Goal: Task Accomplishment & Management: Use online tool/utility

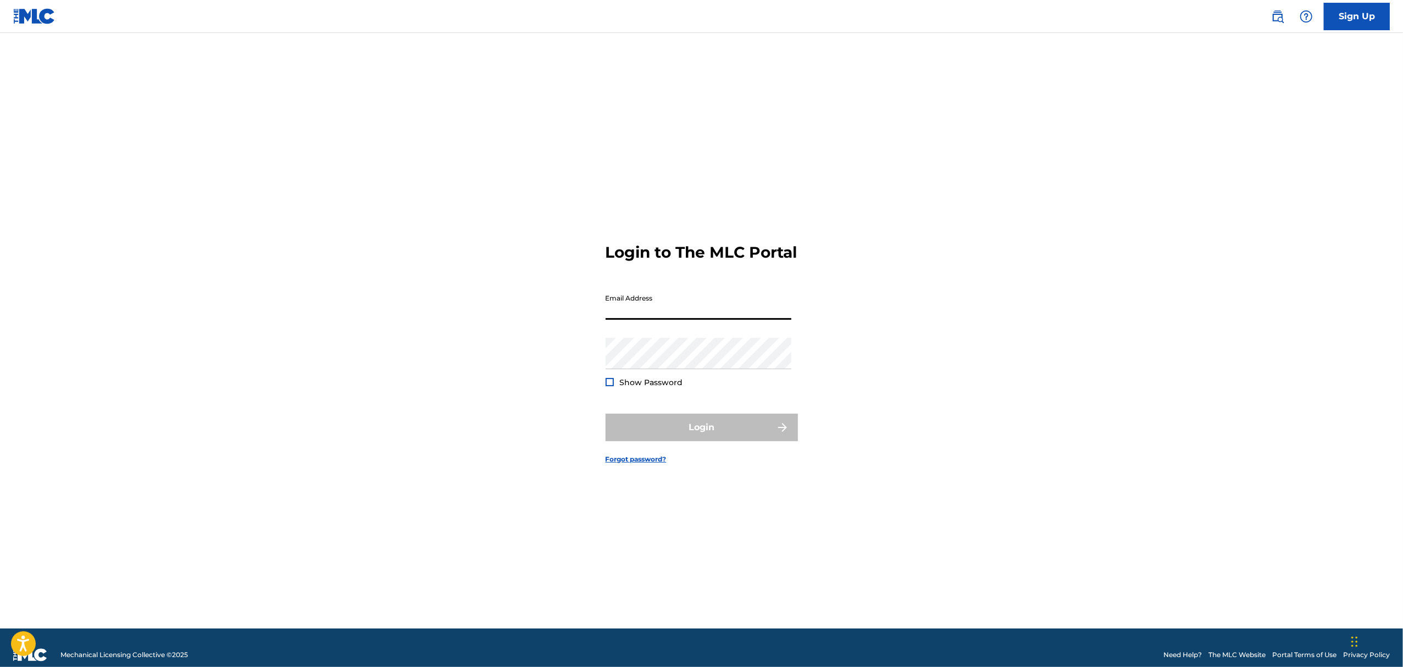
click at [697, 320] on input "Email Address" at bounding box center [699, 304] width 186 height 31
type input "[EMAIL_ADDRESS][DOMAIN_NAME]"
click at [695, 436] on button "Login" at bounding box center [702, 427] width 192 height 27
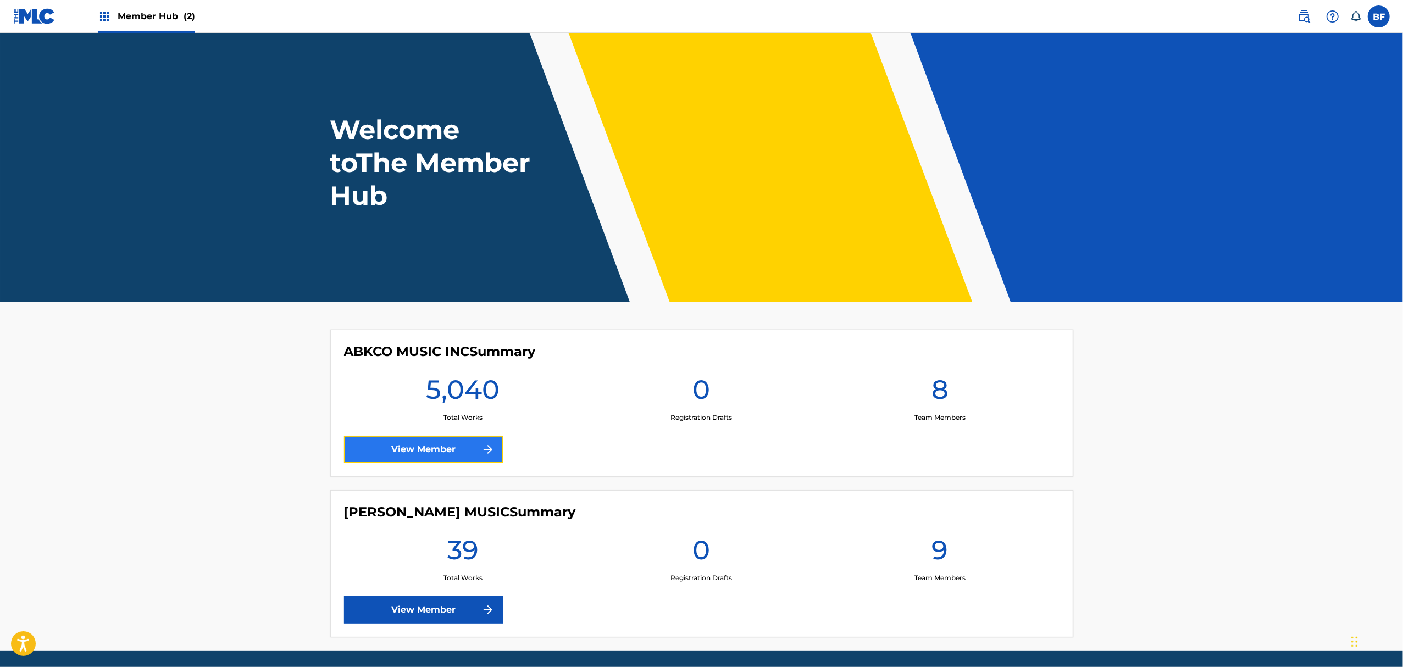
click at [456, 438] on link "View Member" at bounding box center [423, 449] width 159 height 27
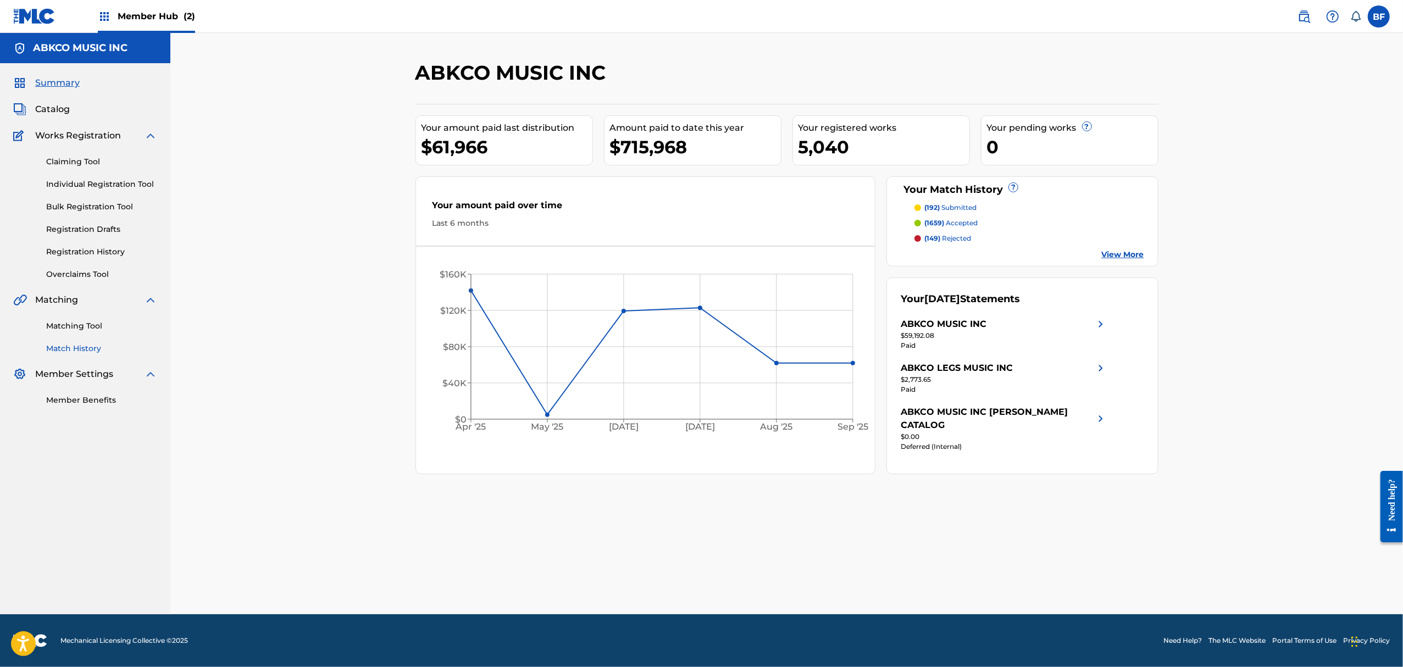
click at [69, 346] on link "Match History" at bounding box center [101, 349] width 111 height 12
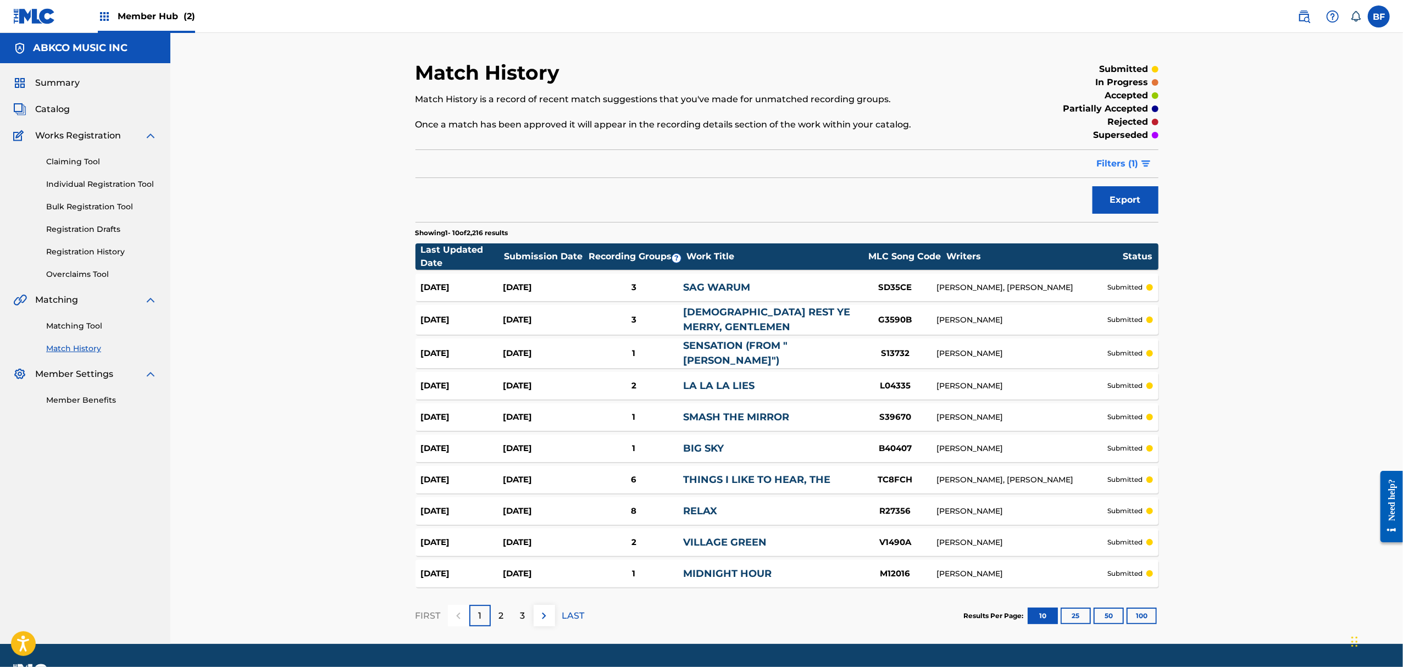
click at [1126, 165] on span "Filters ( 1 )" at bounding box center [1118, 163] width 42 height 13
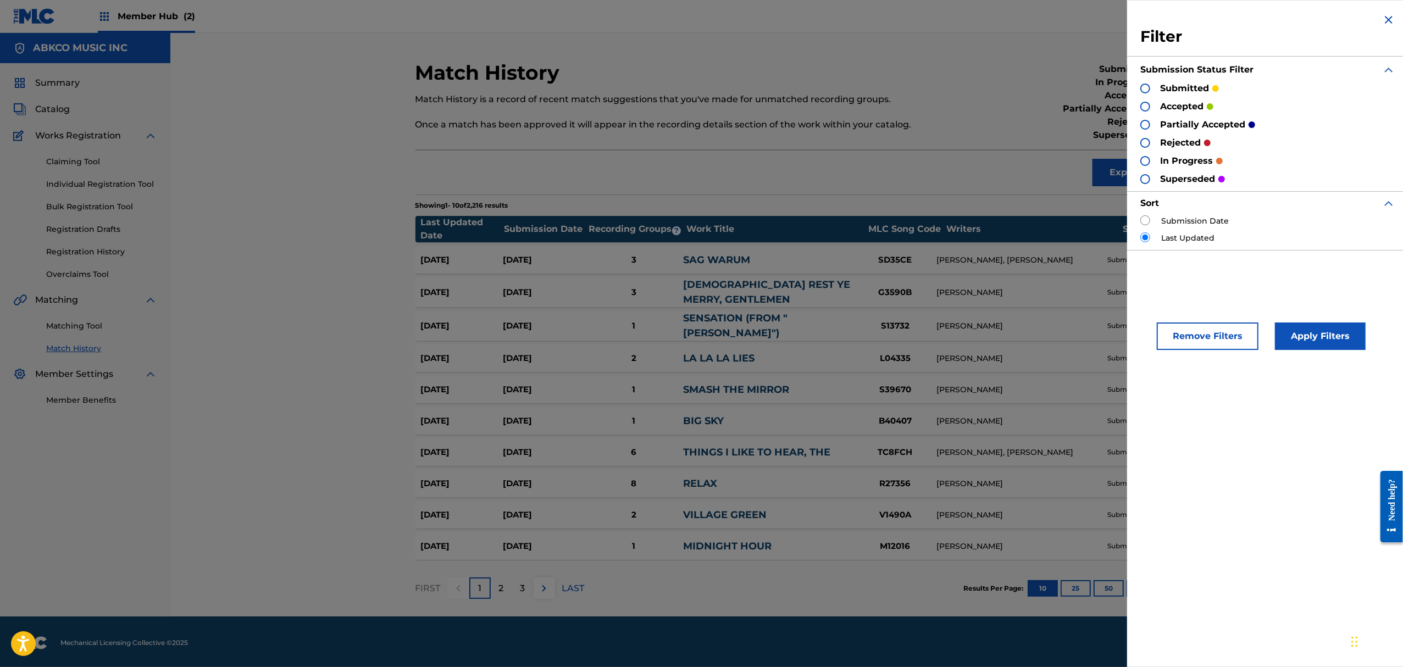
click at [1208, 220] on label "Submission Date" at bounding box center [1195, 221] width 68 height 12
click at [1142, 220] on input "radio" at bounding box center [1145, 220] width 10 height 10
radio input "true"
click at [1298, 342] on button "Apply Filters" at bounding box center [1320, 336] width 91 height 27
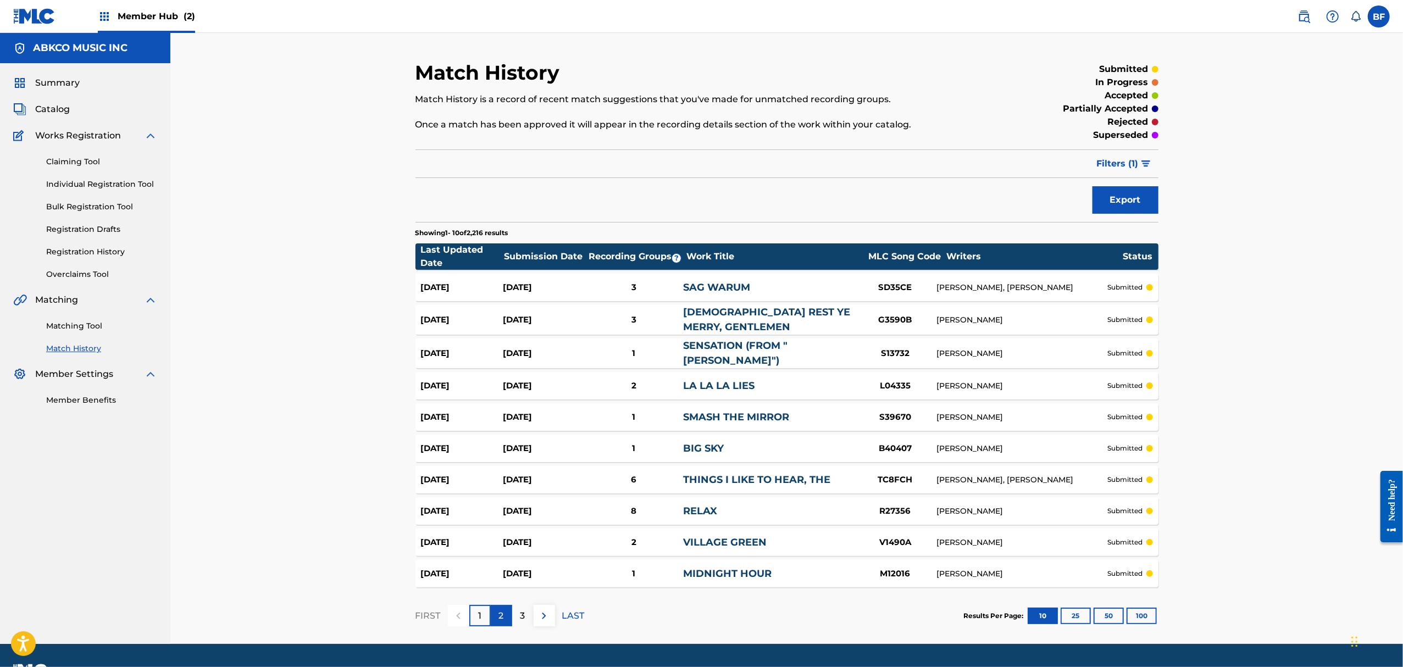
click at [505, 617] on div "2" at bounding box center [501, 615] width 21 height 21
click at [526, 614] on div "3" at bounding box center [522, 615] width 21 height 21
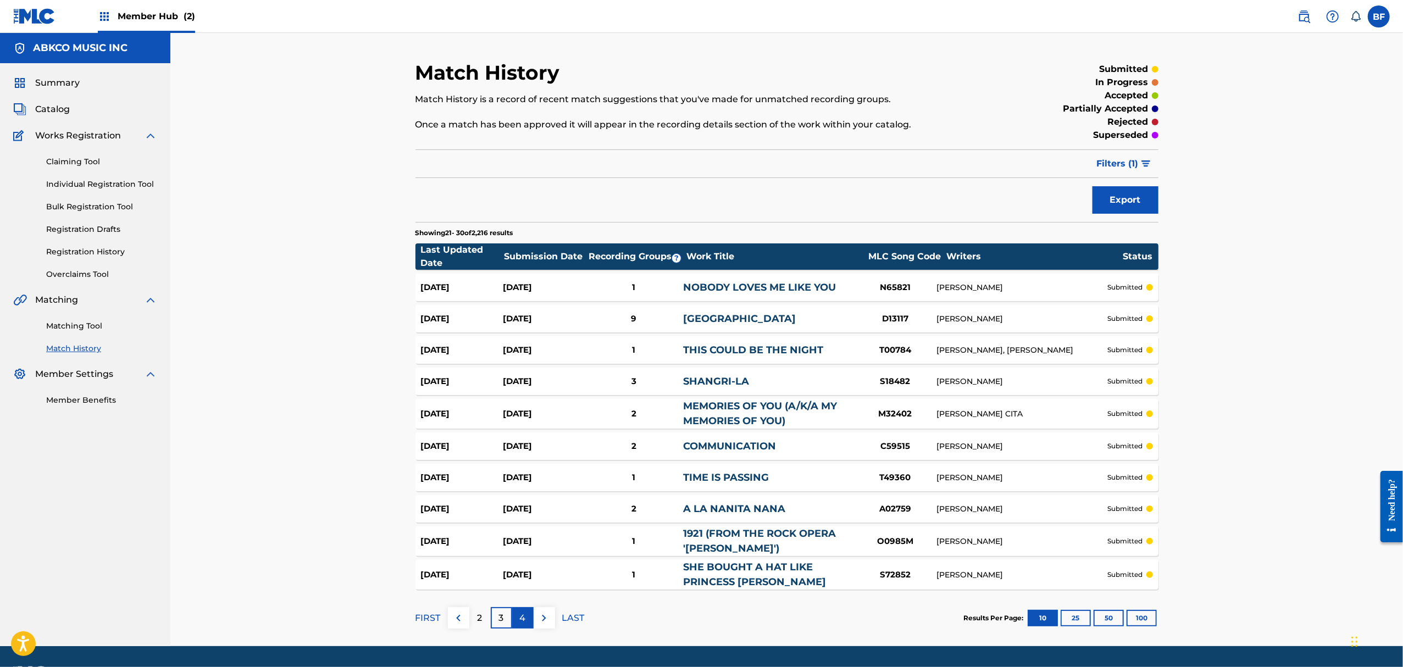
click at [528, 619] on div "4" at bounding box center [522, 617] width 21 height 21
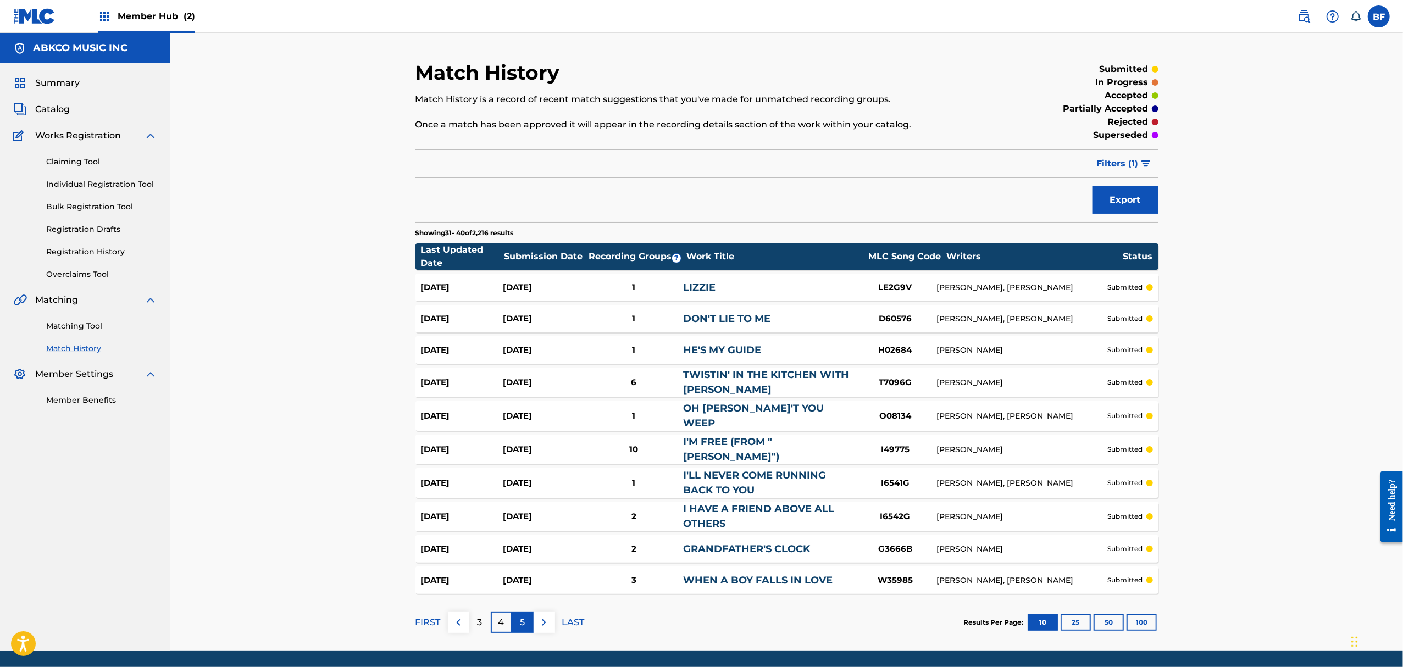
click at [521, 616] on p "5" at bounding box center [522, 622] width 5 height 13
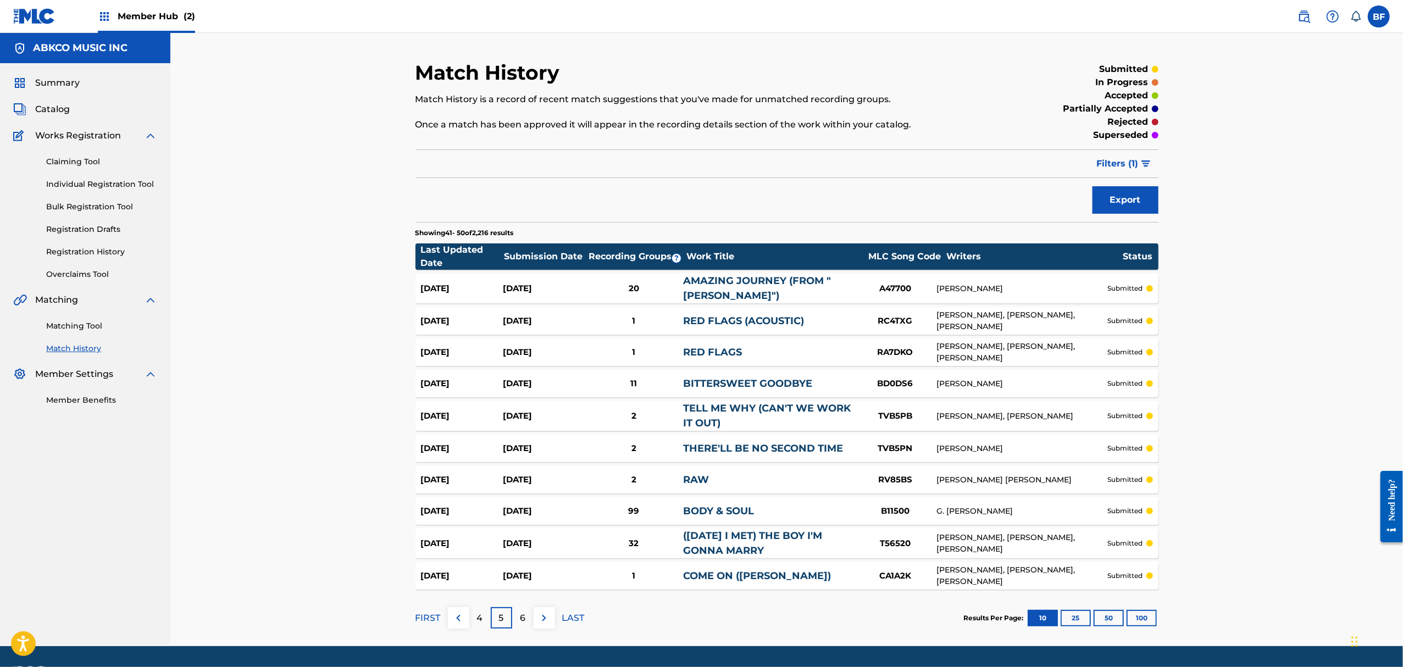
scroll to position [32, 0]
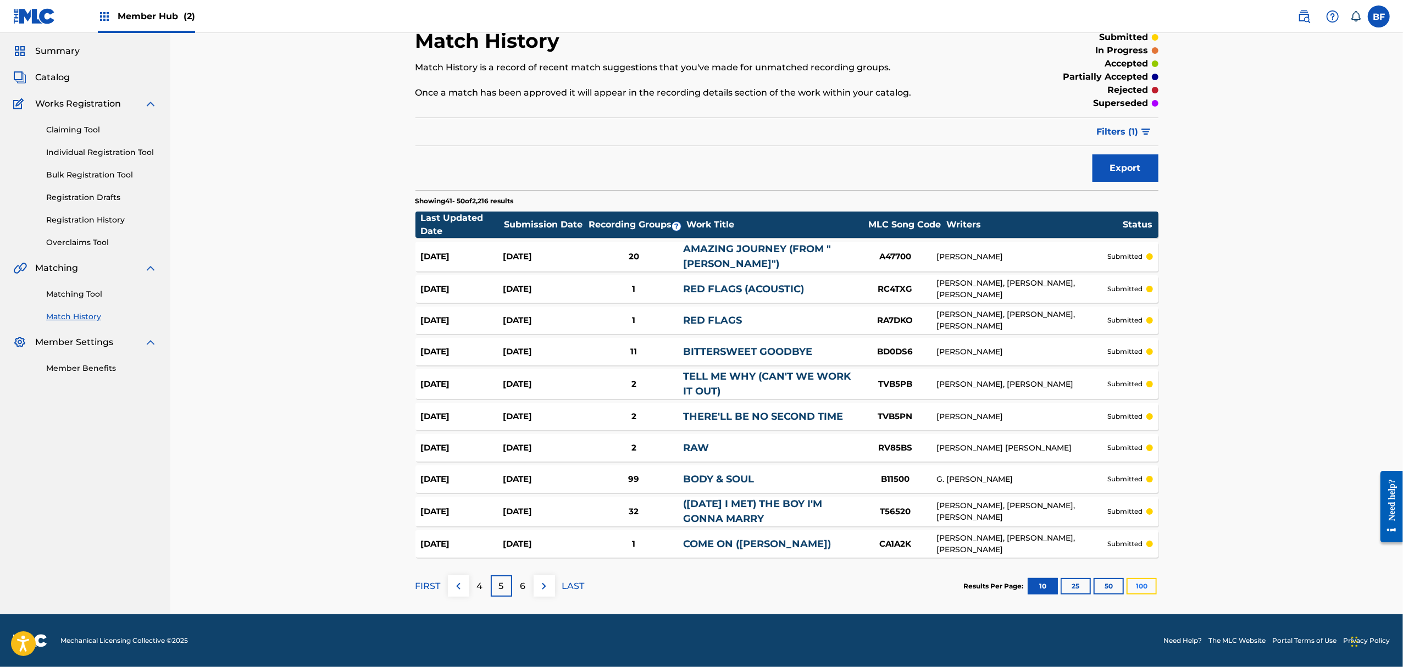
click at [1138, 580] on button "100" at bounding box center [1142, 586] width 30 height 16
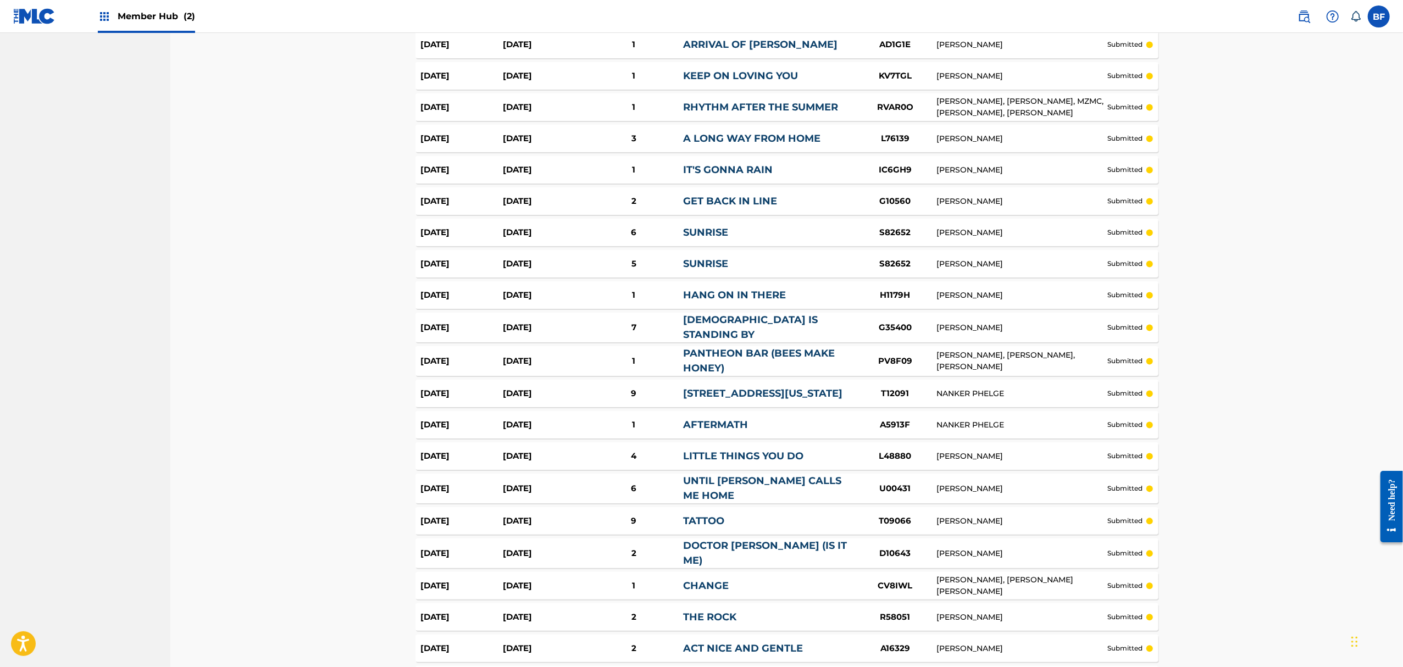
scroll to position [2878, 0]
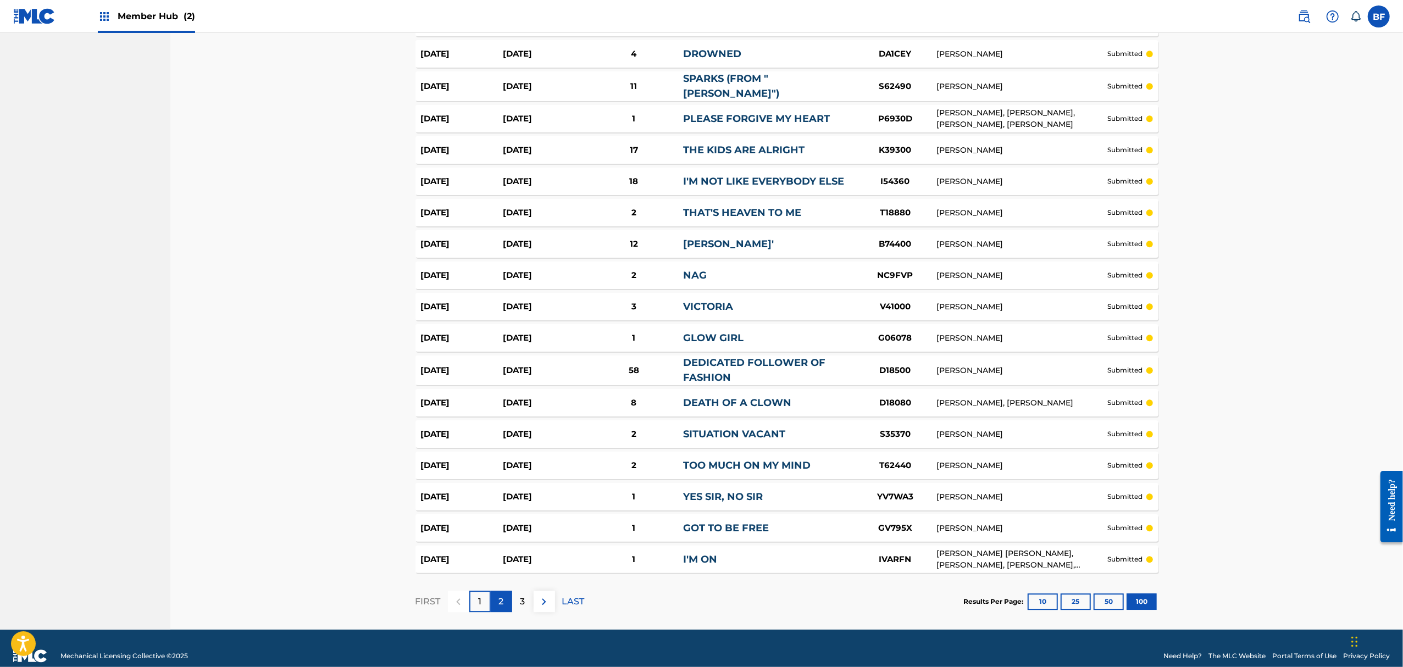
click at [505, 591] on div "2" at bounding box center [501, 601] width 21 height 21
click at [515, 591] on div "3" at bounding box center [522, 601] width 21 height 21
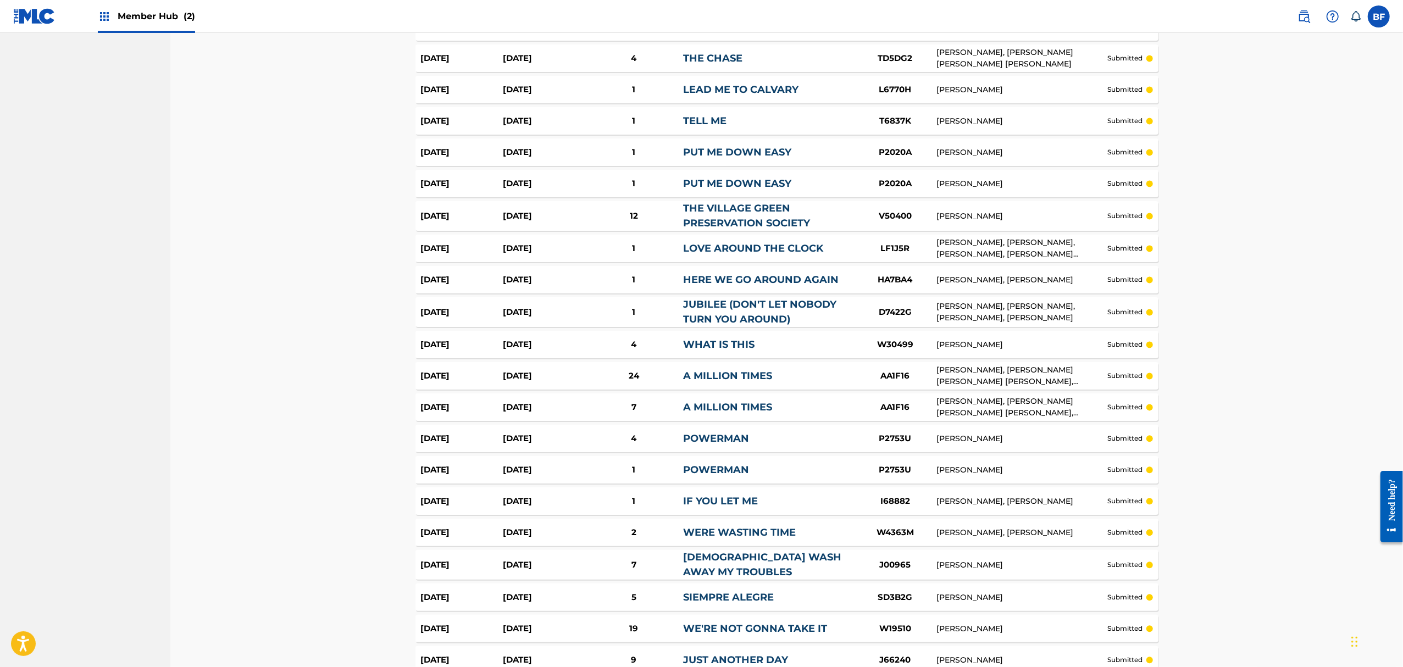
scroll to position [2862, 0]
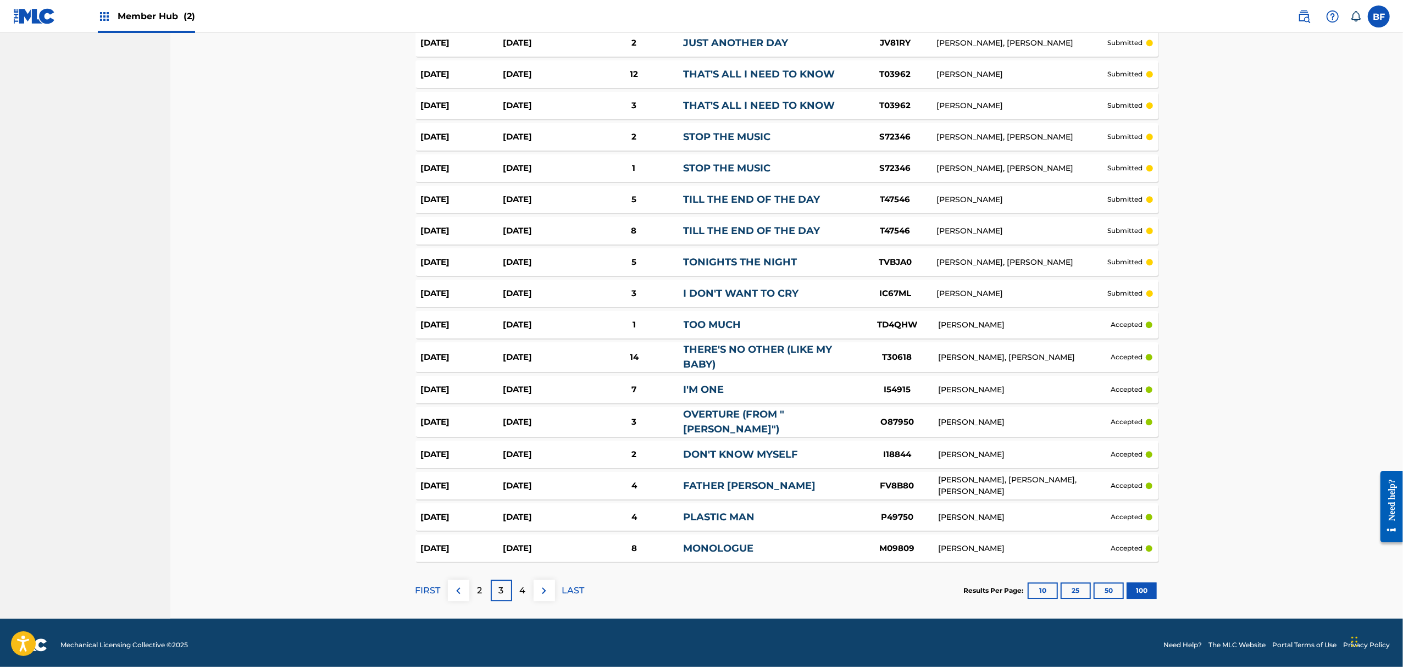
click at [547, 357] on div "[DATE]" at bounding box center [544, 357] width 82 height 13
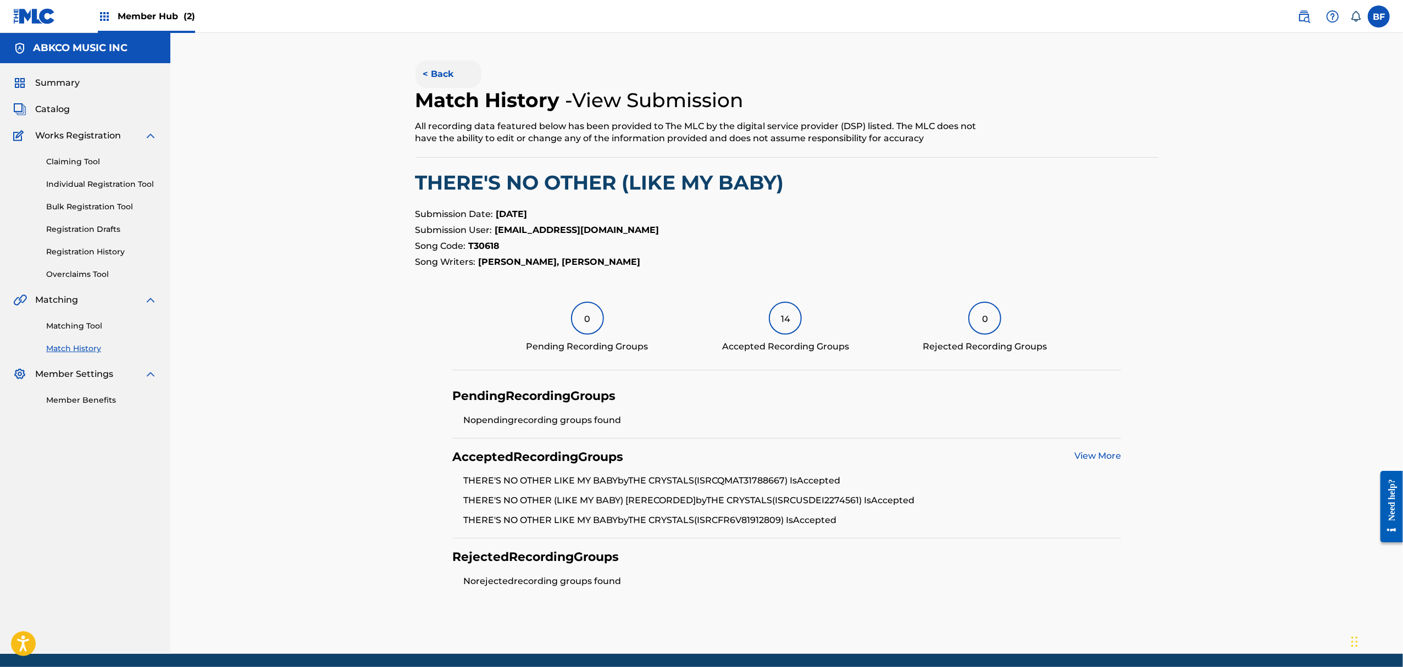
click at [452, 74] on button "< Back" at bounding box center [449, 73] width 66 height 27
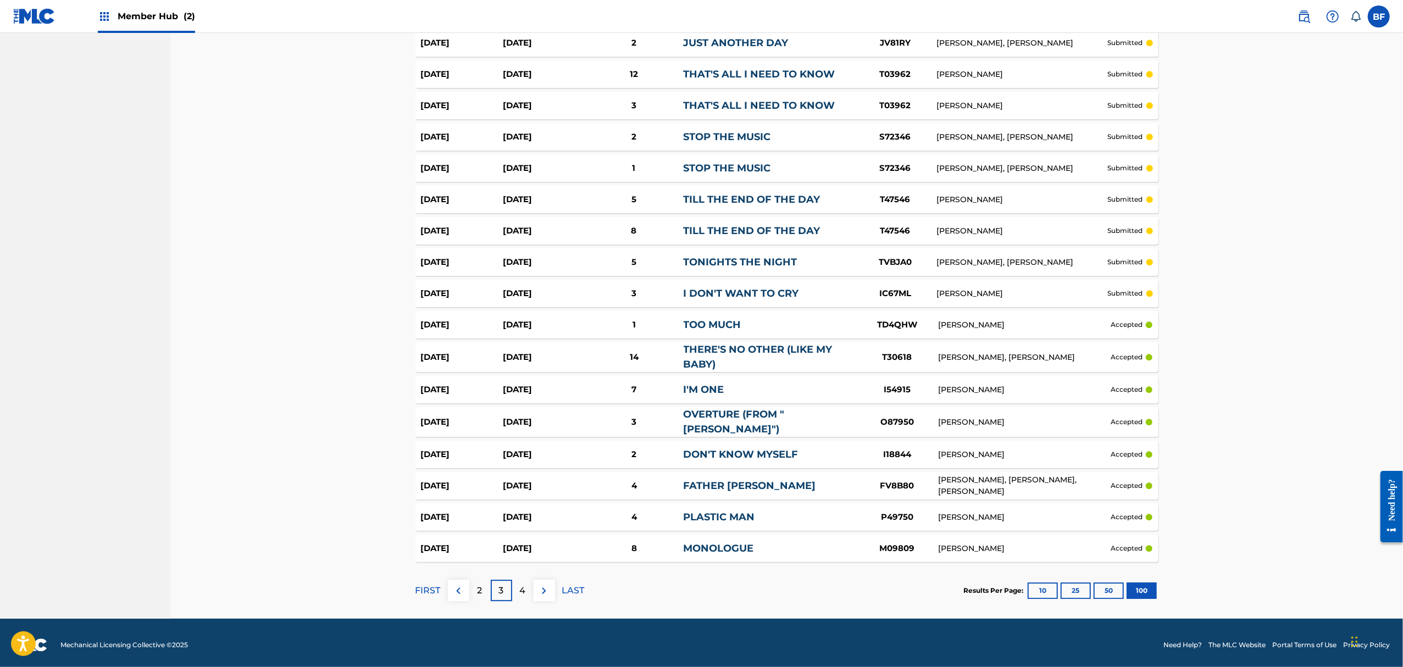
click at [555, 291] on div "[DATE]" at bounding box center [544, 293] width 82 height 13
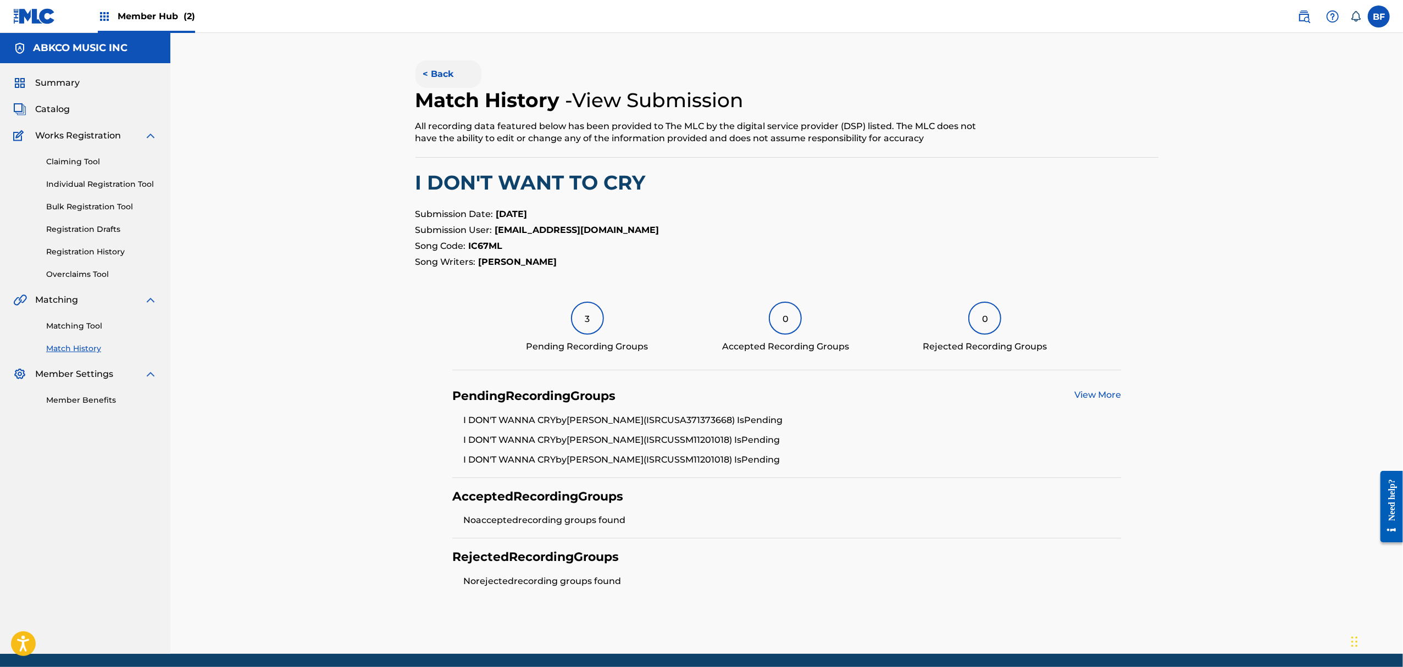
click at [442, 68] on button "< Back" at bounding box center [449, 73] width 66 height 27
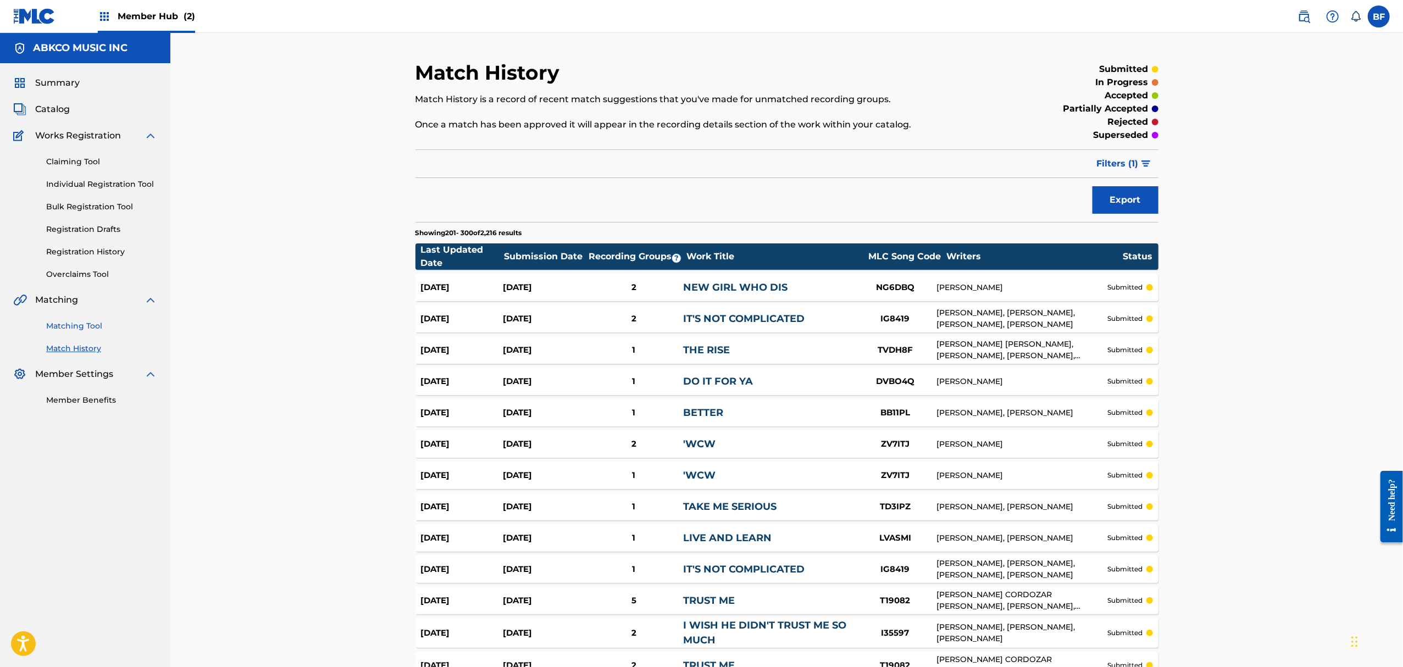
click at [77, 326] on link "Matching Tool" at bounding box center [101, 326] width 111 height 12
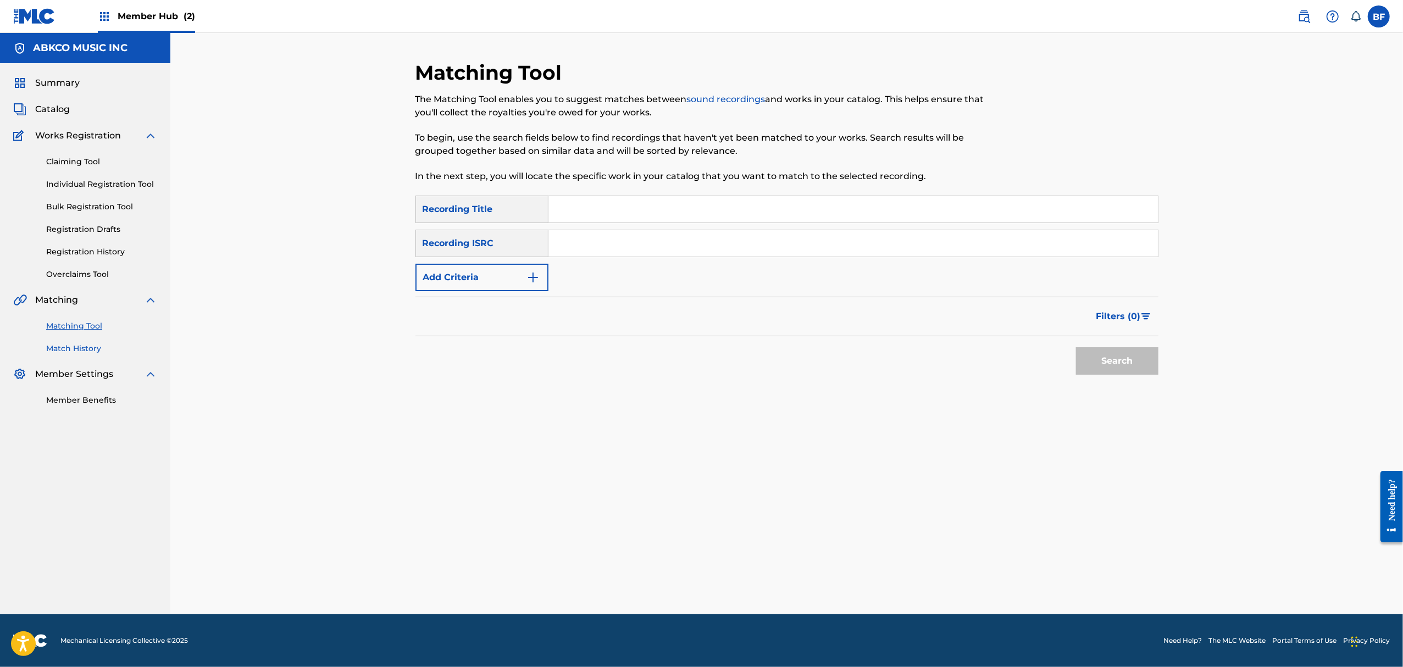
click at [98, 350] on link "Match History" at bounding box center [101, 349] width 111 height 12
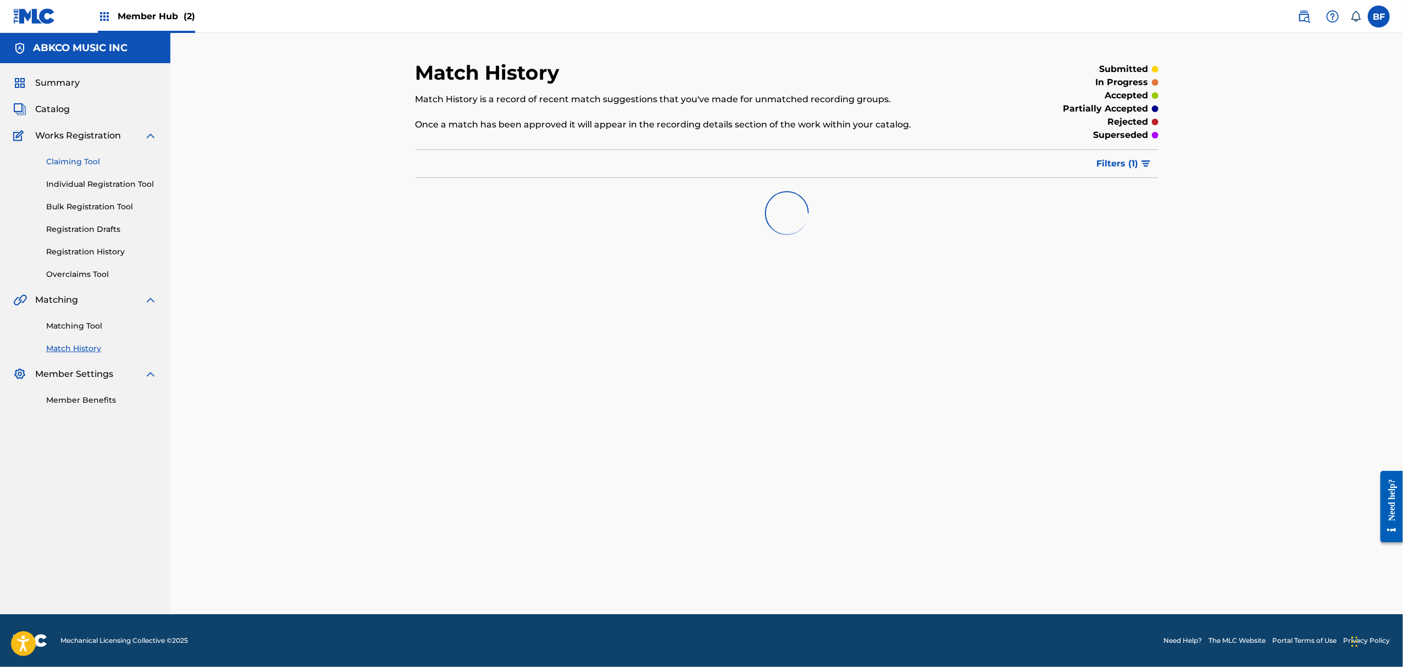
click at [85, 163] on link "Claiming Tool" at bounding box center [101, 162] width 111 height 12
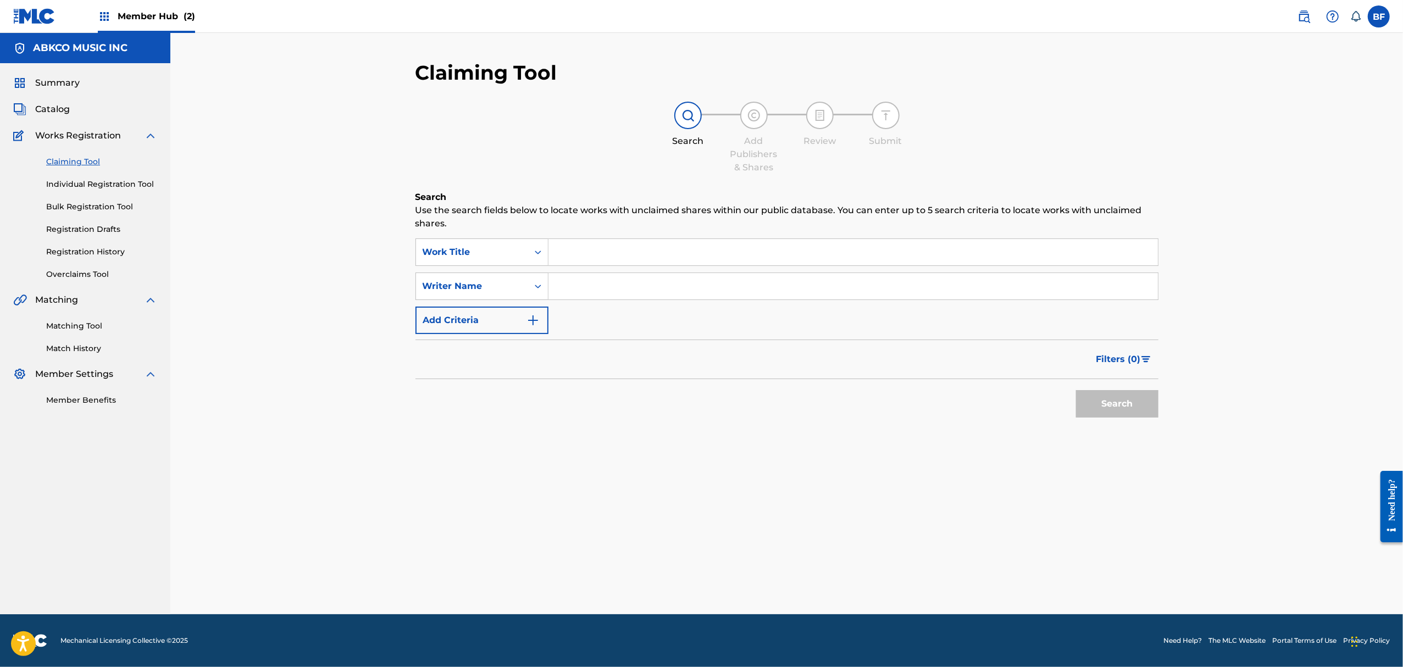
click at [581, 246] on input "Search Form" at bounding box center [854, 252] width 610 height 26
type input "christmas (baby please come home)"
click at [1076, 390] on button "Search" at bounding box center [1117, 403] width 82 height 27
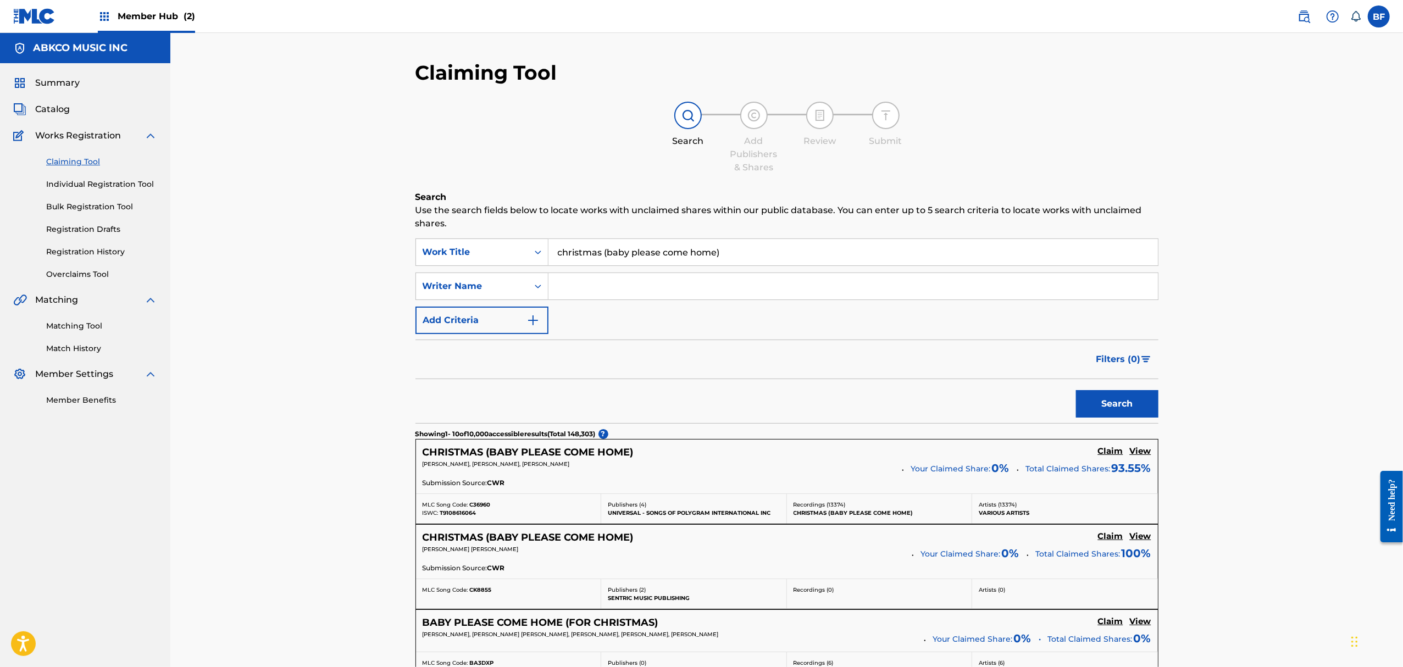
click at [588, 284] on input "Search Form" at bounding box center [854, 286] width 610 height 26
type input "[PERSON_NAME]"
click at [1076, 390] on button "Search" at bounding box center [1117, 403] width 82 height 27
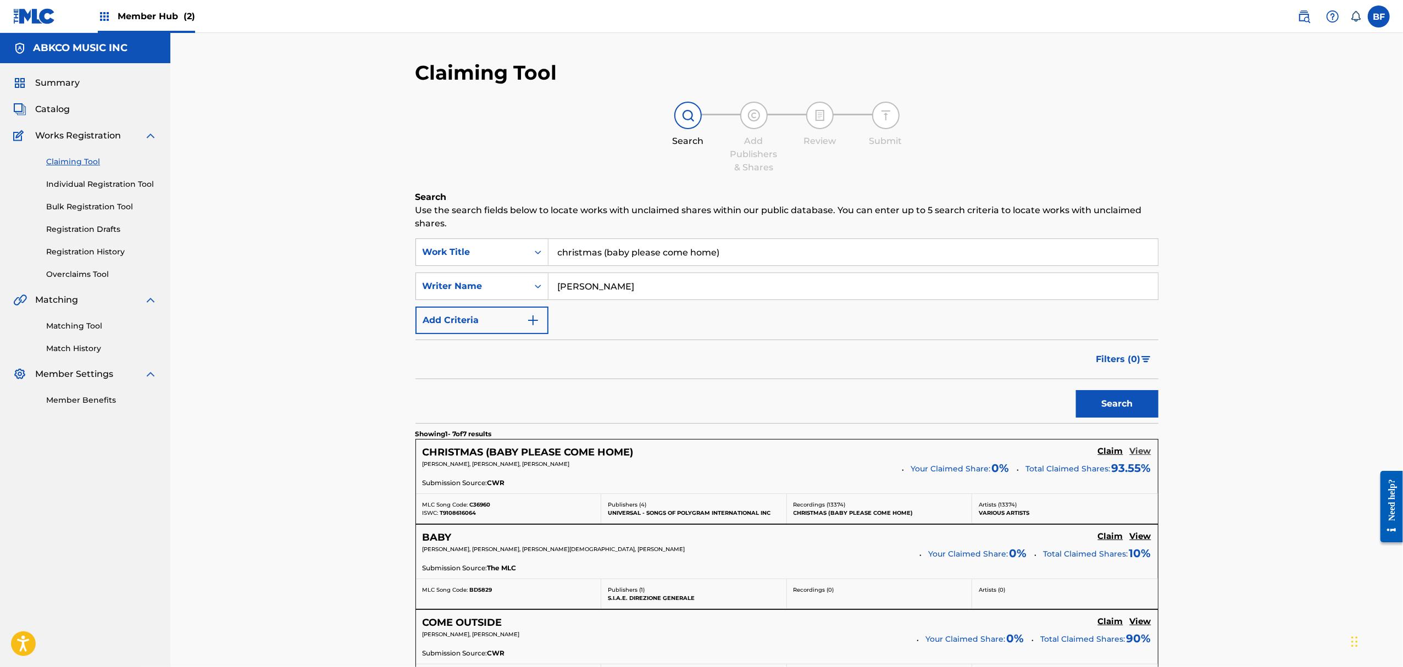
click at [1138, 453] on h5 "View" at bounding box center [1140, 451] width 21 height 10
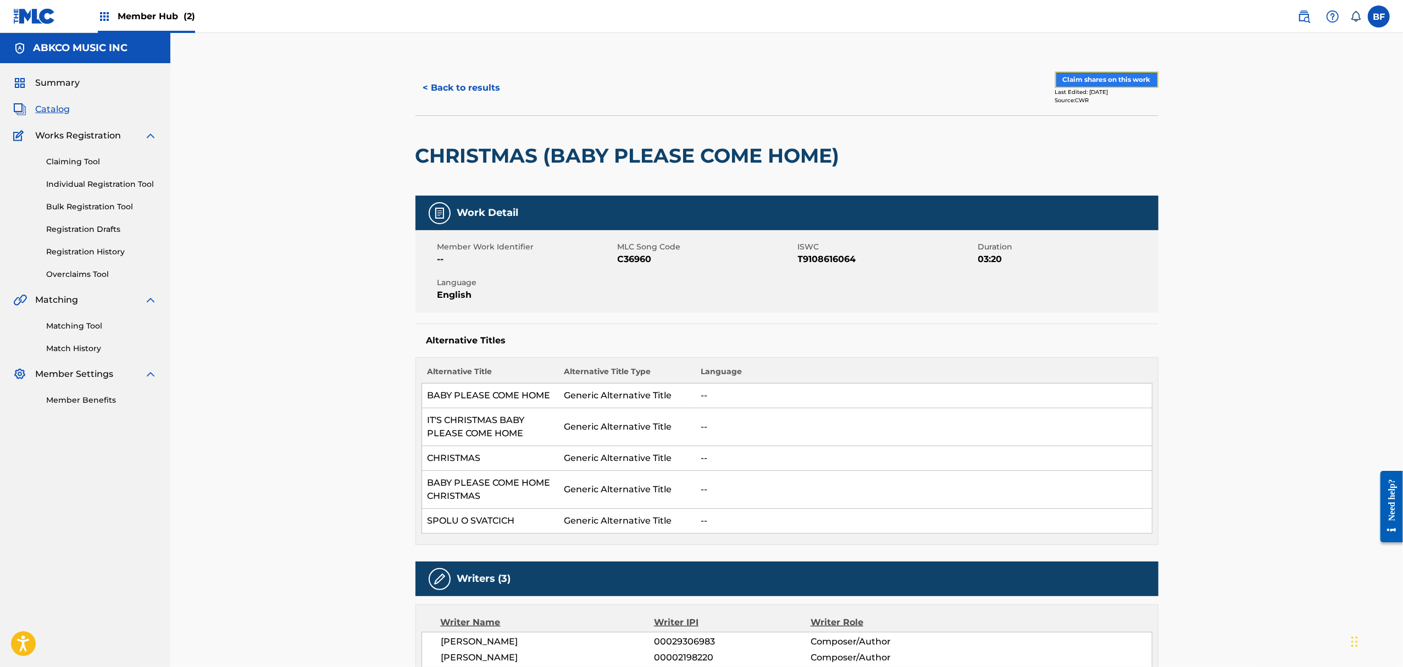
click at [1087, 78] on button "Claim shares on this work" at bounding box center [1106, 79] width 103 height 16
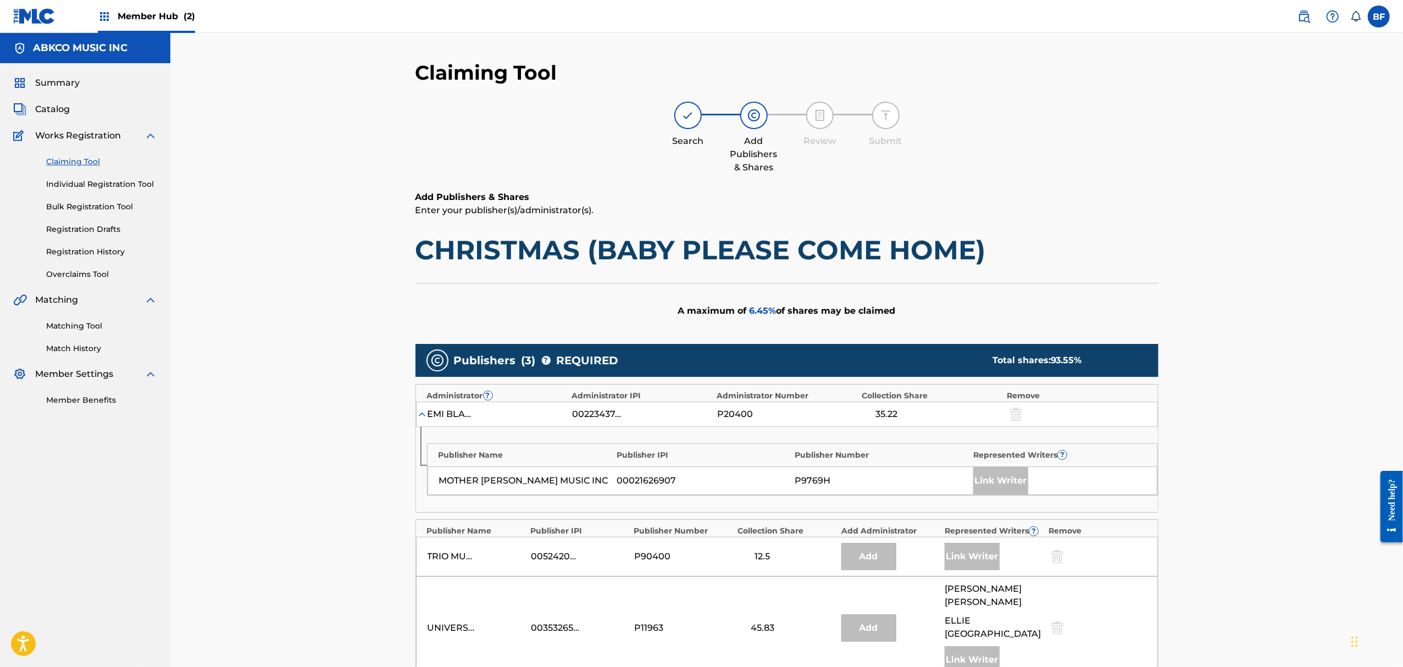
scroll to position [254, 0]
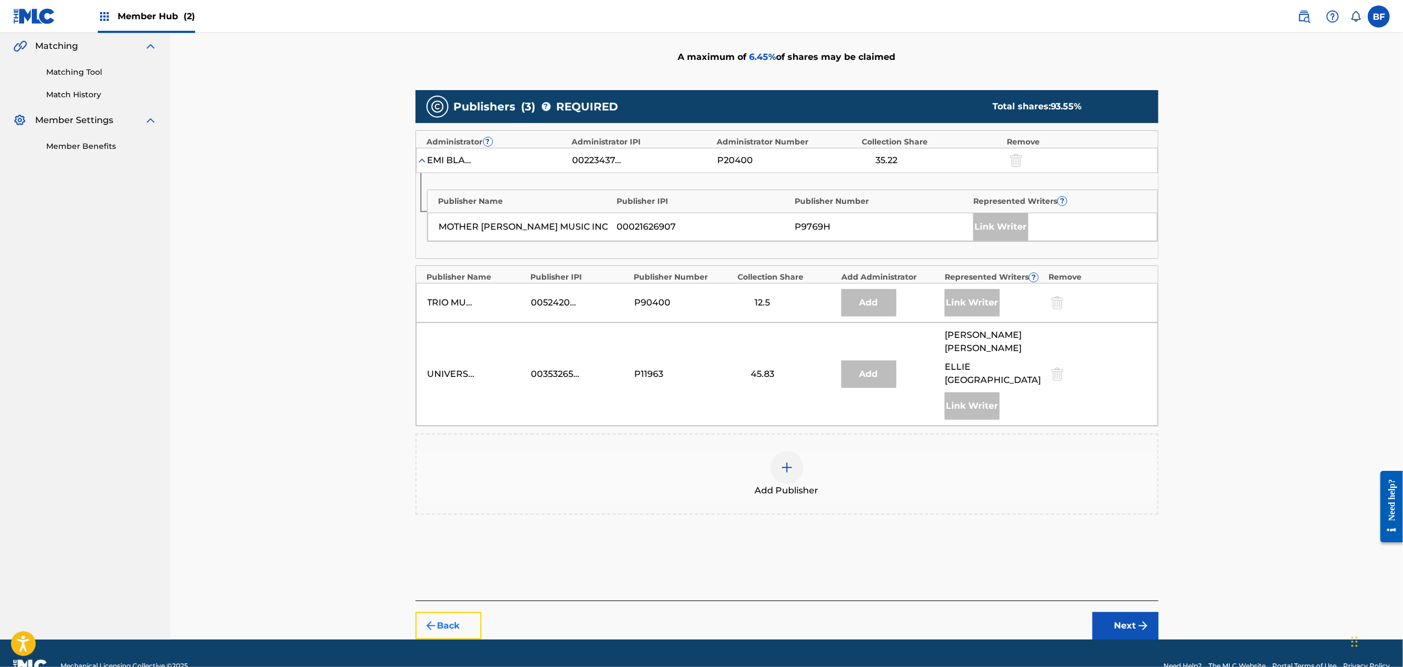
click at [455, 612] on button "Back" at bounding box center [449, 625] width 66 height 27
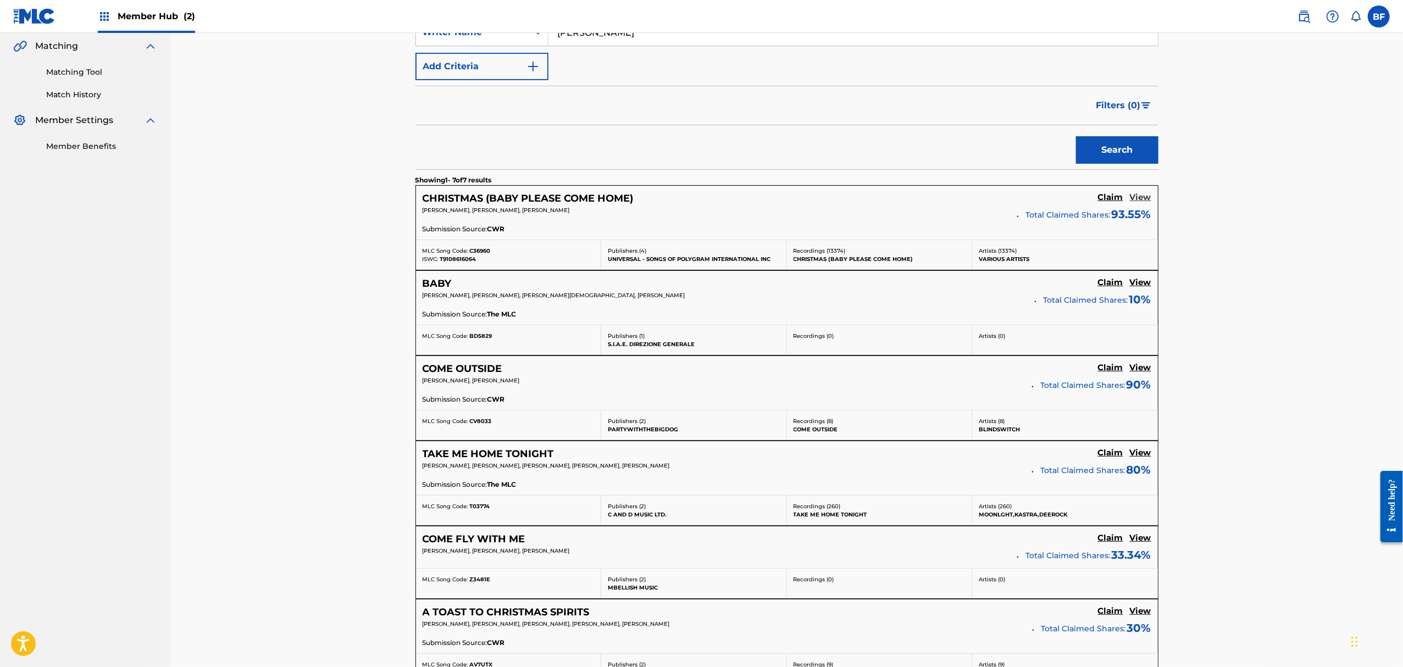
click at [1140, 196] on h5 "View" at bounding box center [1140, 197] width 21 height 10
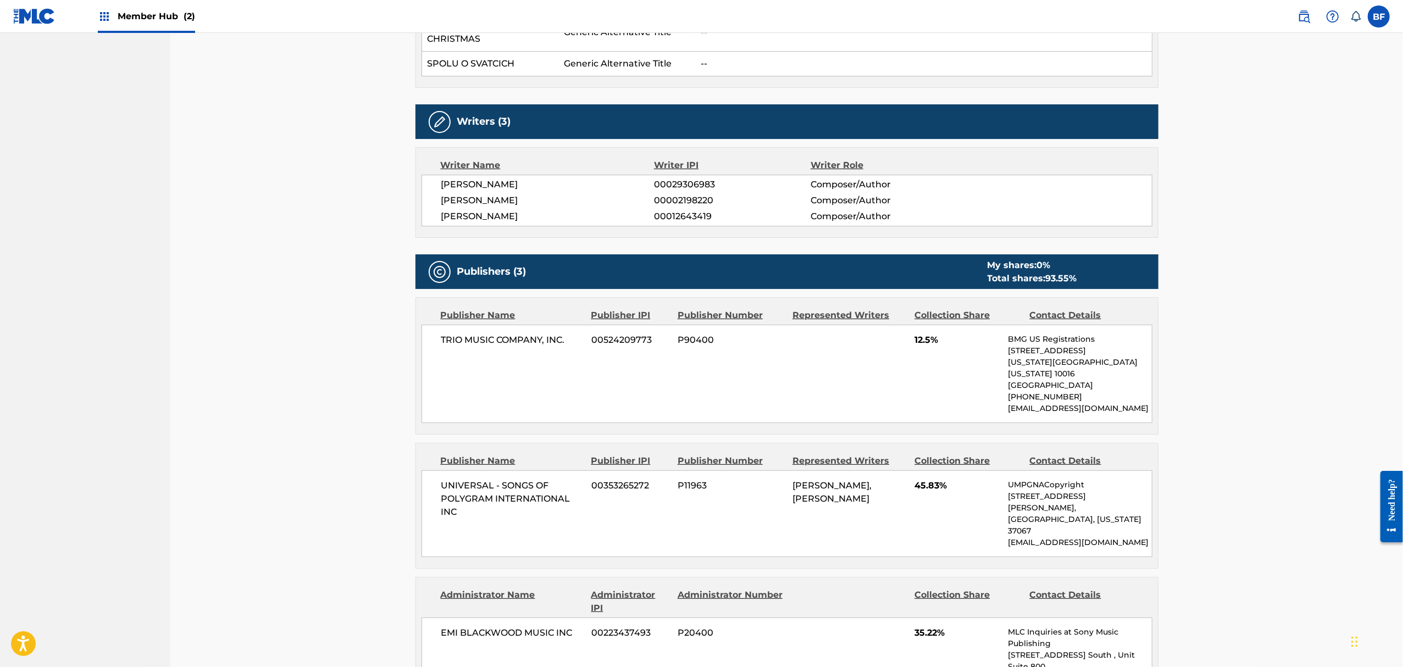
scroll to position [18, 0]
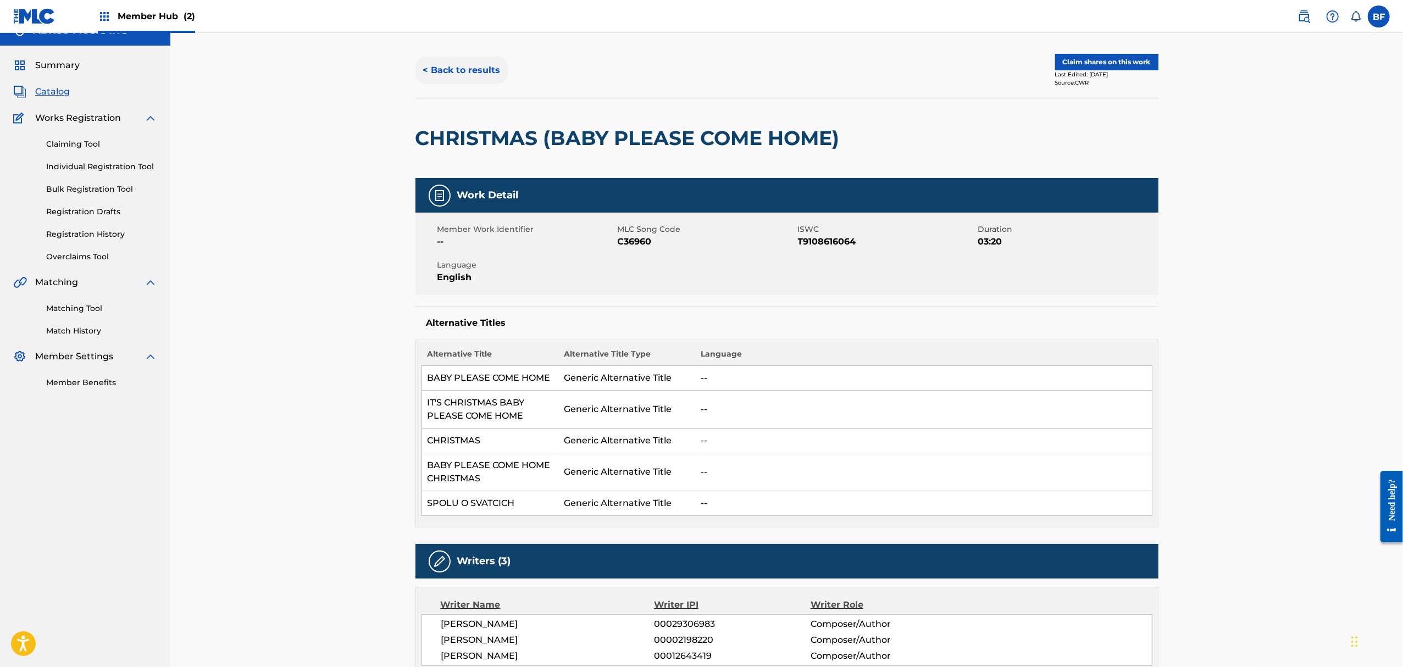
click at [457, 69] on button "< Back to results" at bounding box center [462, 70] width 93 height 27
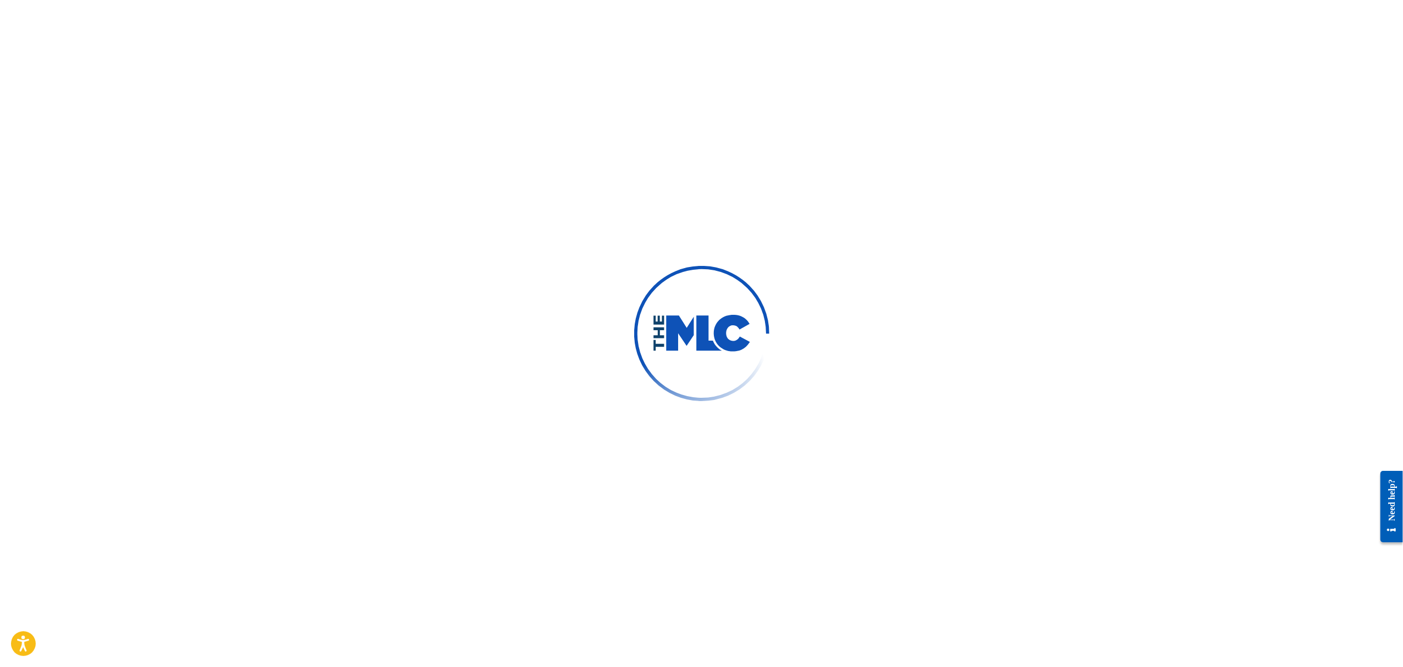
scroll to position [254, 0]
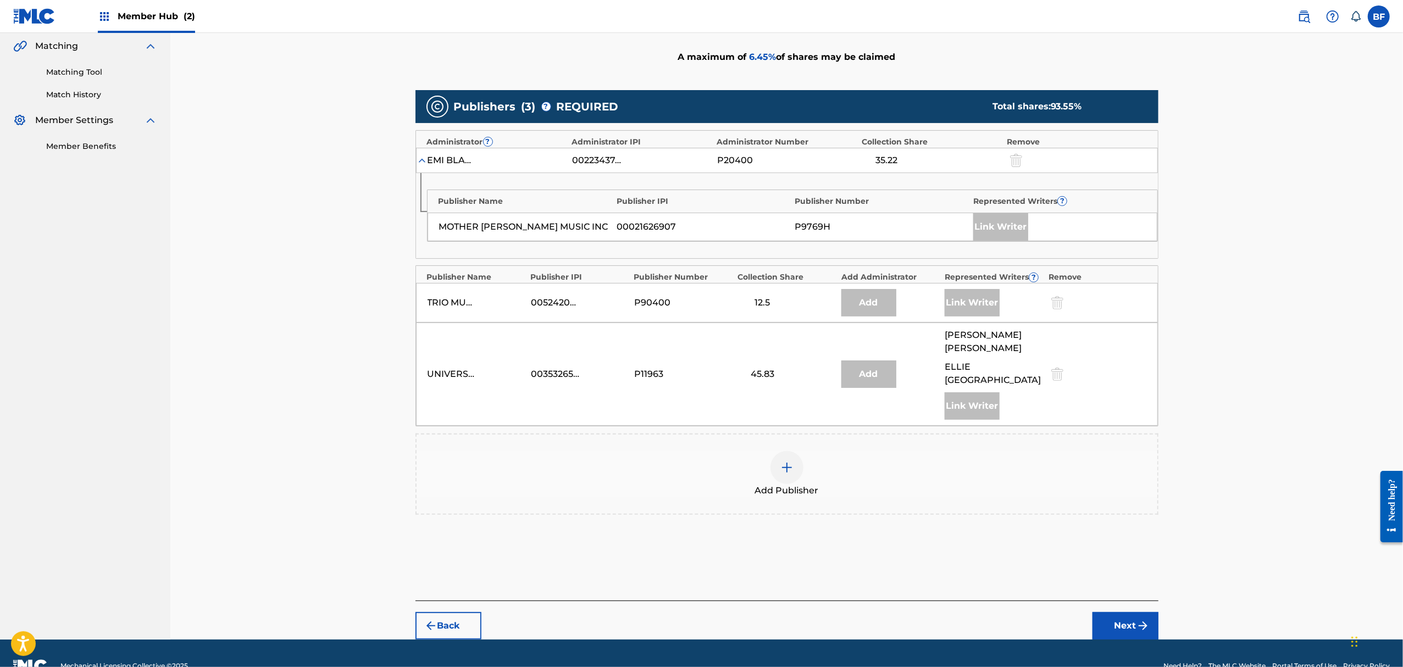
click at [987, 223] on div "Link Writer" at bounding box center [1000, 226] width 55 height 27
click at [995, 234] on div "Link Writer" at bounding box center [1000, 226] width 55 height 27
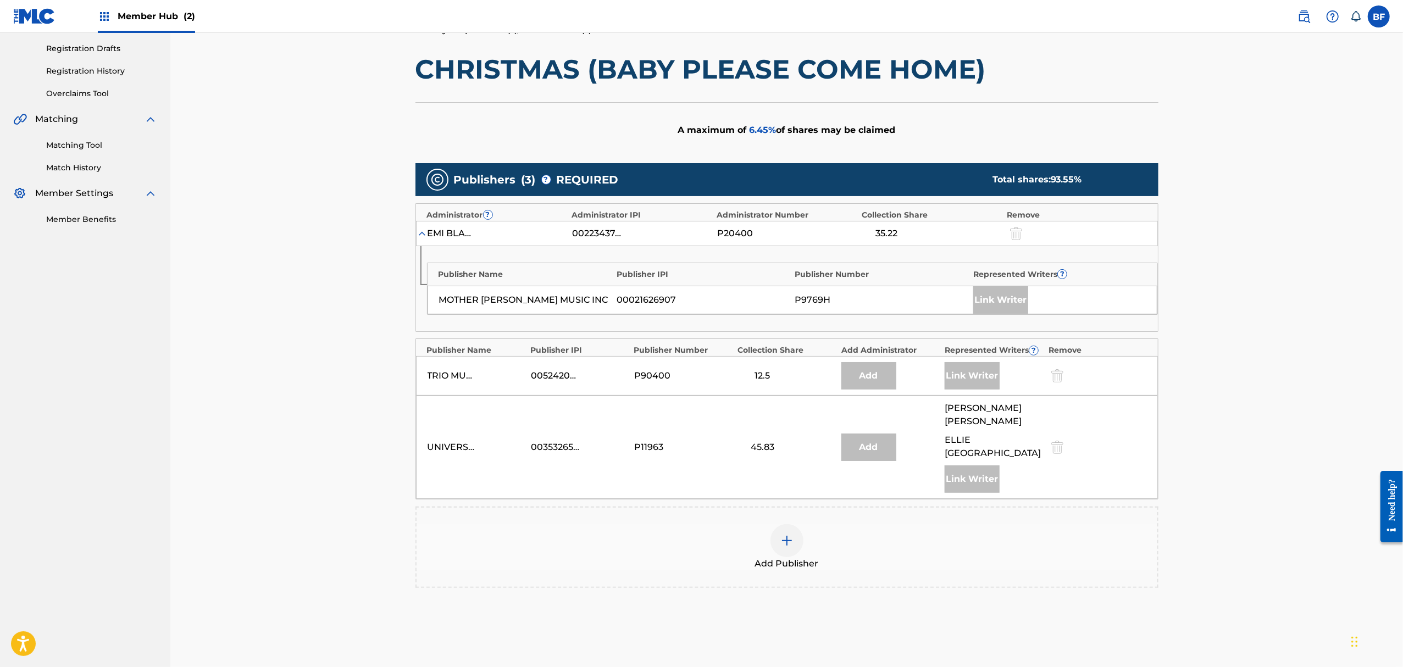
click at [996, 302] on div "Link Writer" at bounding box center [1000, 299] width 55 height 27
click at [791, 534] on img at bounding box center [786, 540] width 13 height 13
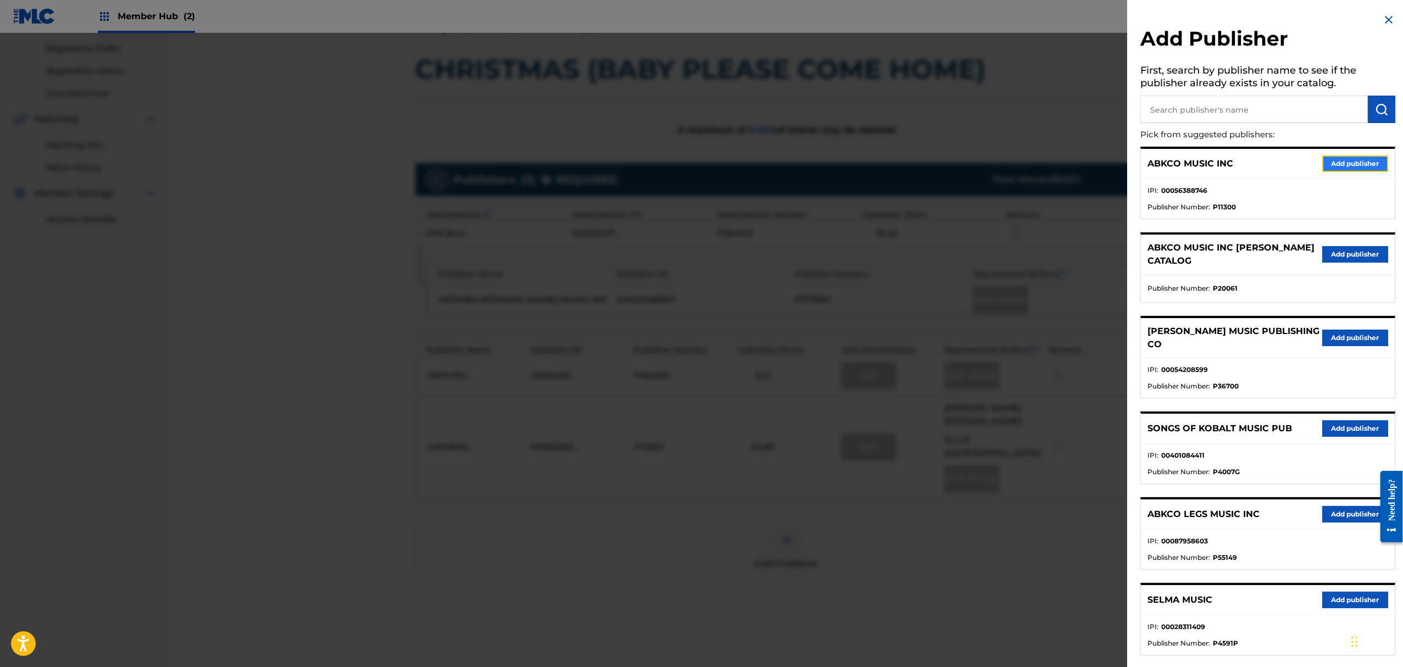
click at [1337, 164] on button "Add publisher" at bounding box center [1355, 164] width 66 height 16
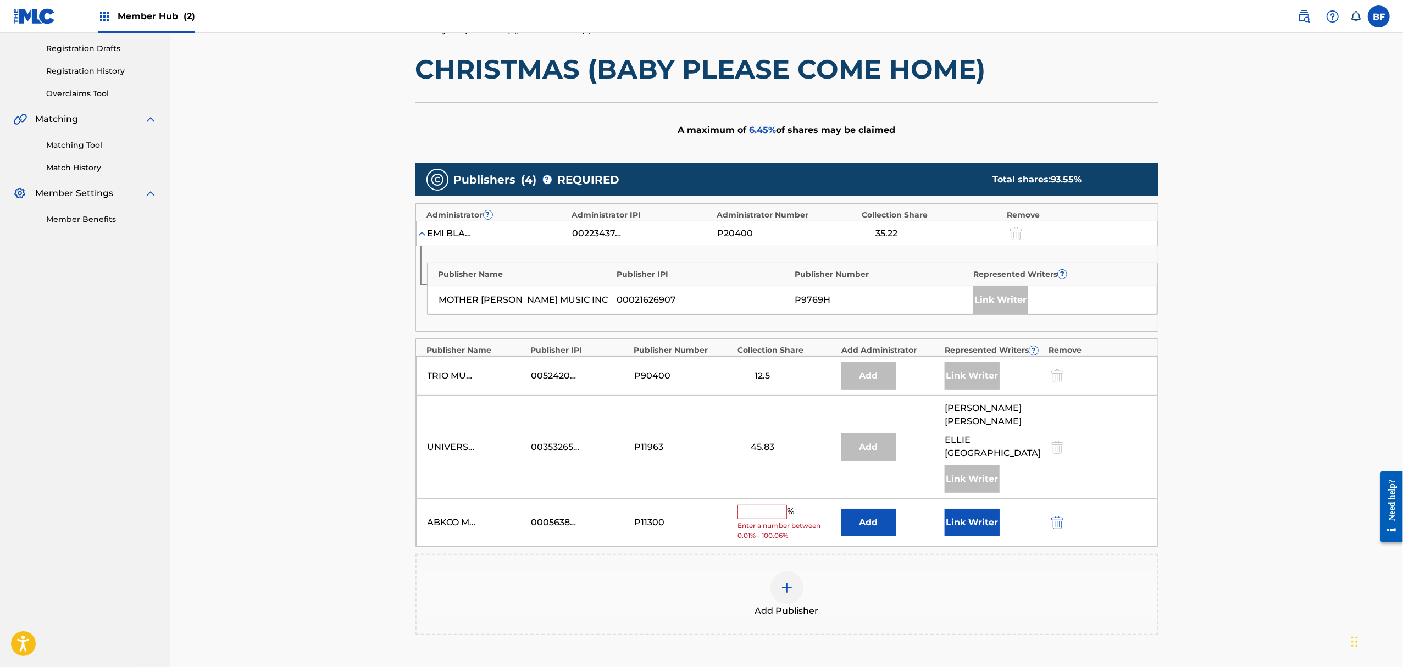
click at [753, 505] on input "text" at bounding box center [762, 512] width 49 height 14
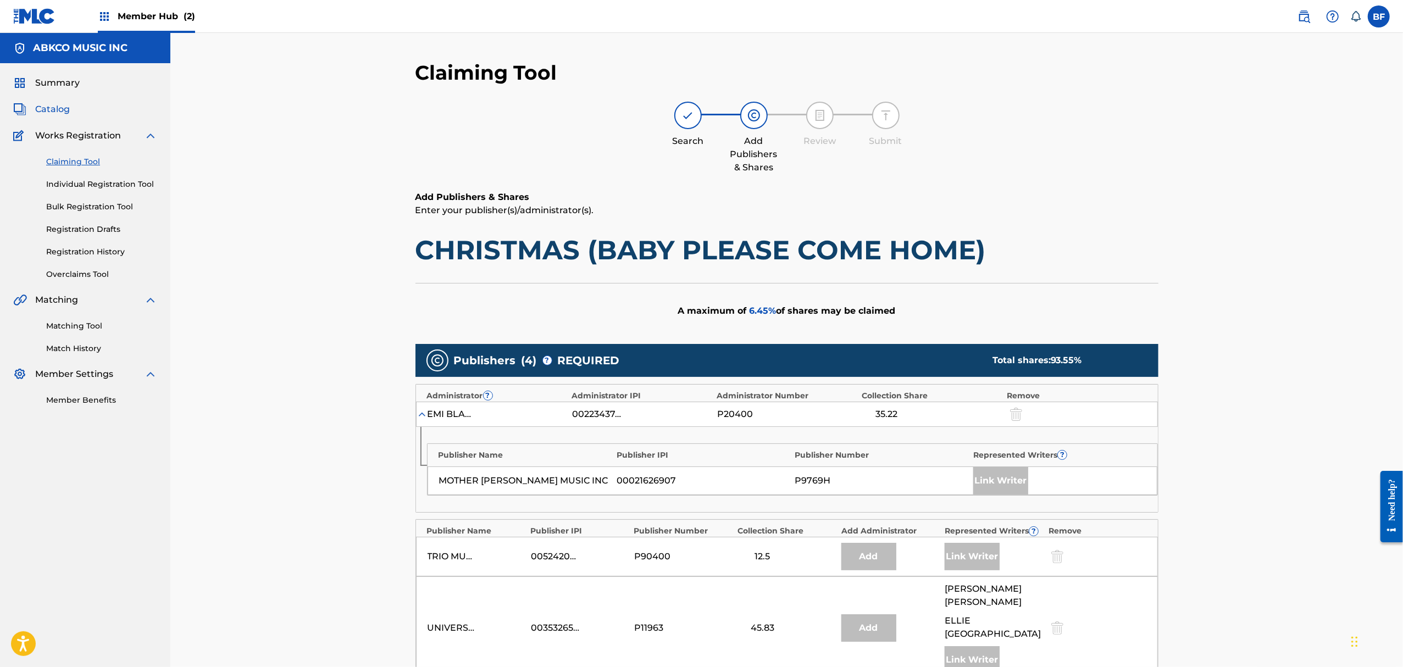
click at [63, 112] on span "Catalog" at bounding box center [52, 109] width 35 height 13
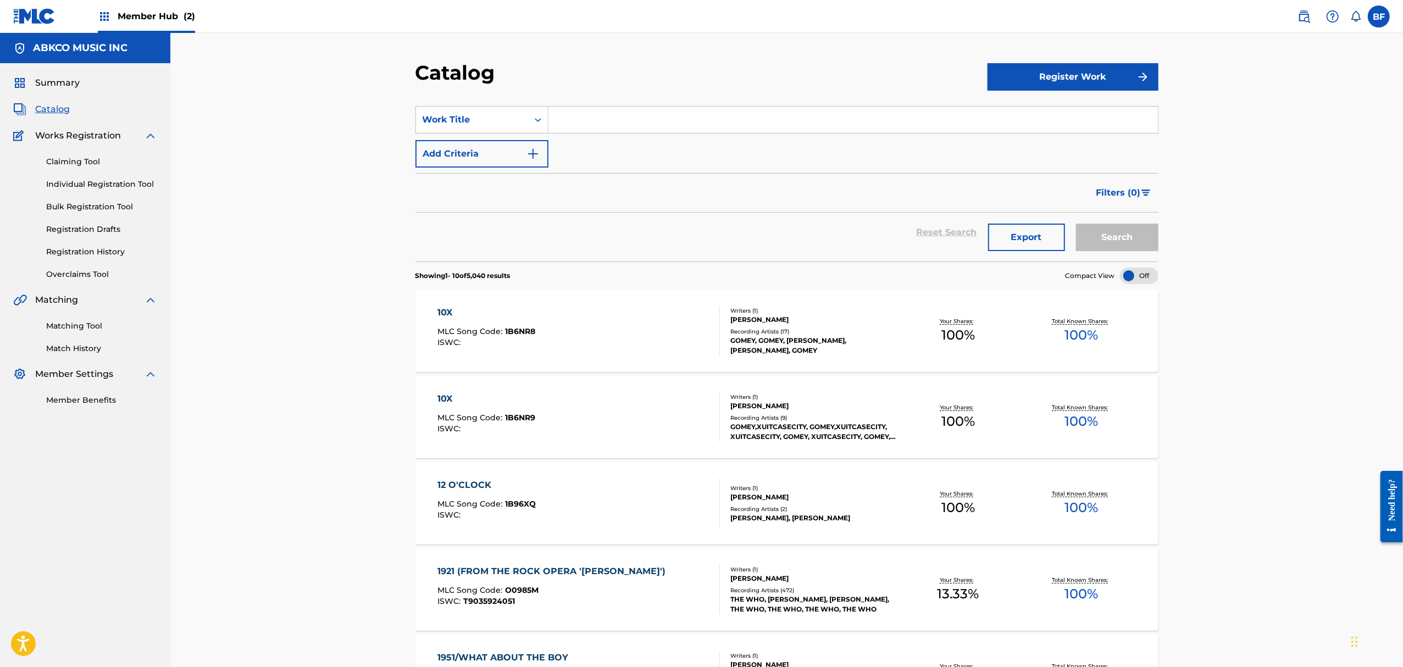
click at [610, 113] on input "Search Form" at bounding box center [854, 120] width 610 height 26
click at [478, 124] on div "Work Title" at bounding box center [472, 119] width 99 height 13
click at [451, 144] on div "Writer Name" at bounding box center [482, 147] width 132 height 27
click at [576, 126] on input "Search Form" at bounding box center [854, 120] width 610 height 26
click at [530, 128] on div "Search Form" at bounding box center [538, 120] width 20 height 20
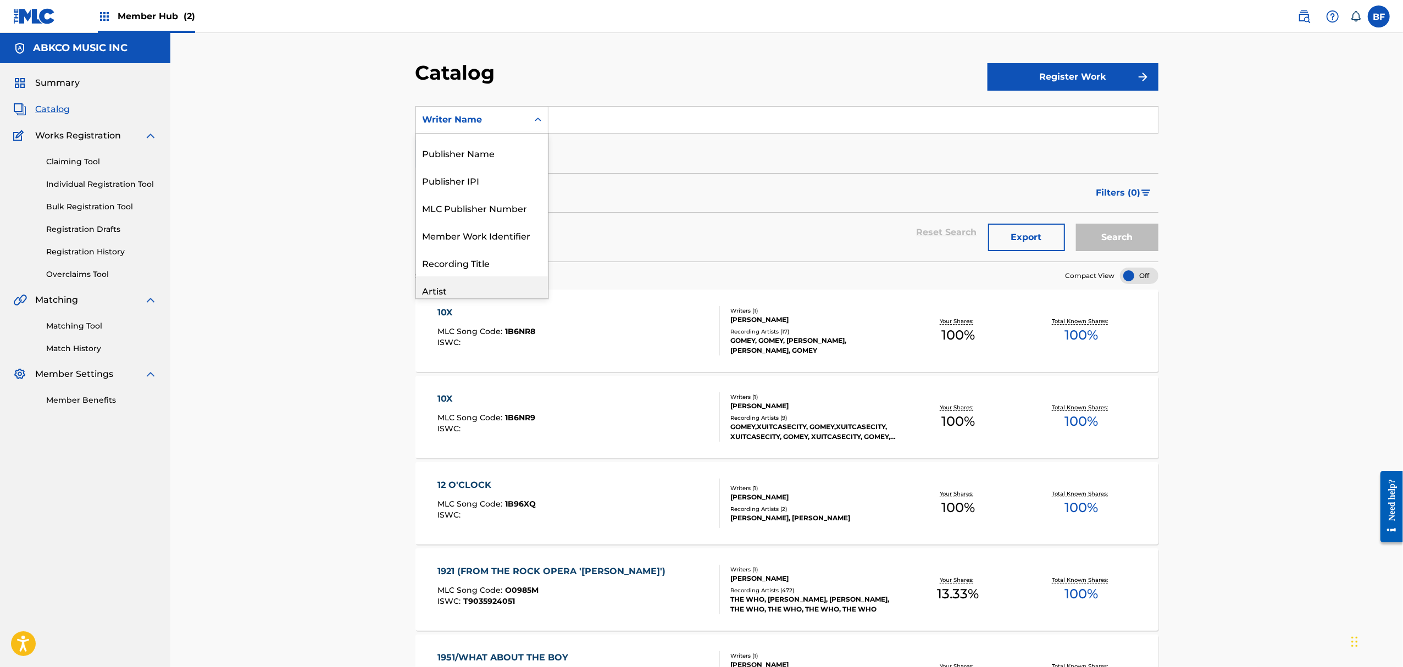
scroll to position [31, 0]
click at [476, 227] on div "Publisher Name" at bounding box center [482, 225] width 132 height 27
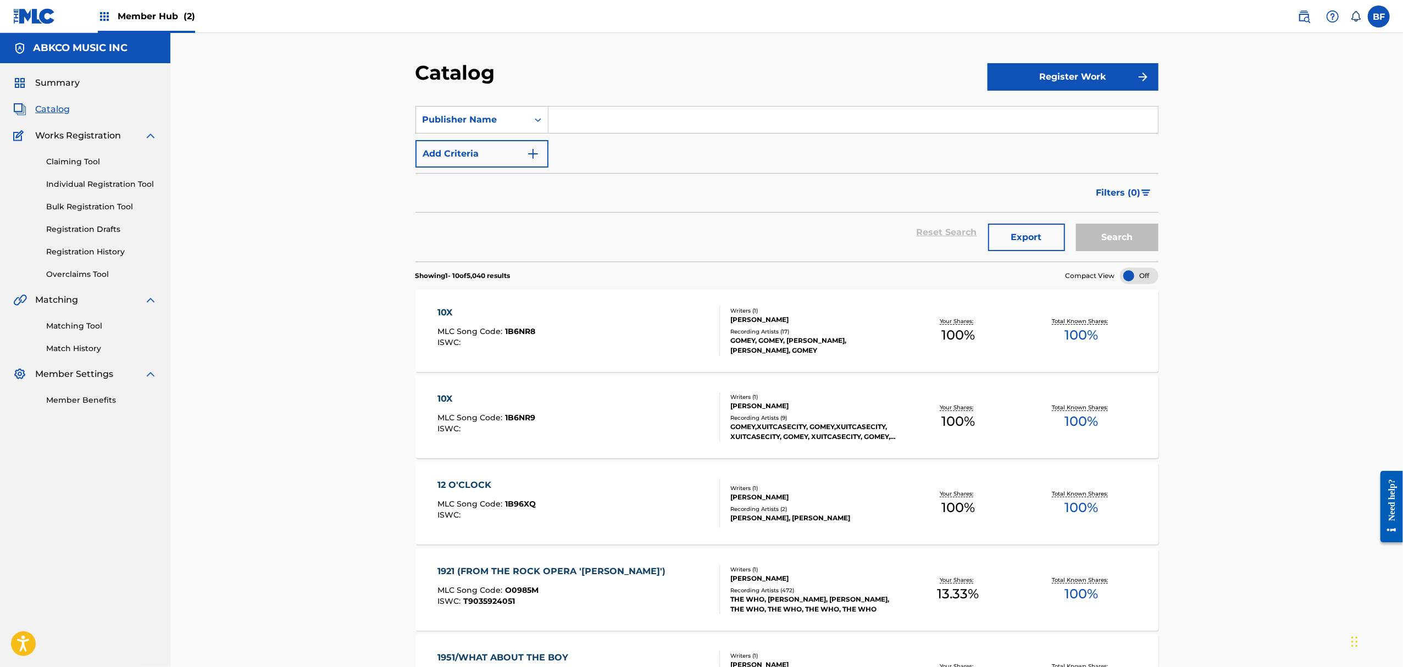
click at [559, 117] on input "Search Form" at bounding box center [854, 120] width 610 height 26
type input "mother [PERSON_NAME]"
click at [1076, 224] on button "Search" at bounding box center [1117, 237] width 82 height 27
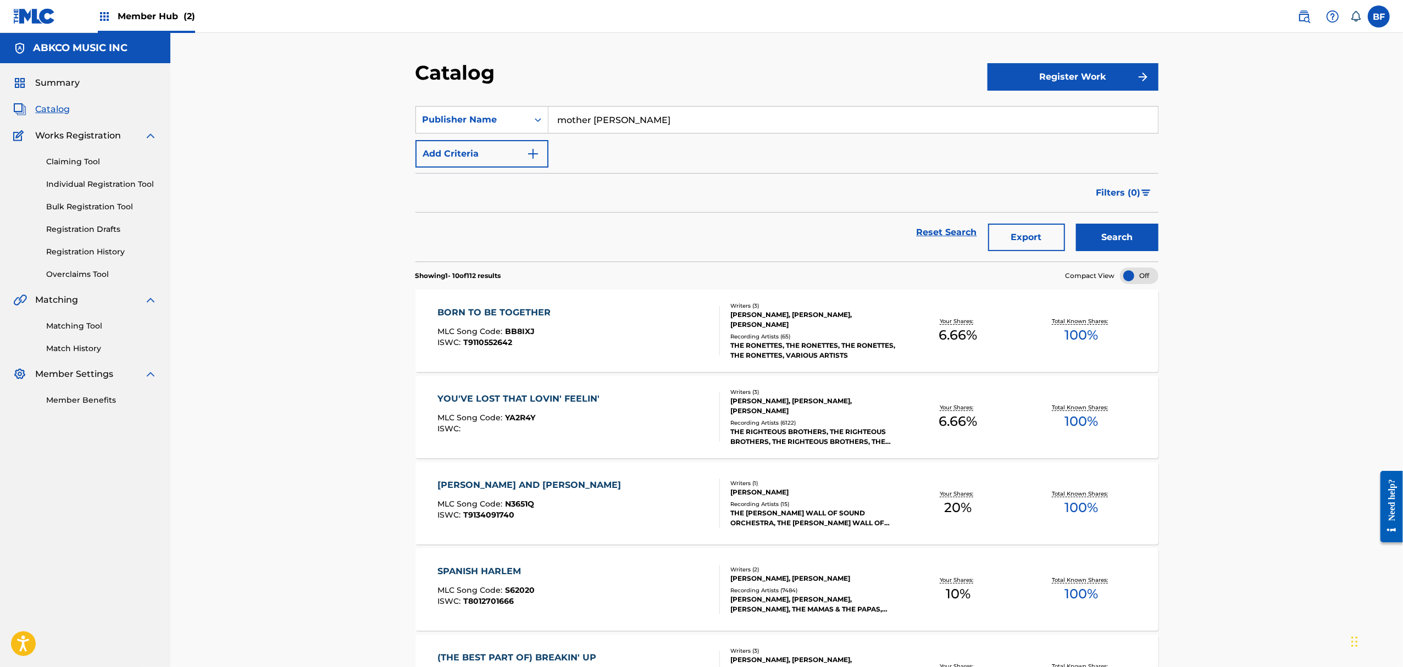
click at [542, 317] on div "BORN TO BE TOGETHER" at bounding box center [496, 312] width 119 height 13
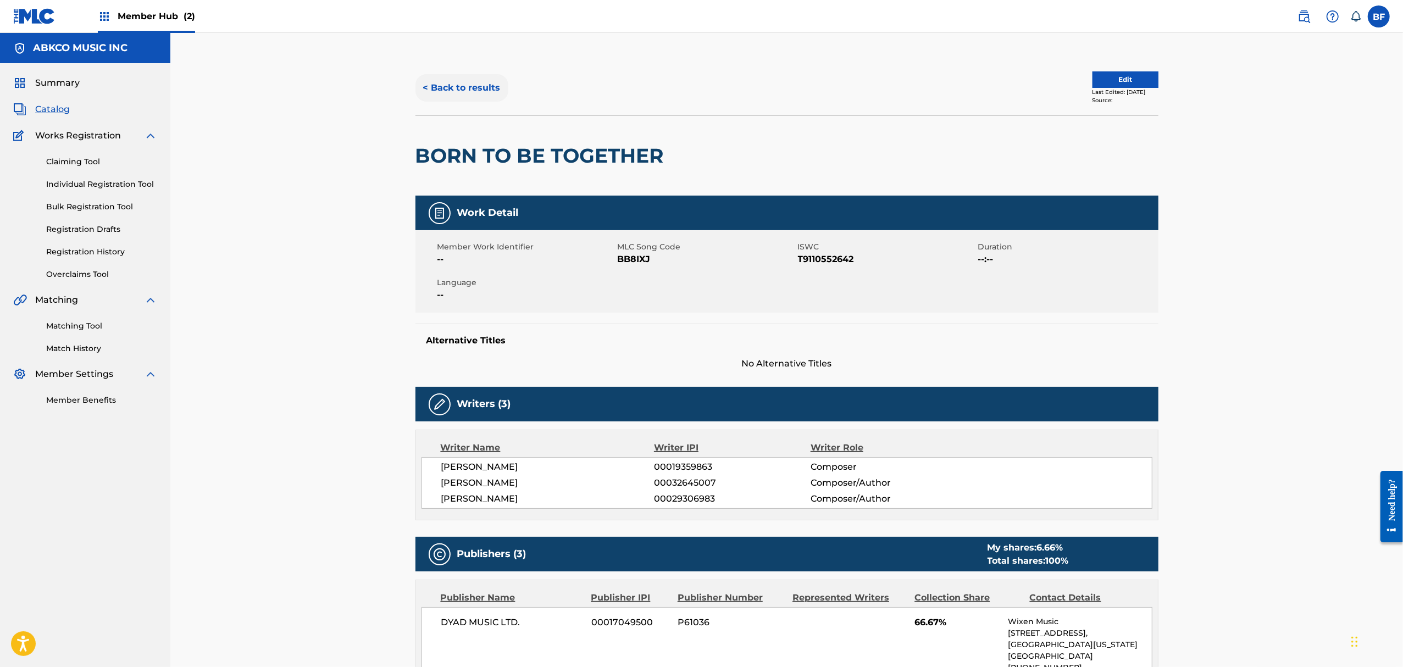
click at [447, 82] on button "< Back to results" at bounding box center [462, 87] width 93 height 27
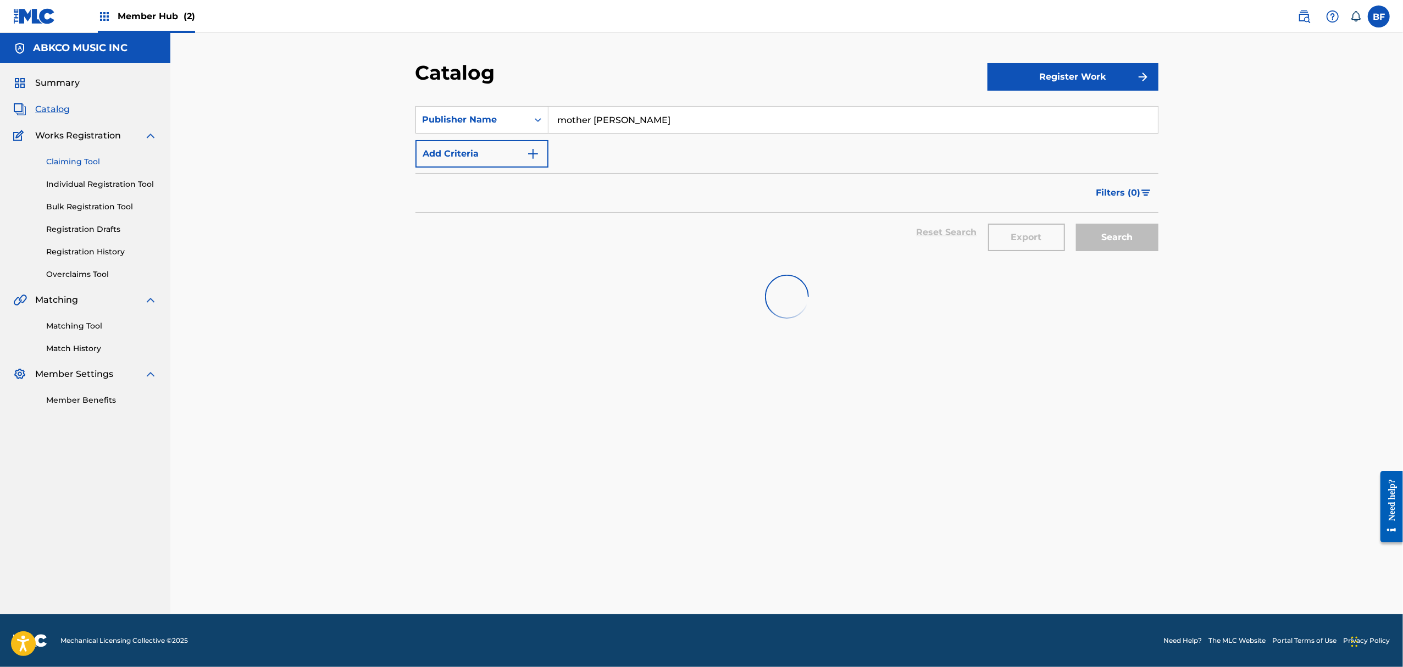
click at [81, 165] on link "Claiming Tool" at bounding box center [101, 162] width 111 height 12
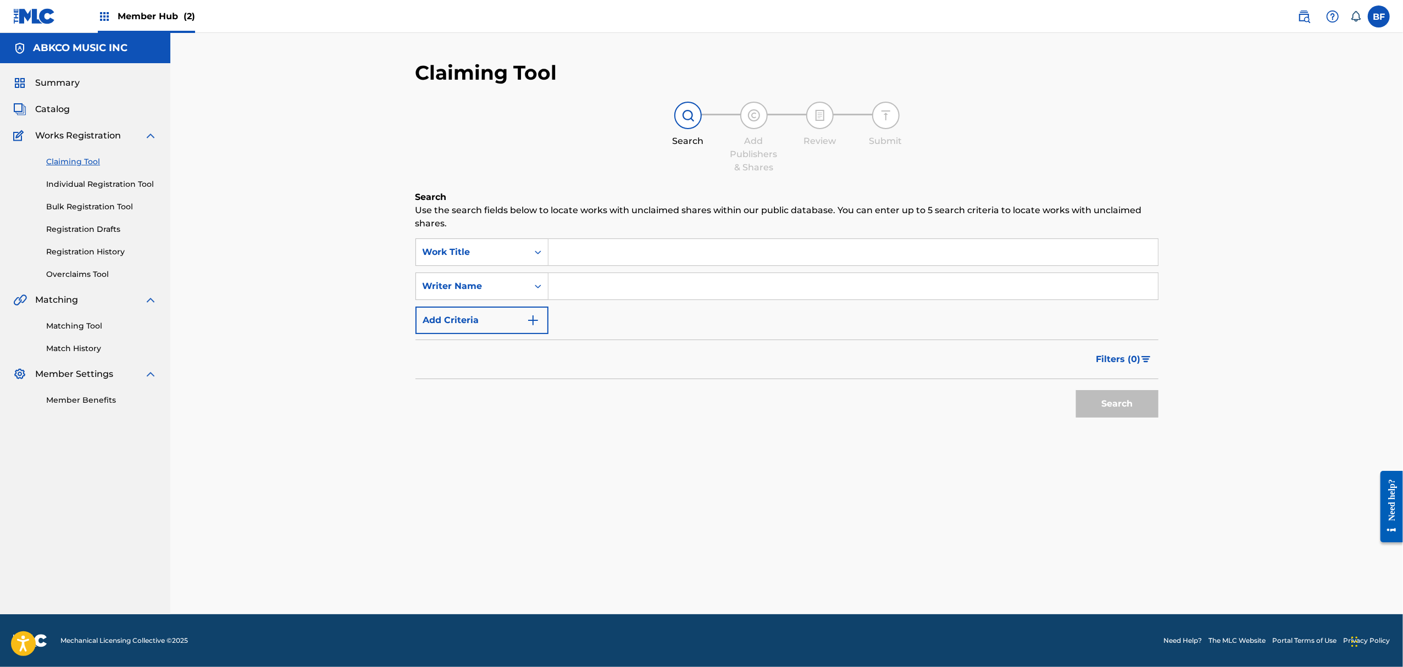
click at [606, 249] on input "Search Form" at bounding box center [854, 252] width 610 height 26
type input "christmas (baby please come home)"
type input "[PERSON_NAME]"
click at [1076, 390] on button "Search" at bounding box center [1117, 403] width 82 height 27
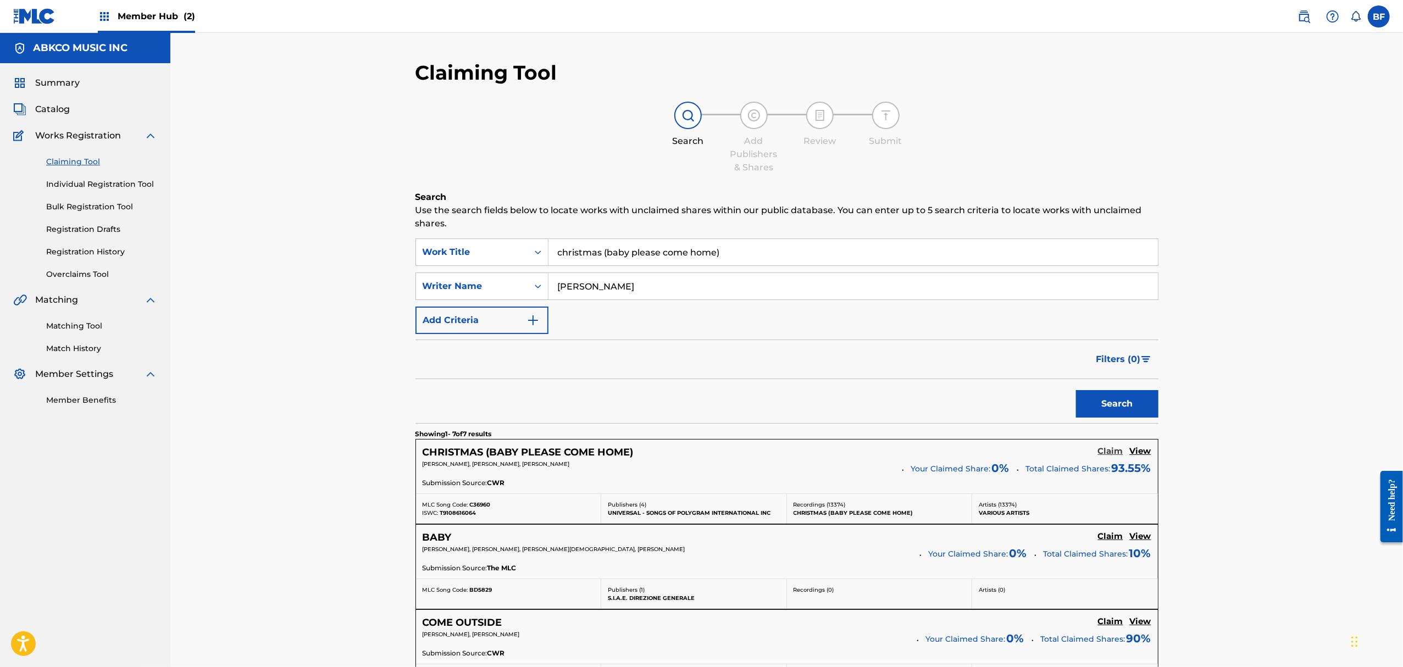
click at [1111, 451] on h5 "Claim" at bounding box center [1110, 451] width 25 height 10
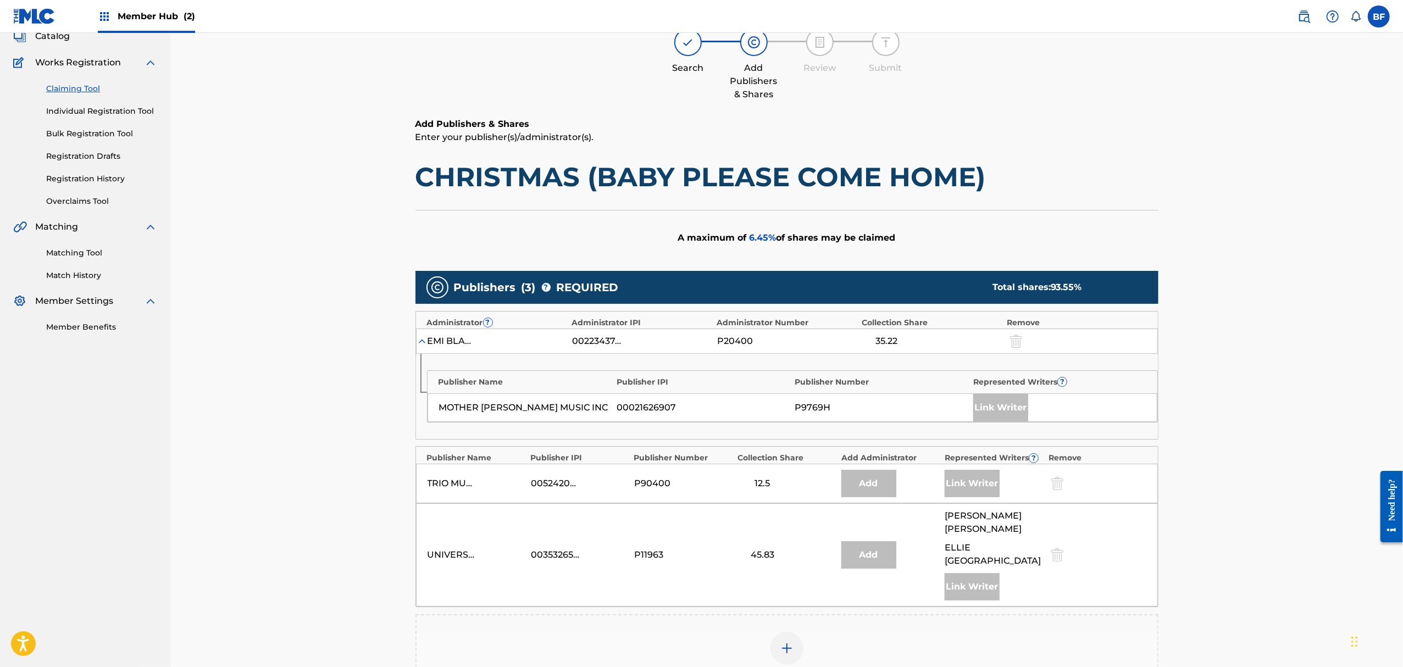
scroll to position [254, 0]
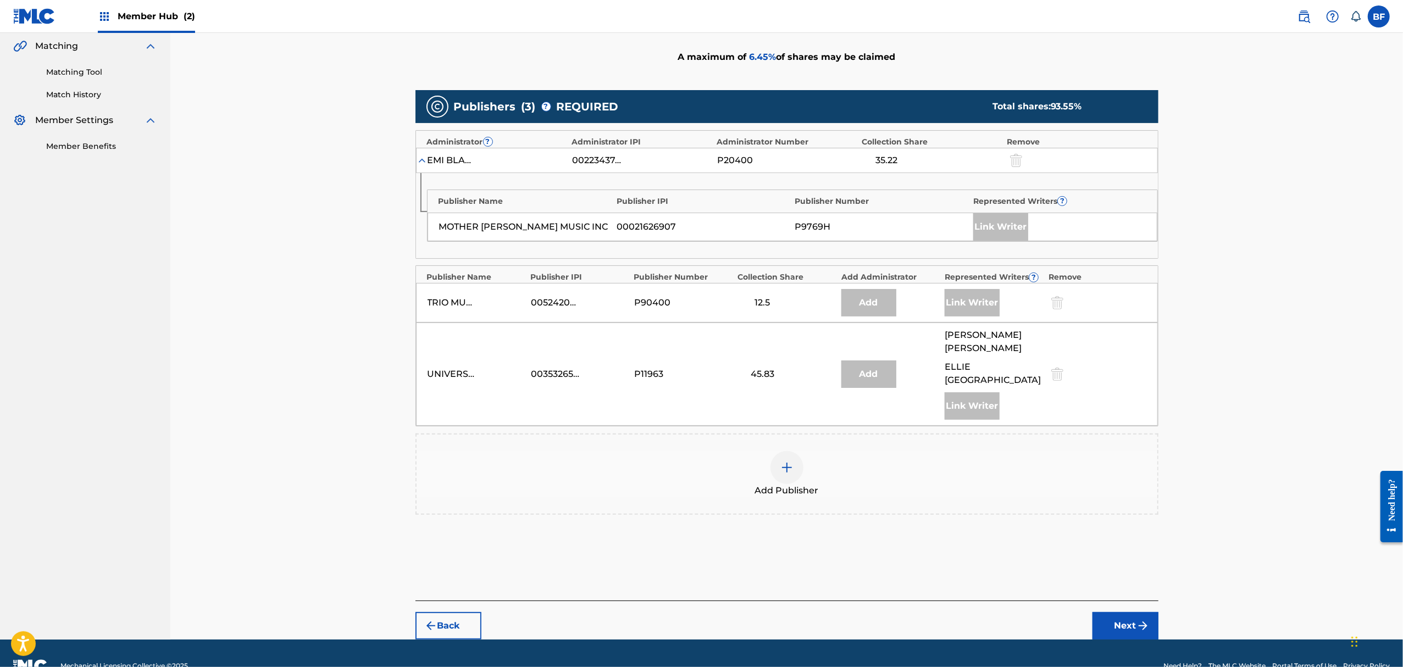
click at [785, 453] on div at bounding box center [787, 467] width 33 height 33
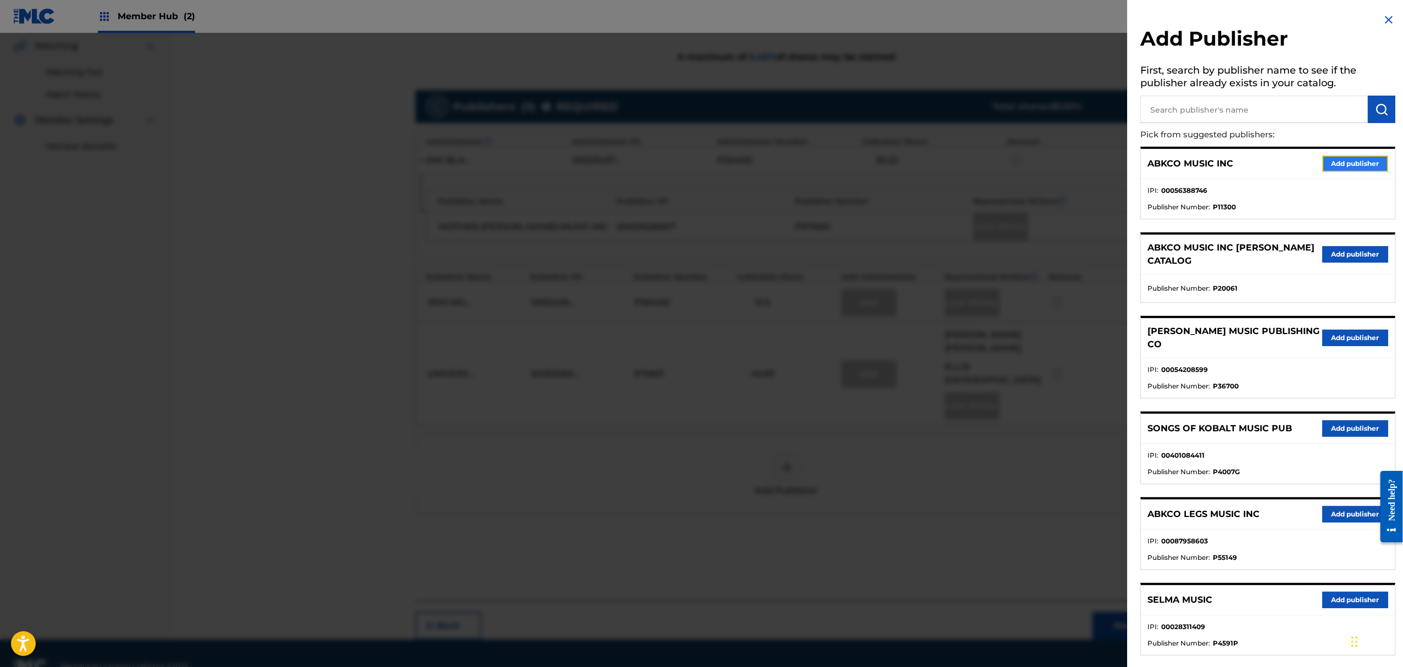
click at [1355, 167] on button "Add publisher" at bounding box center [1355, 164] width 66 height 16
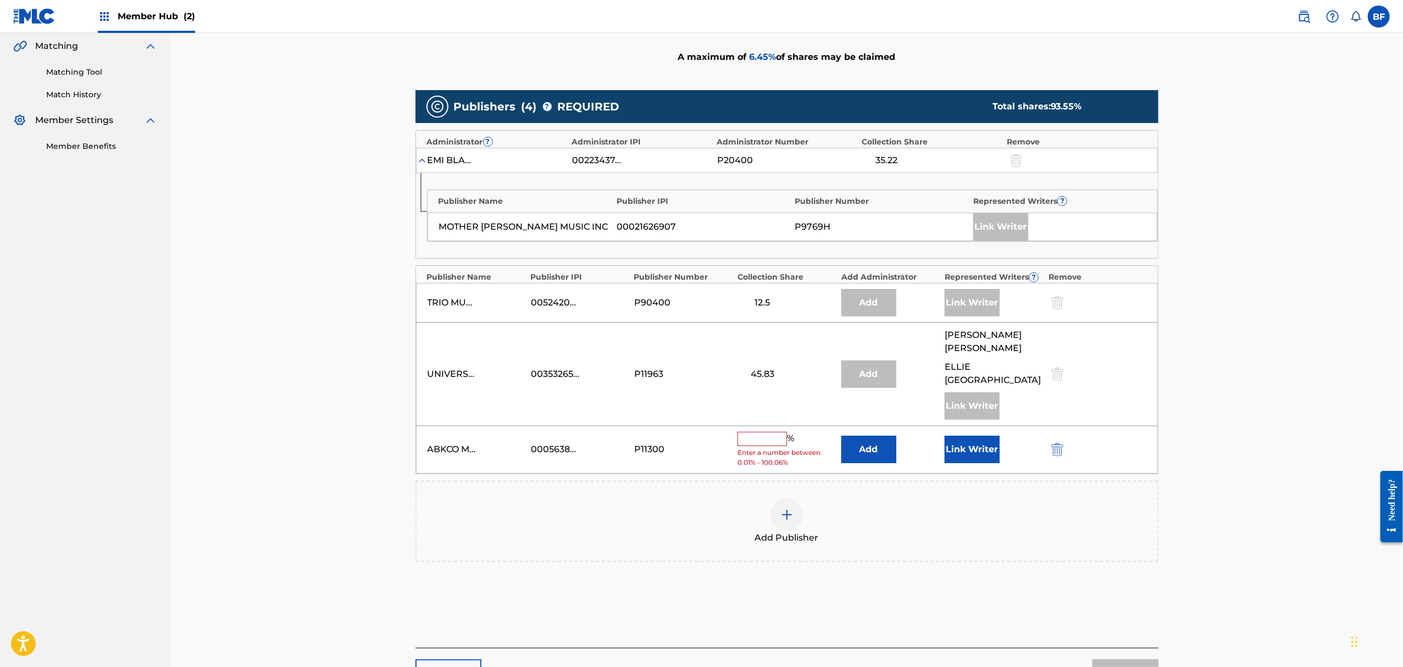
scroll to position [0, 0]
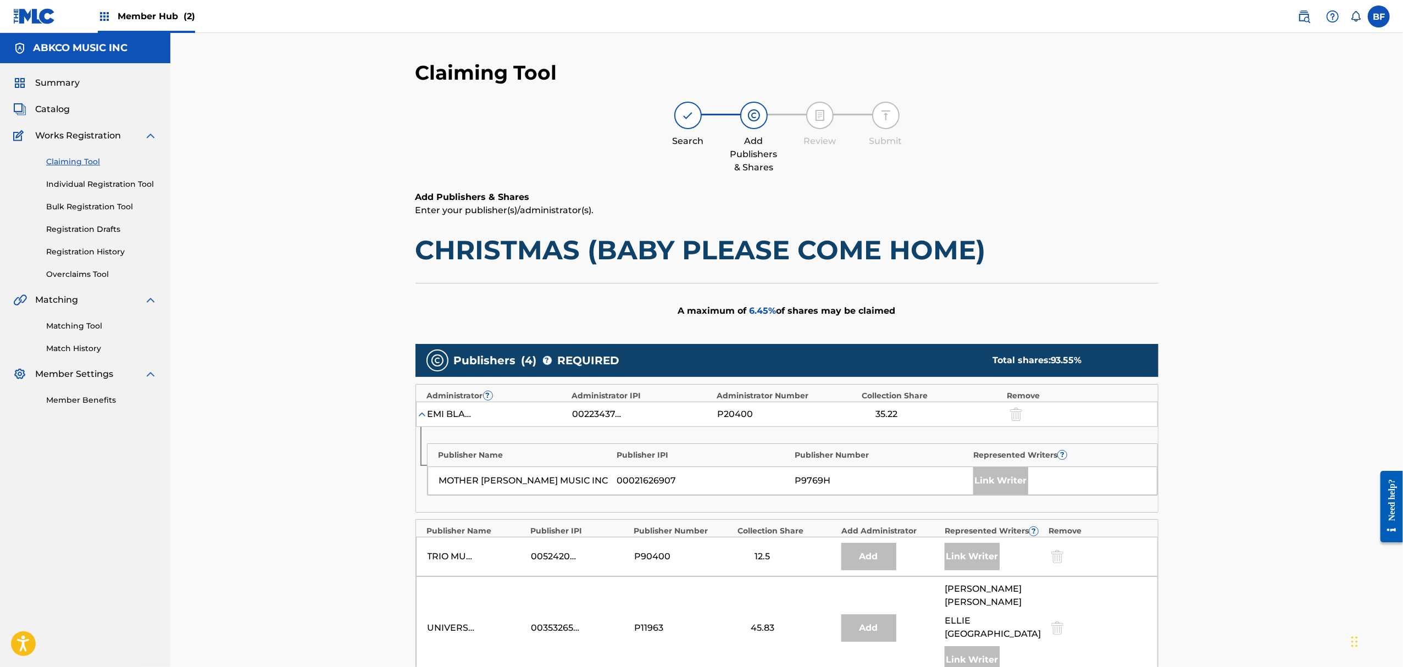
click at [80, 162] on link "Claiming Tool" at bounding box center [101, 162] width 111 height 12
click at [69, 104] on div "Catalog" at bounding box center [85, 109] width 144 height 13
click at [57, 104] on span "Catalog" at bounding box center [52, 109] width 35 height 13
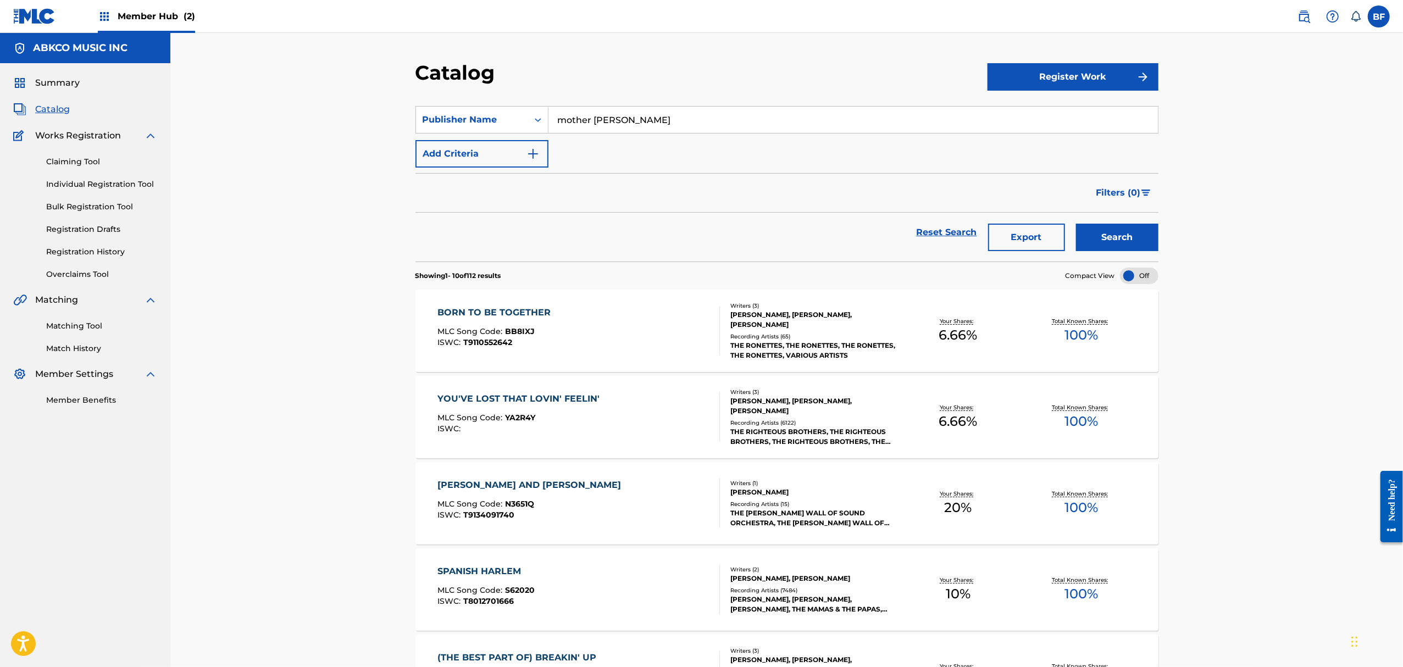
click at [497, 306] on div "BORN TO BE TOGETHER" at bounding box center [496, 312] width 119 height 13
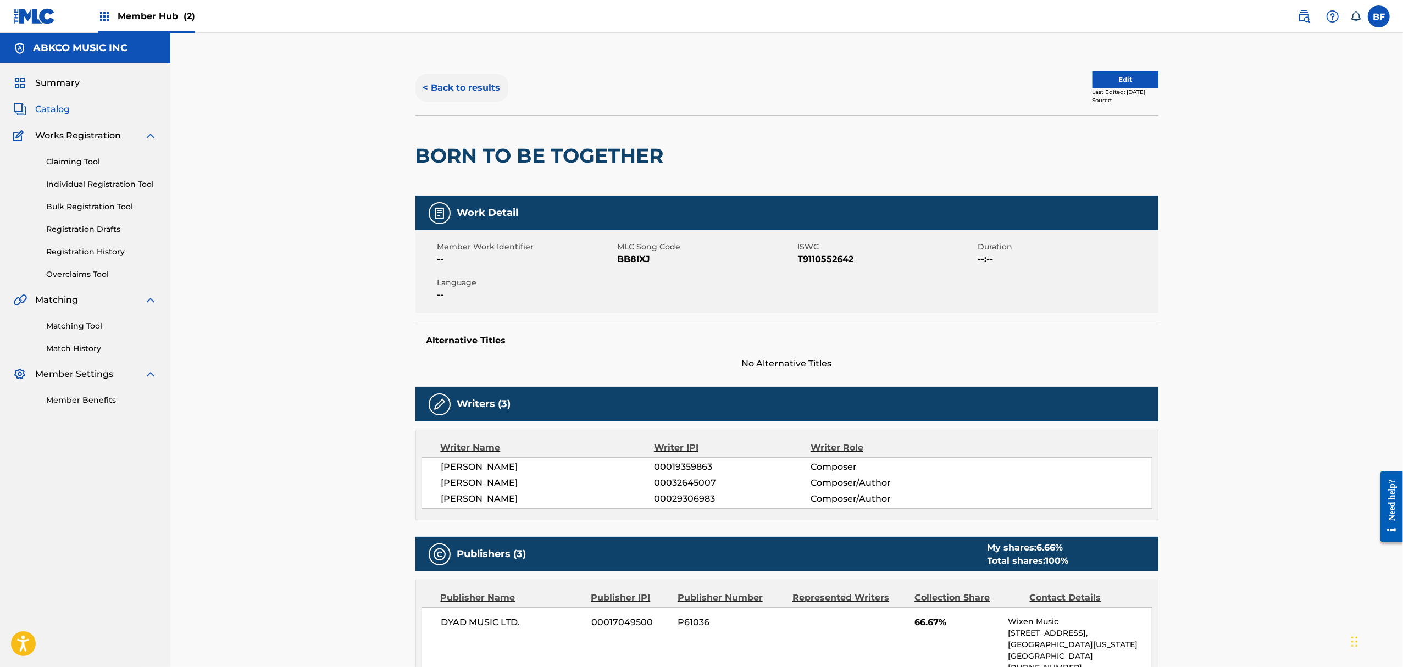
click at [441, 81] on button "< Back to results" at bounding box center [462, 87] width 93 height 27
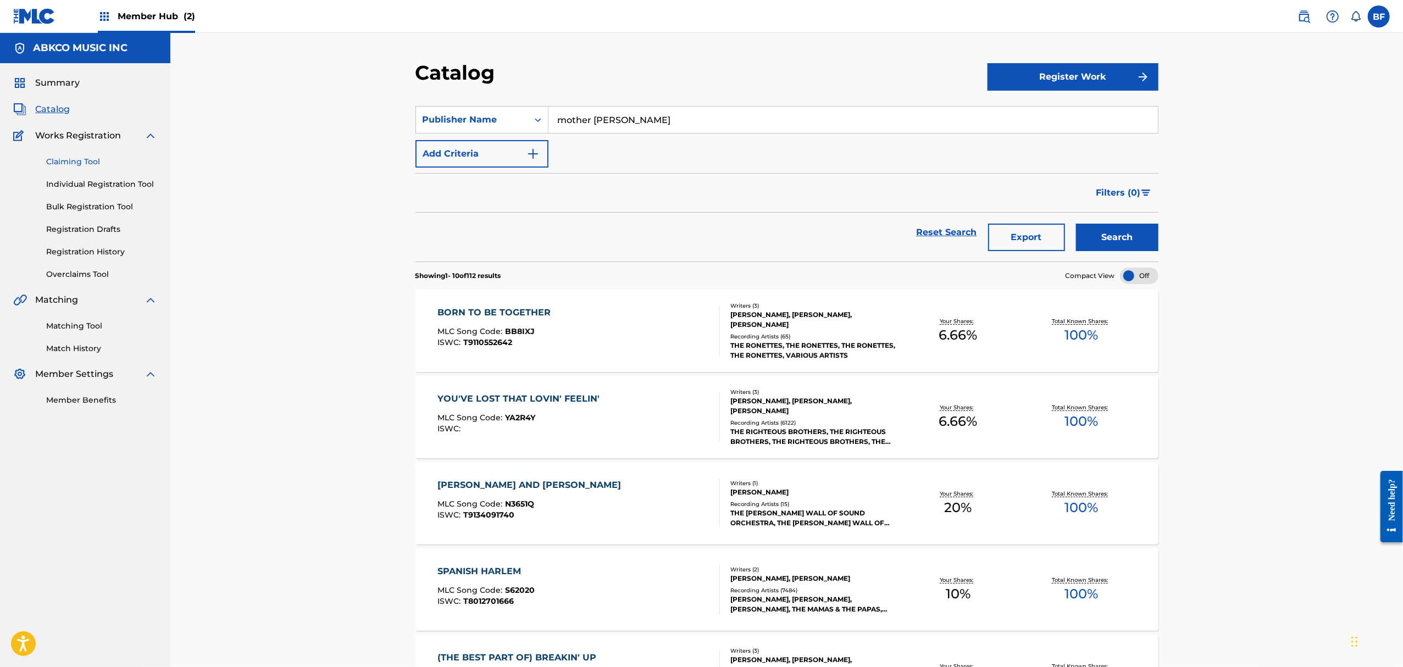
click at [91, 161] on link "Claiming Tool" at bounding box center [101, 162] width 111 height 12
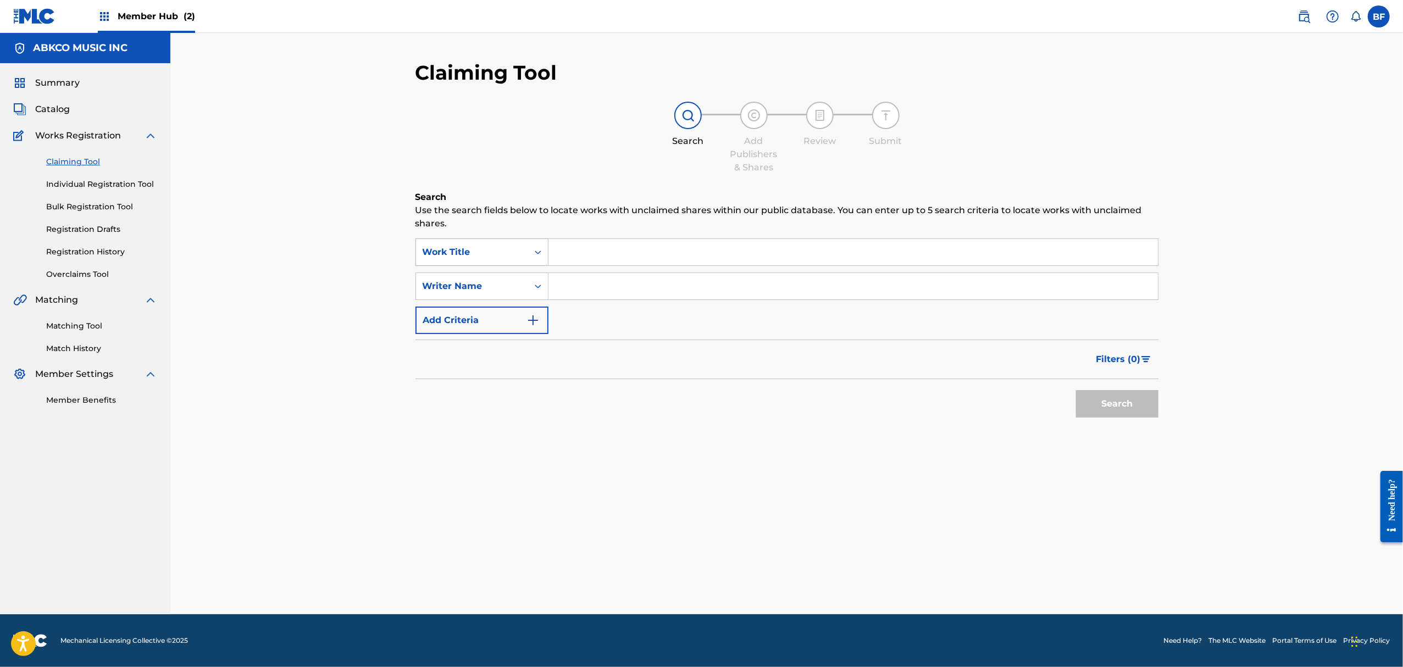
click at [496, 251] on div "Work Title" at bounding box center [472, 252] width 99 height 13
click at [619, 250] on input "Search Form" at bounding box center [854, 252] width 610 height 26
click at [1076, 390] on button "Search" at bounding box center [1117, 403] width 82 height 27
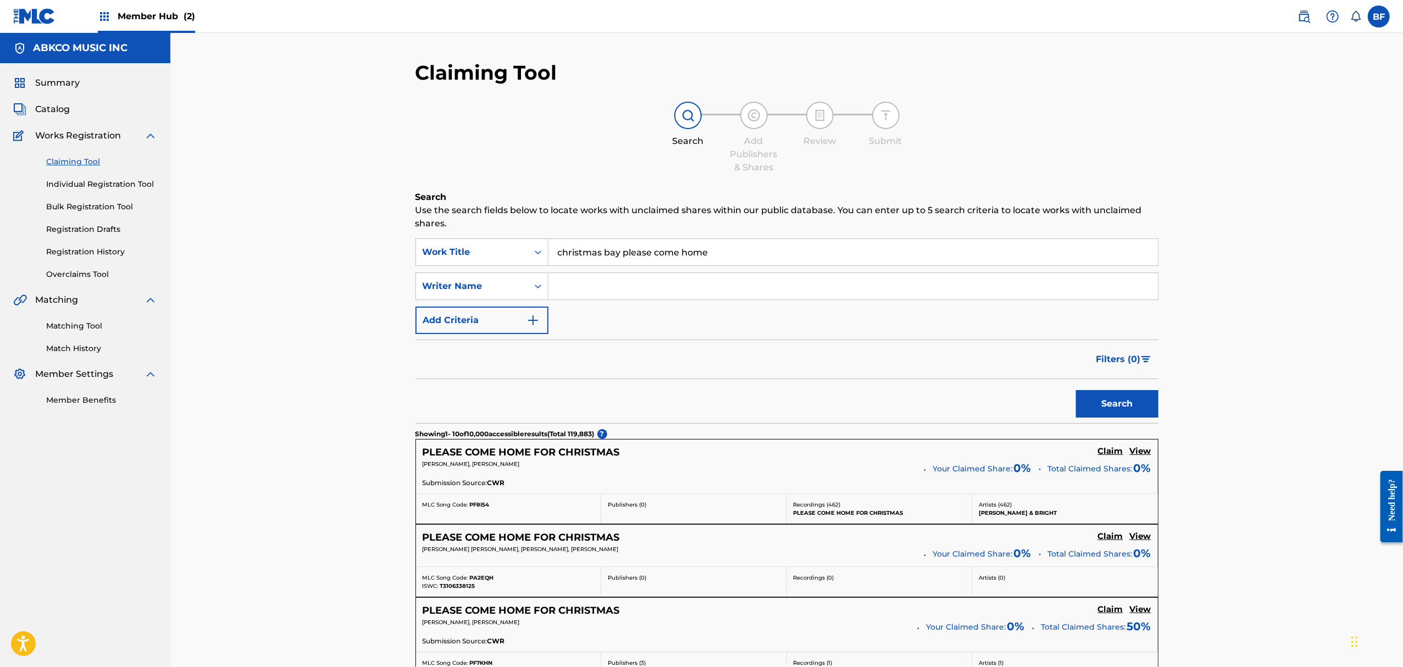
click at [616, 253] on input "christmas bay please come home" at bounding box center [854, 252] width 610 height 26
click at [629, 269] on div "christmas ( baby please come home )" at bounding box center [771, 277] width 444 height 20
type input "christmas (baby please come home)"
click at [606, 280] on input "Search Form" at bounding box center [854, 286] width 610 height 26
type input "[PERSON_NAME]"
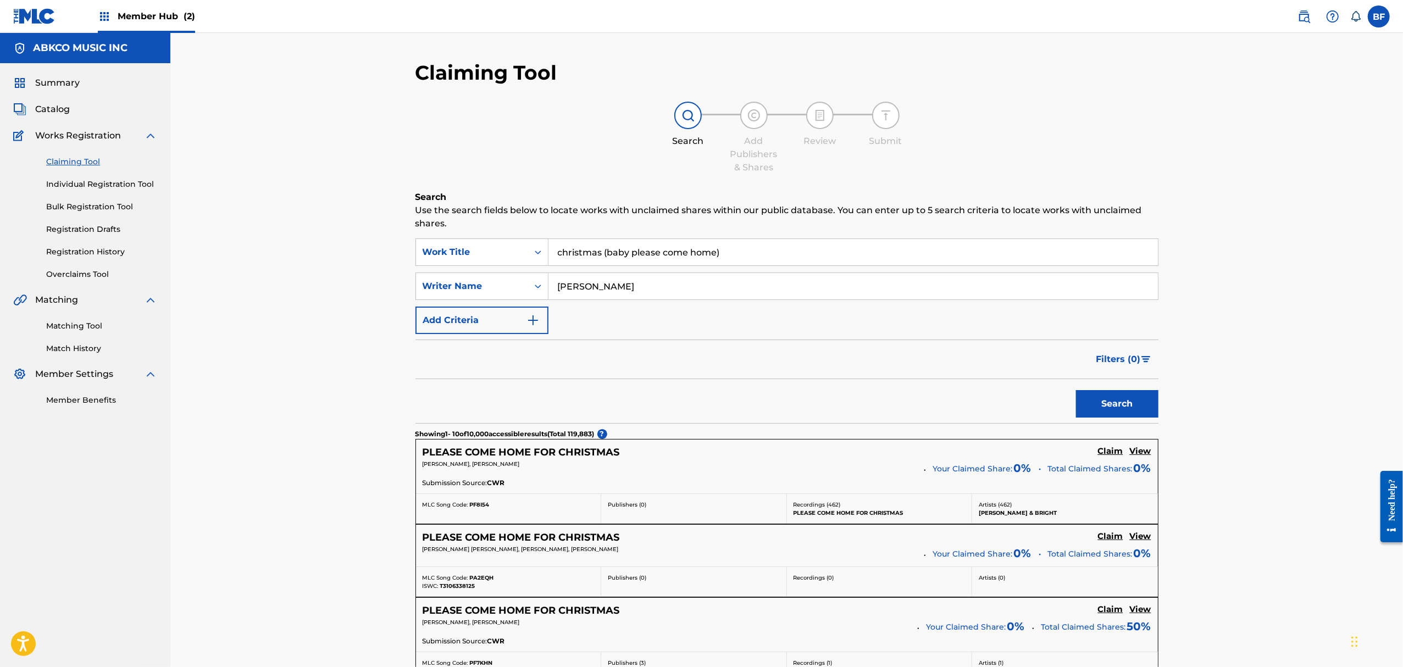
click at [1076, 390] on button "Search" at bounding box center [1117, 403] width 82 height 27
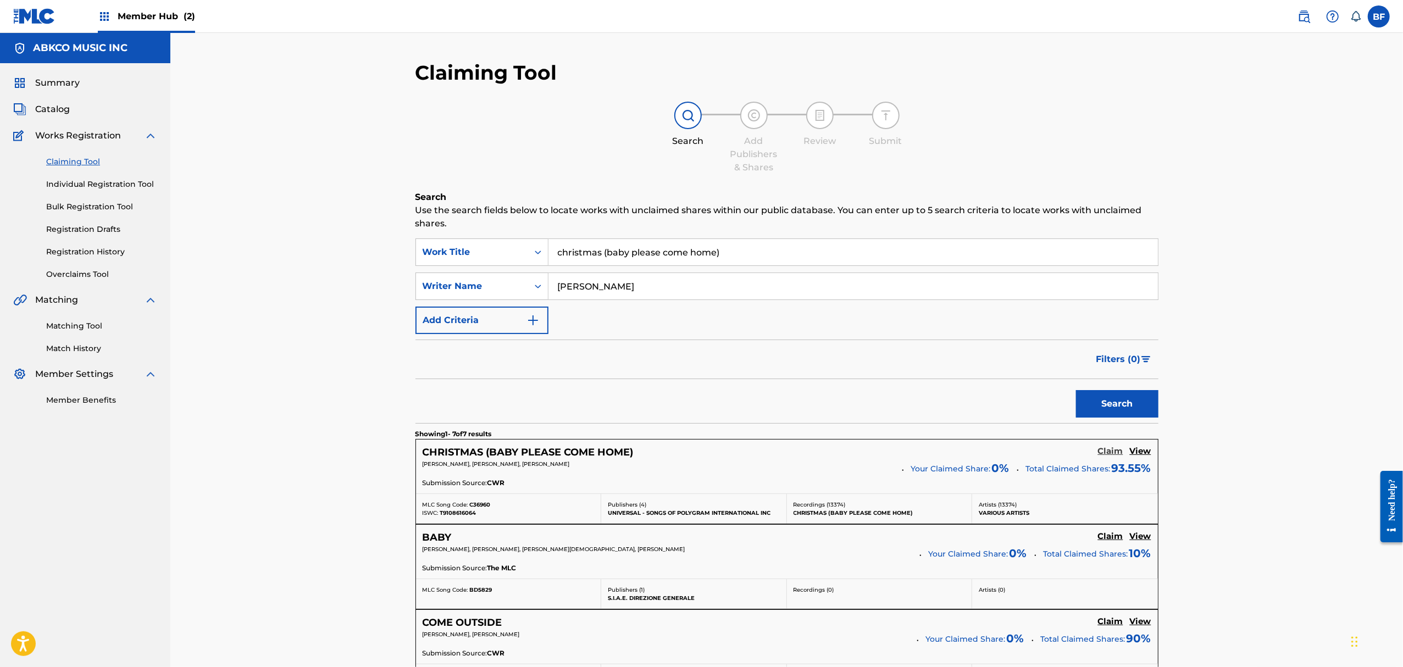
click at [1115, 451] on h5 "Claim" at bounding box center [1110, 451] width 25 height 10
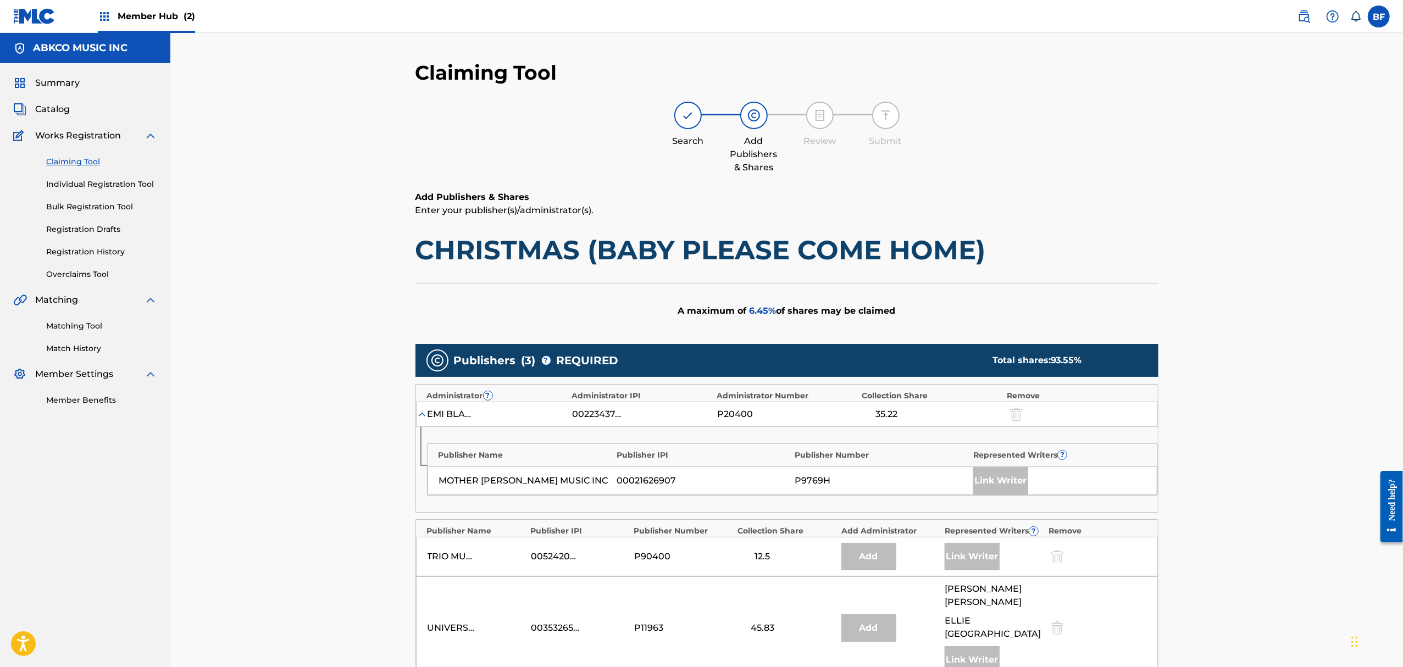
scroll to position [73, 0]
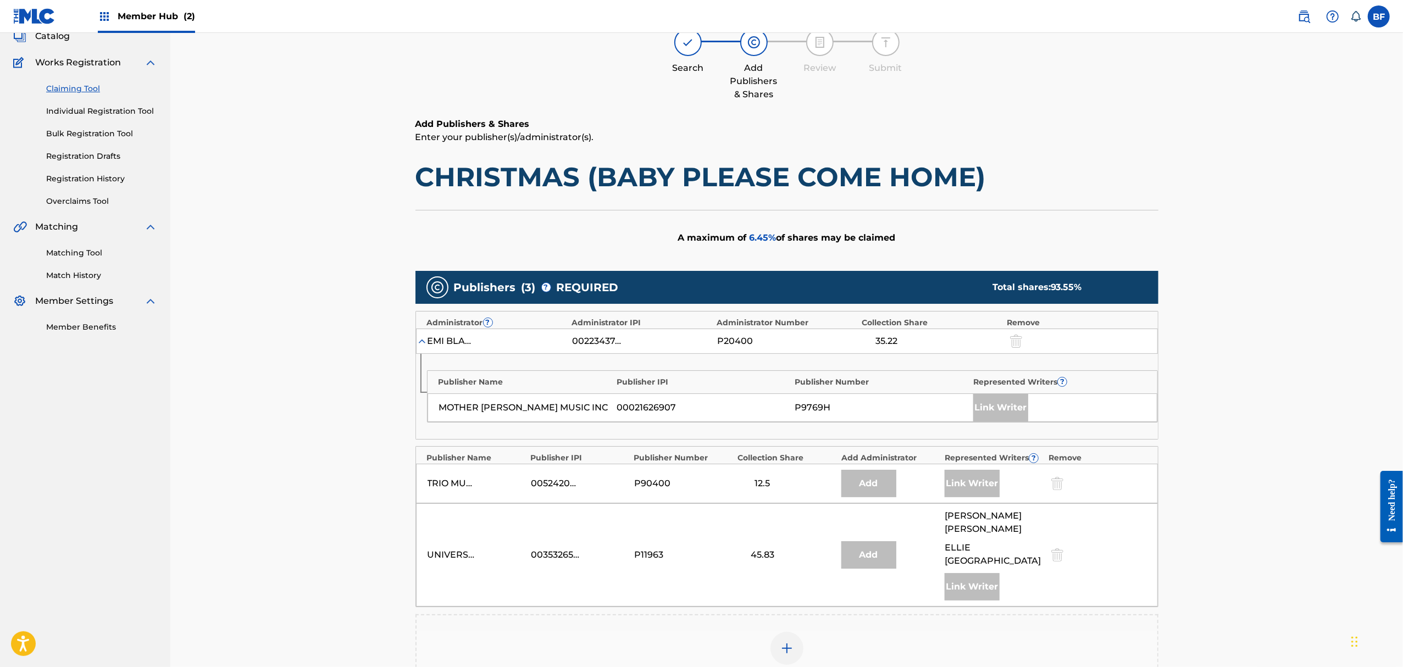
click at [790, 642] on img at bounding box center [786, 648] width 13 height 13
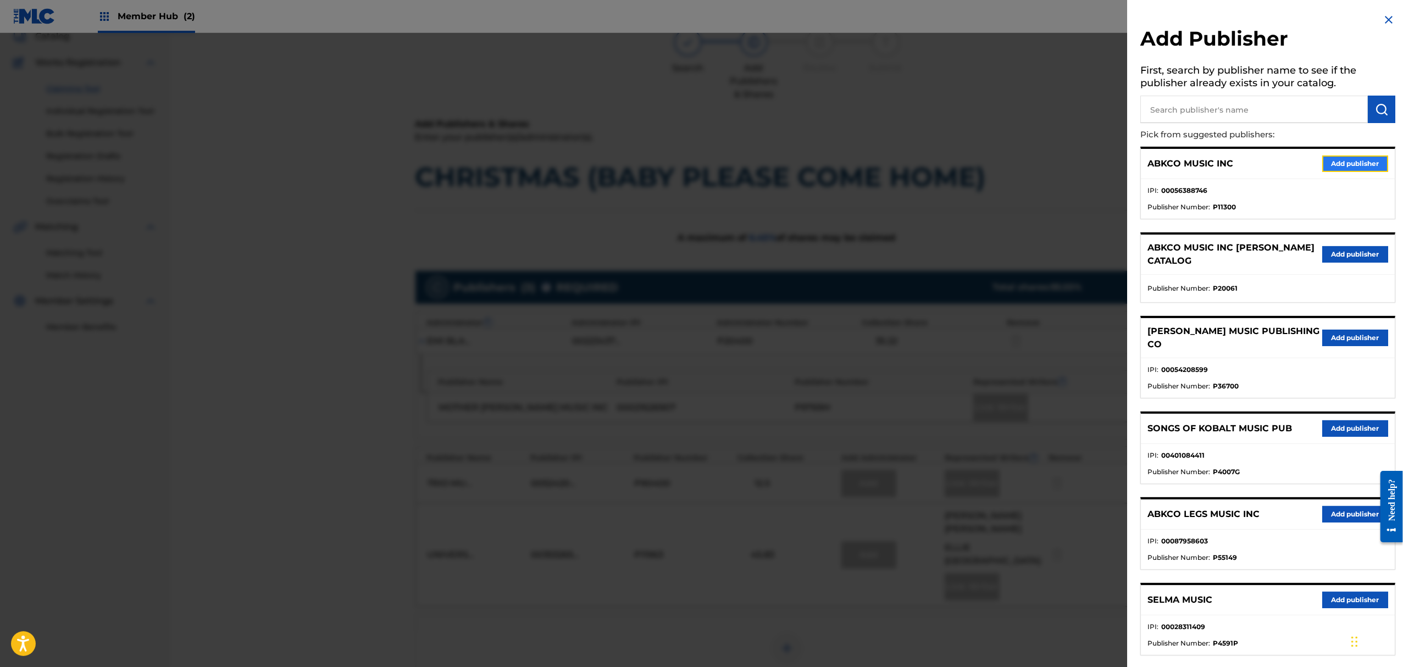
click at [1364, 167] on button "Add publisher" at bounding box center [1355, 164] width 66 height 16
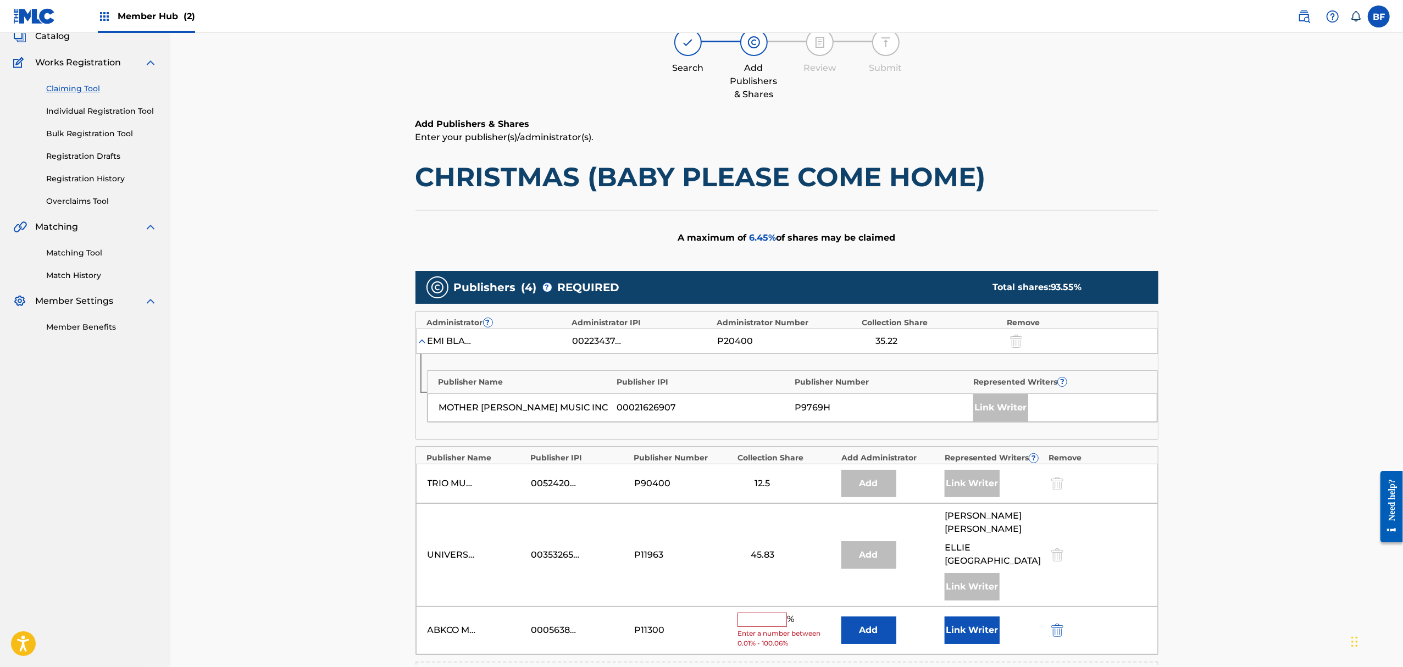
click at [761, 613] on input "text" at bounding box center [762, 620] width 49 height 14
type input "6.46"
click at [865, 613] on button "Add" at bounding box center [868, 626] width 55 height 27
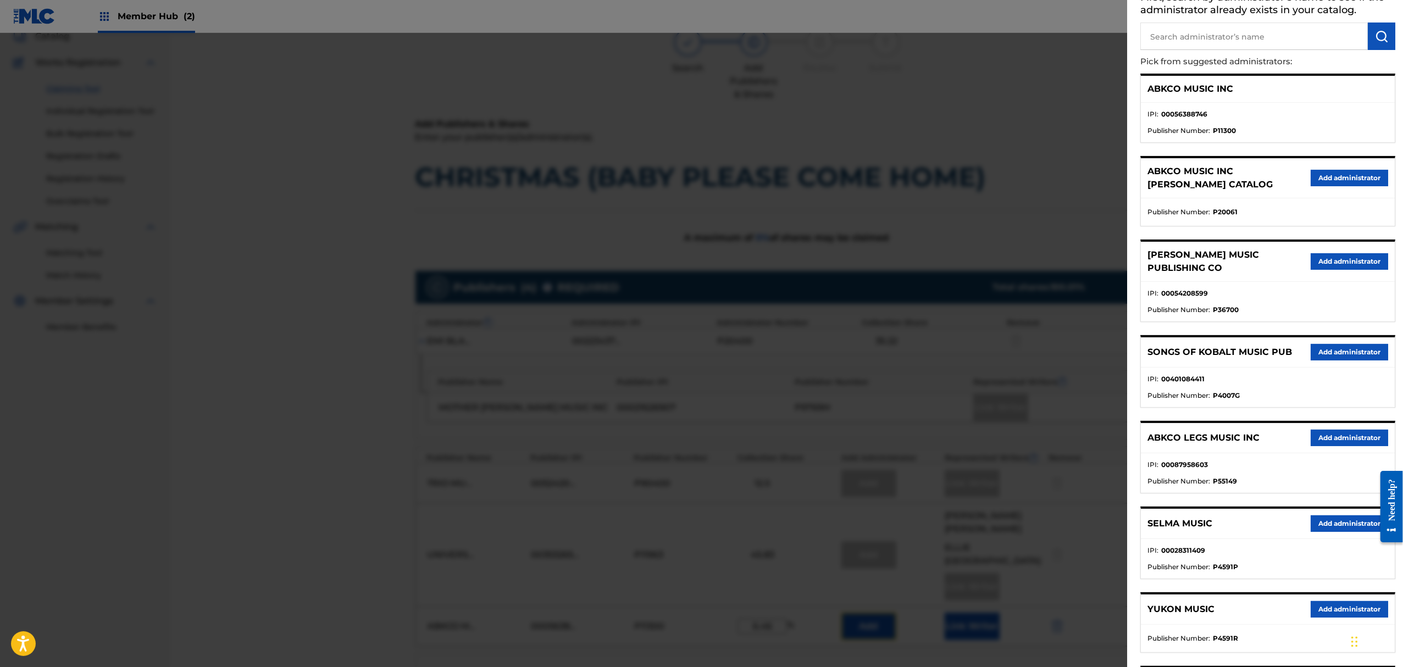
scroll to position [0, 0]
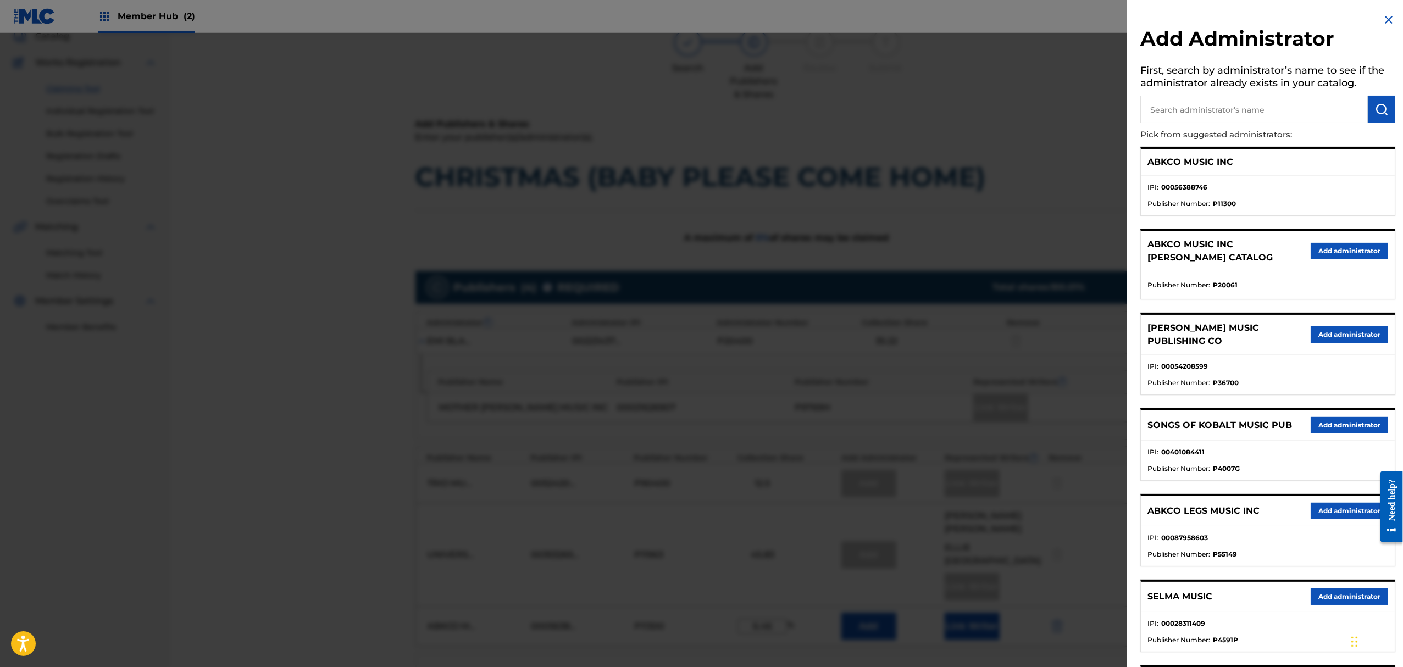
click at [1383, 19] on img at bounding box center [1388, 19] width 13 height 13
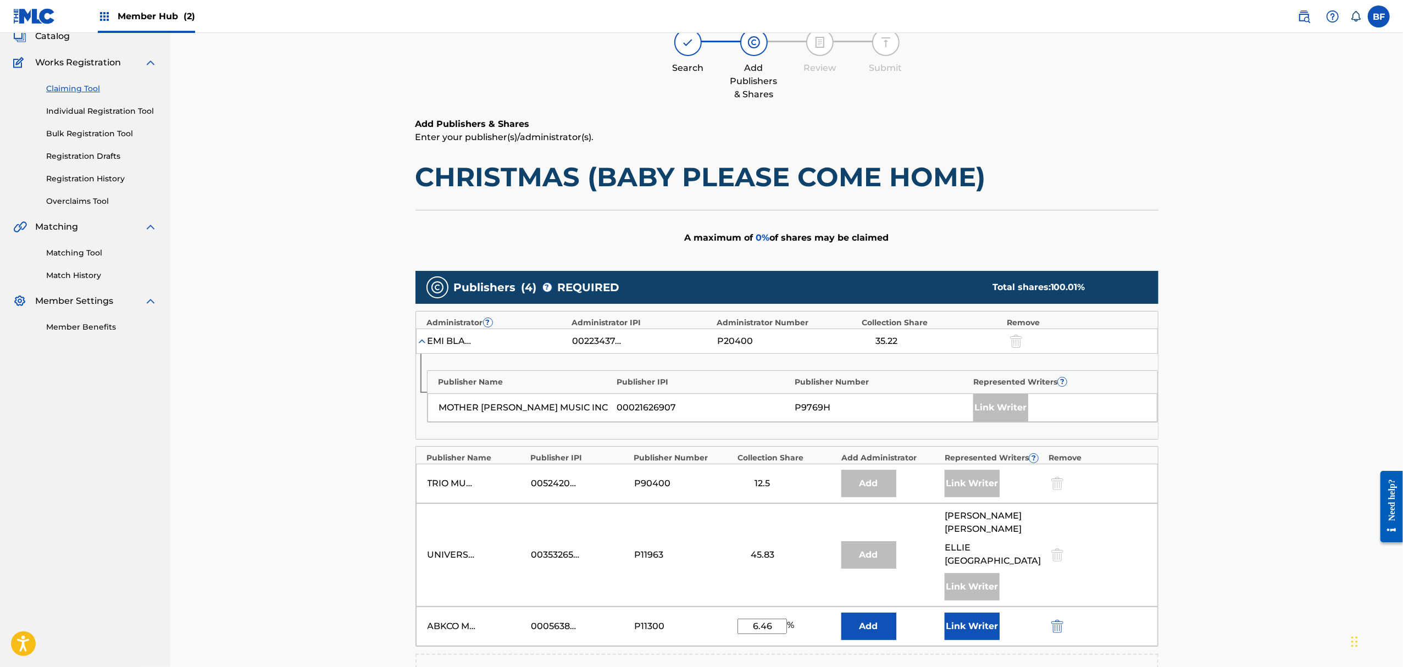
scroll to position [146, 0]
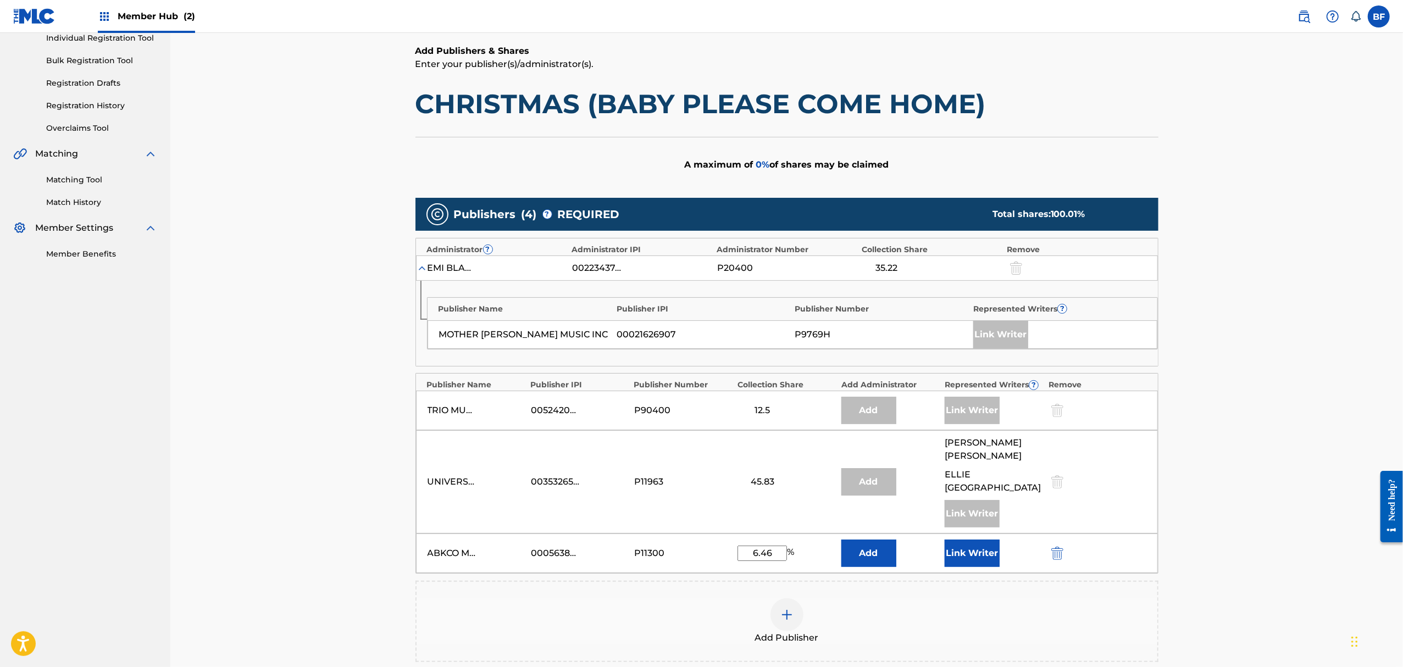
click at [1293, 447] on div "Claiming Tool Search Add Publishers & Shares Review Submit Add Publishers & Sha…" at bounding box center [786, 337] width 1233 height 900
click at [761, 546] on input "6.46" at bounding box center [762, 553] width 49 height 15
click at [1262, 486] on div "Claiming Tool Search Add Publishers & Shares Review Submit Add Publishers & Sha…" at bounding box center [786, 337] width 1233 height 900
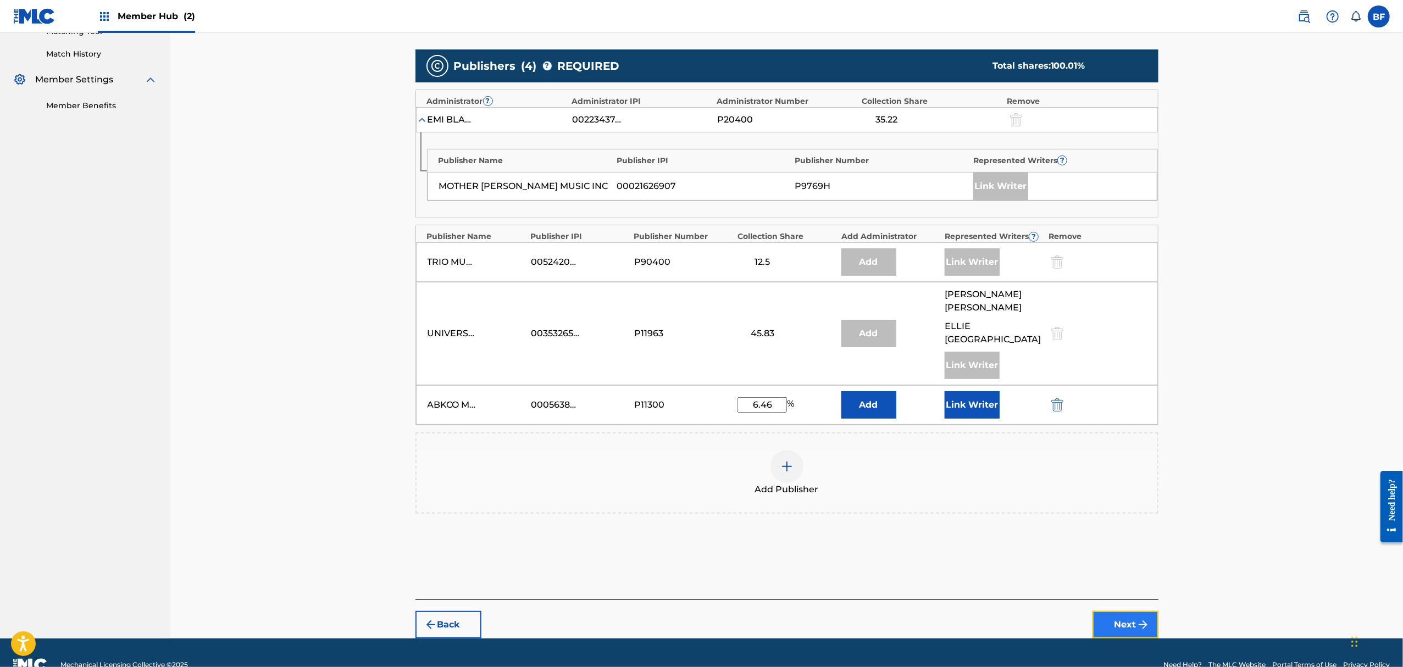
click at [1119, 611] on button "Next" at bounding box center [1126, 624] width 66 height 27
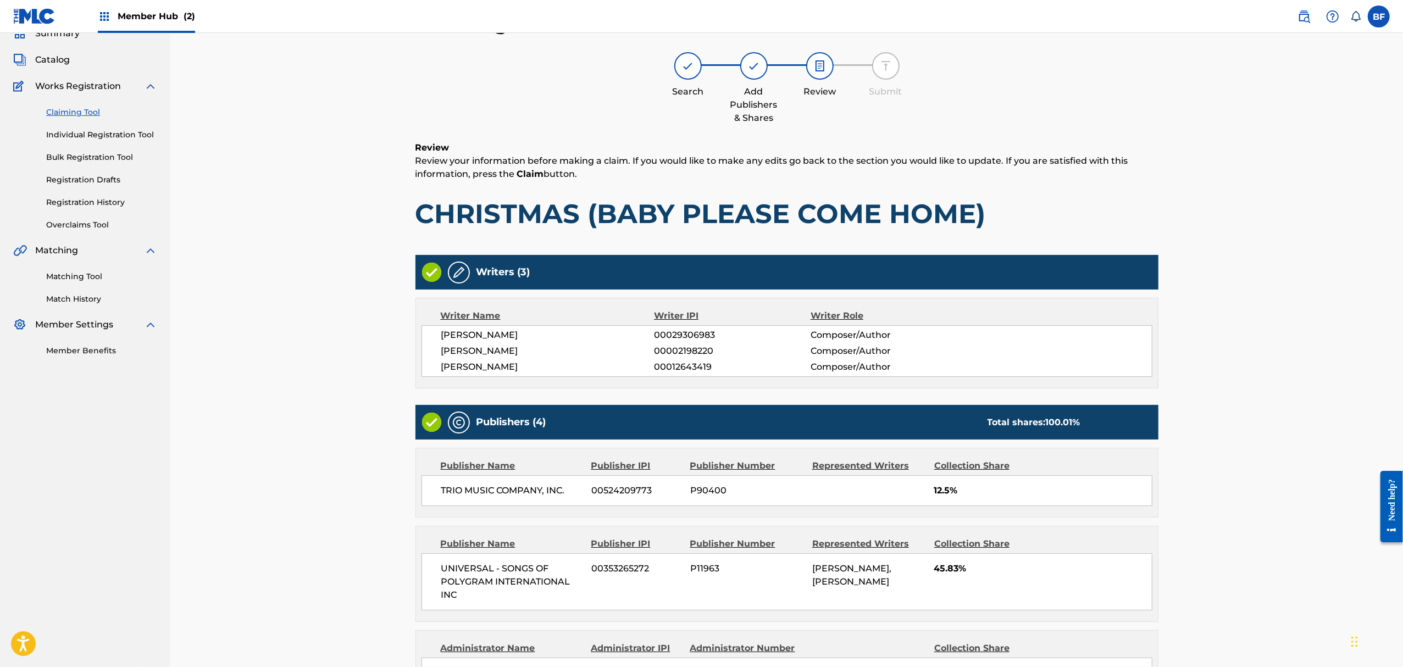
scroll to position [322, 0]
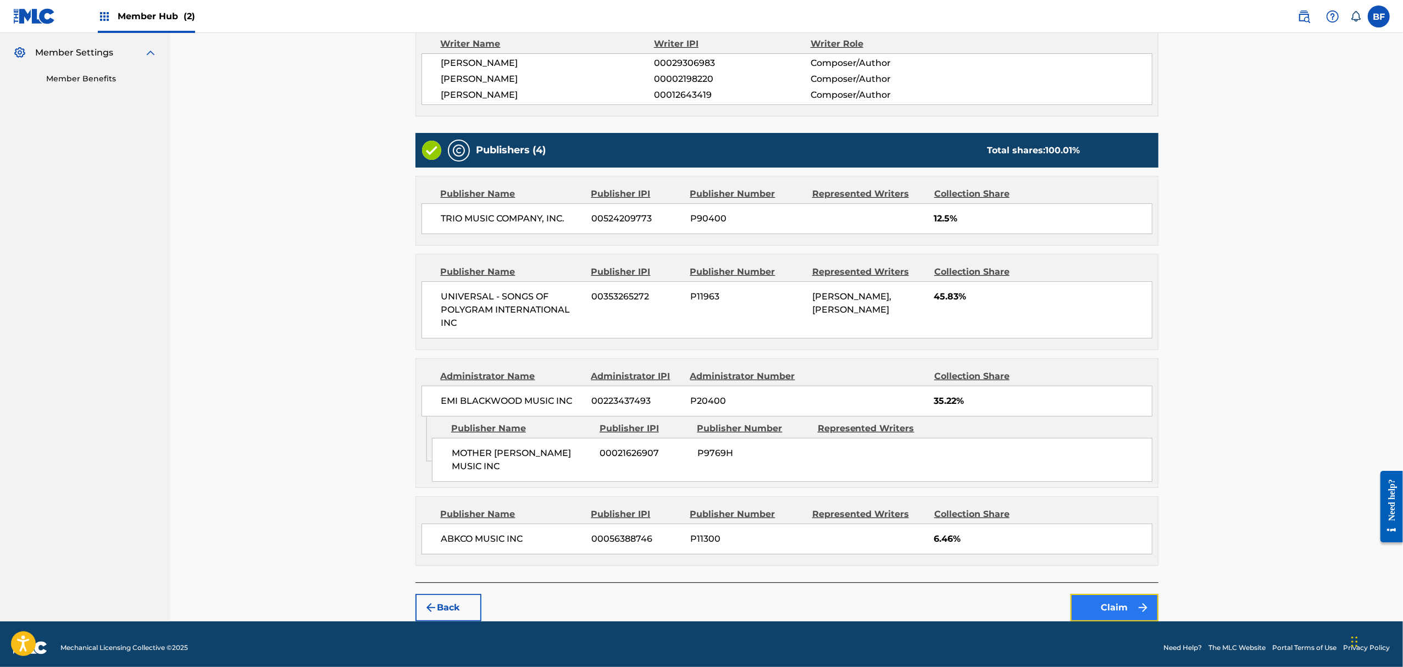
click at [1131, 595] on button "Claim" at bounding box center [1115, 607] width 88 height 27
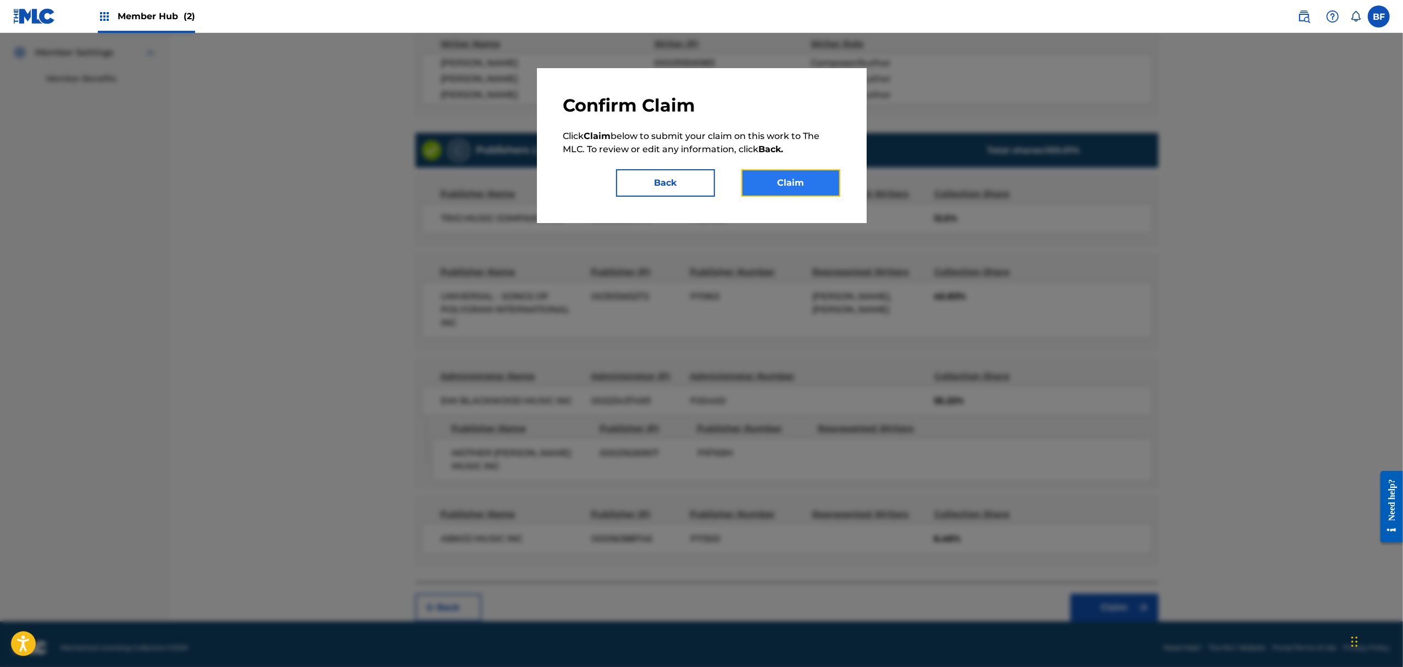
click at [790, 185] on button "Claim" at bounding box center [790, 182] width 99 height 27
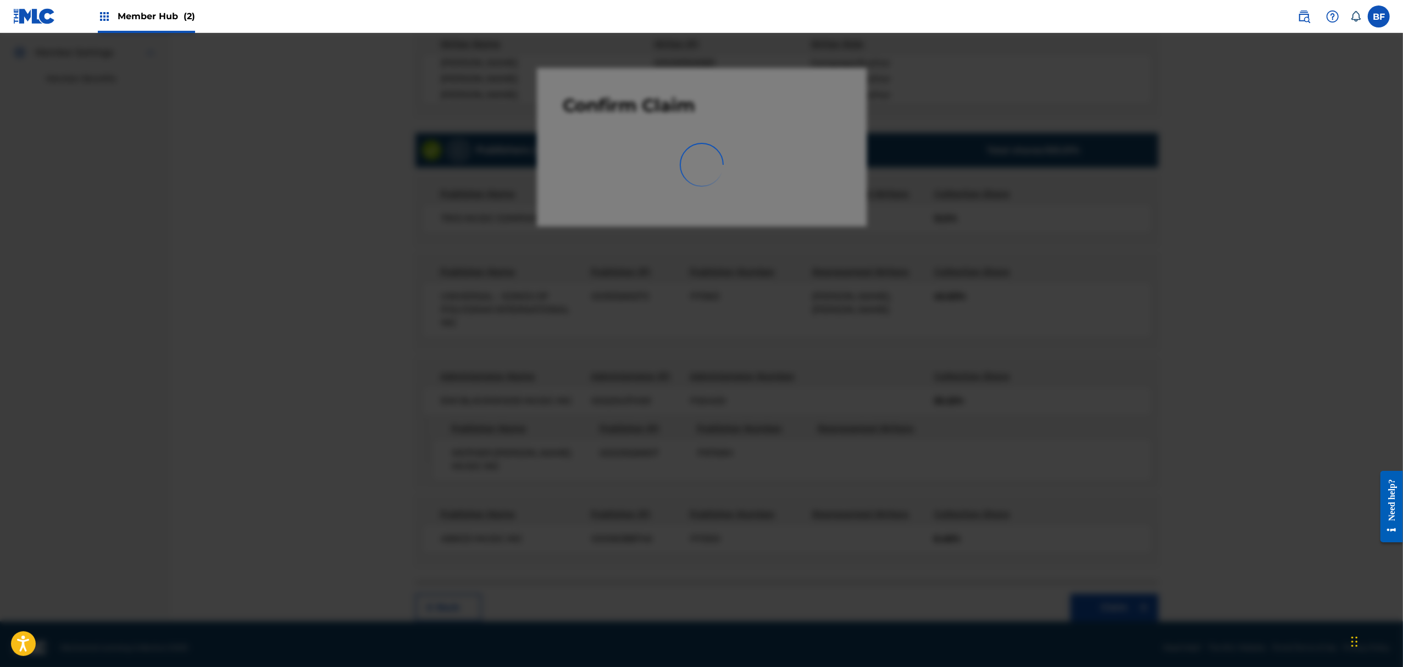
scroll to position [0, 0]
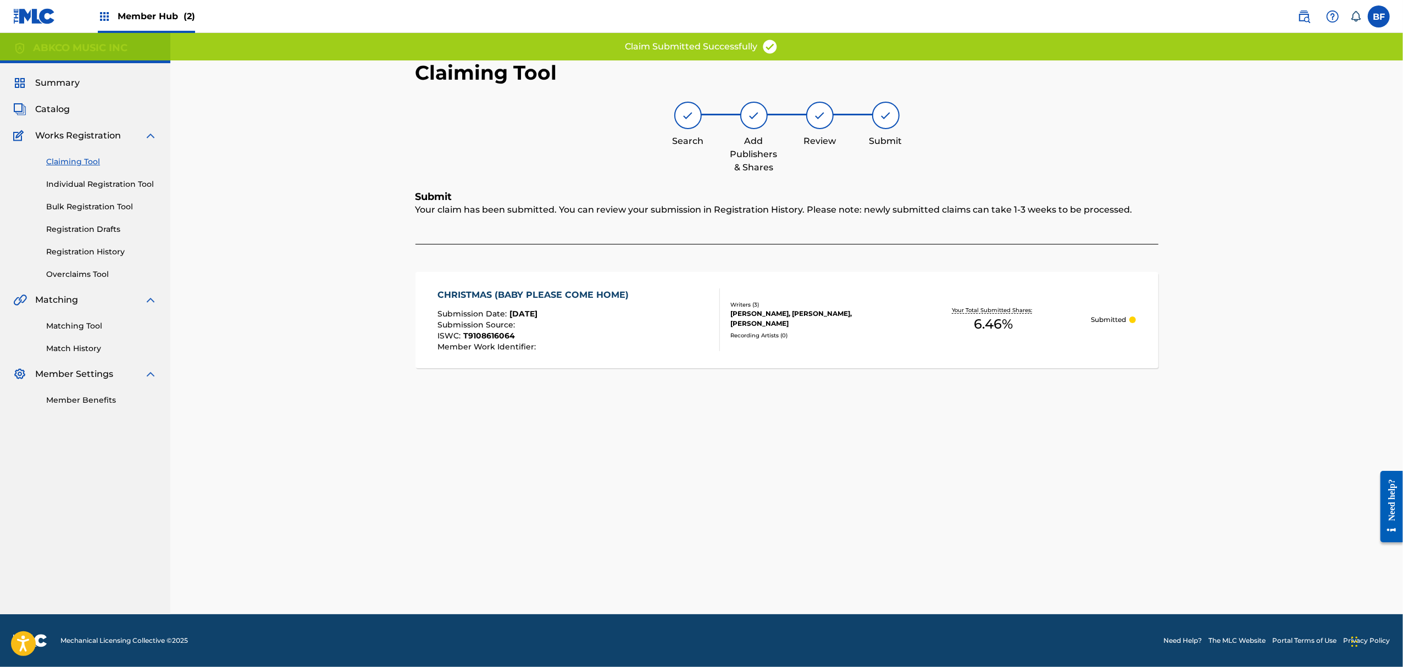
click at [92, 244] on div "Claiming Tool Individual Registration Tool Bulk Registration Tool Registration …" at bounding box center [85, 211] width 144 height 138
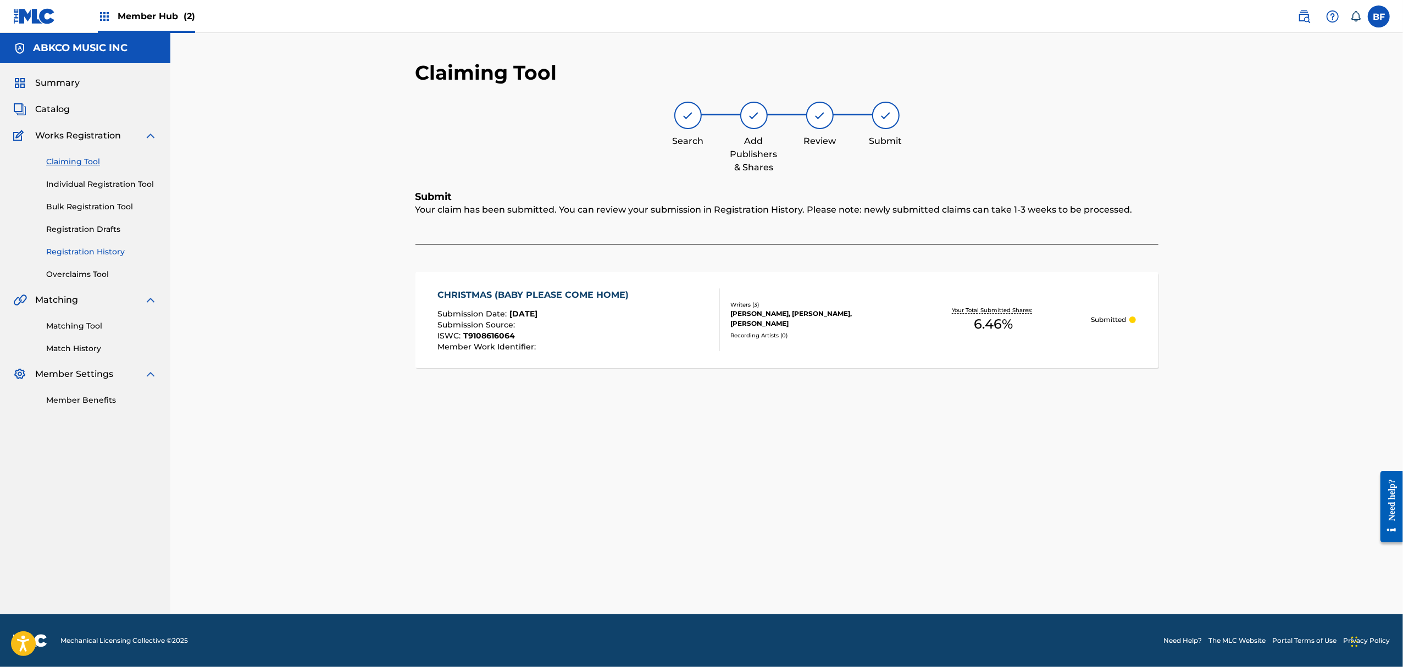
click at [91, 249] on link "Registration History" at bounding box center [101, 252] width 111 height 12
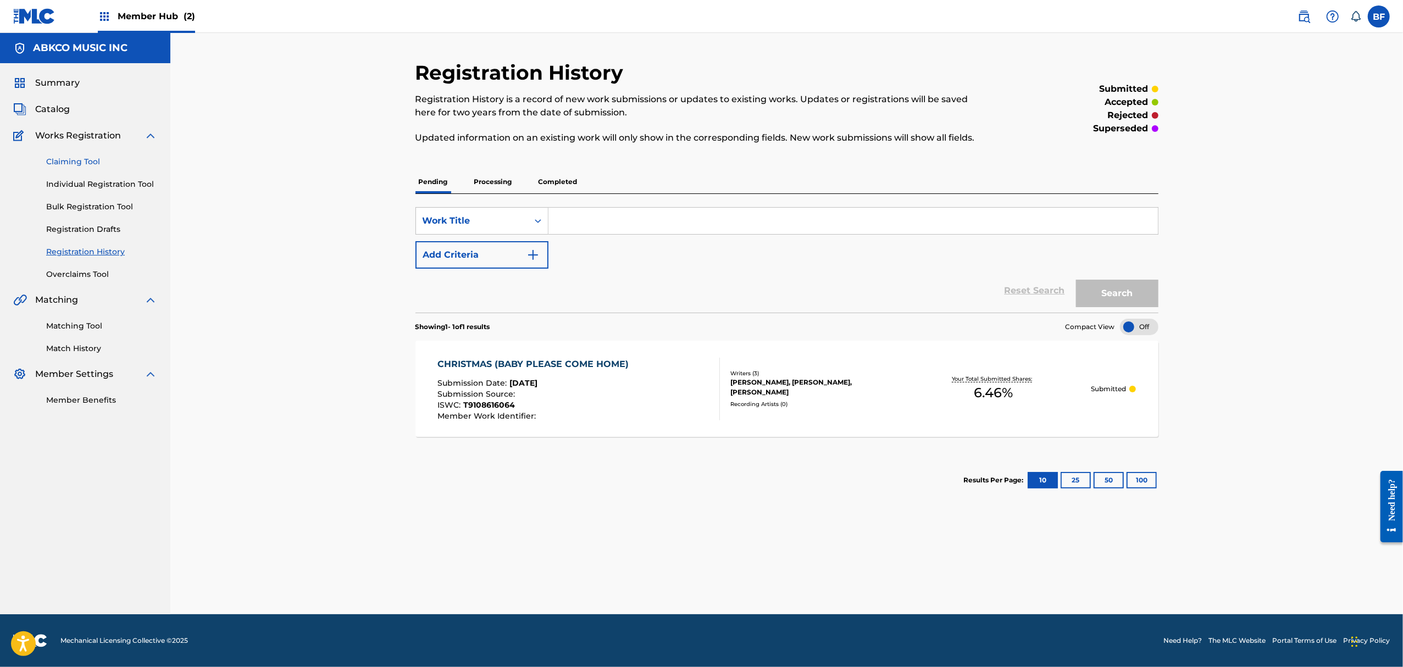
click at [82, 163] on link "Claiming Tool" at bounding box center [101, 162] width 111 height 12
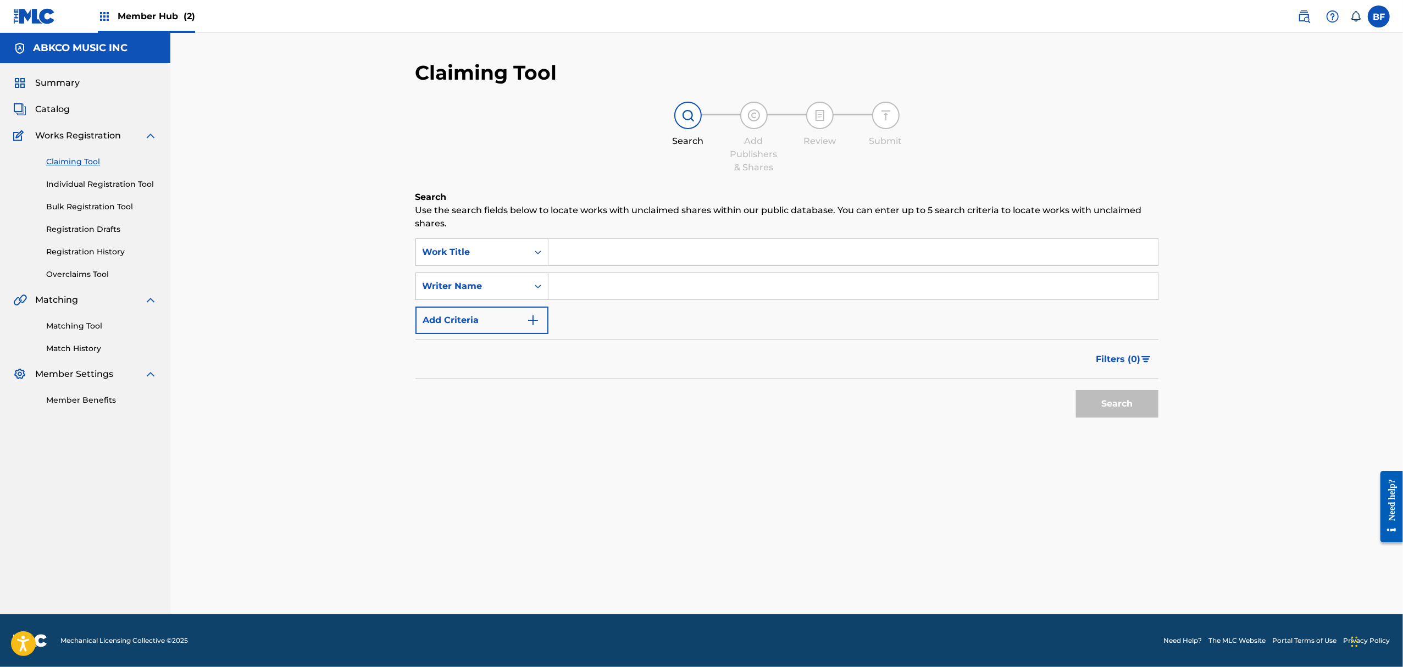
click at [603, 247] on input "Search Form" at bounding box center [854, 252] width 610 height 26
type input "christmas (Baby please come home)"
click at [1076, 390] on button "Search" at bounding box center [1117, 403] width 82 height 27
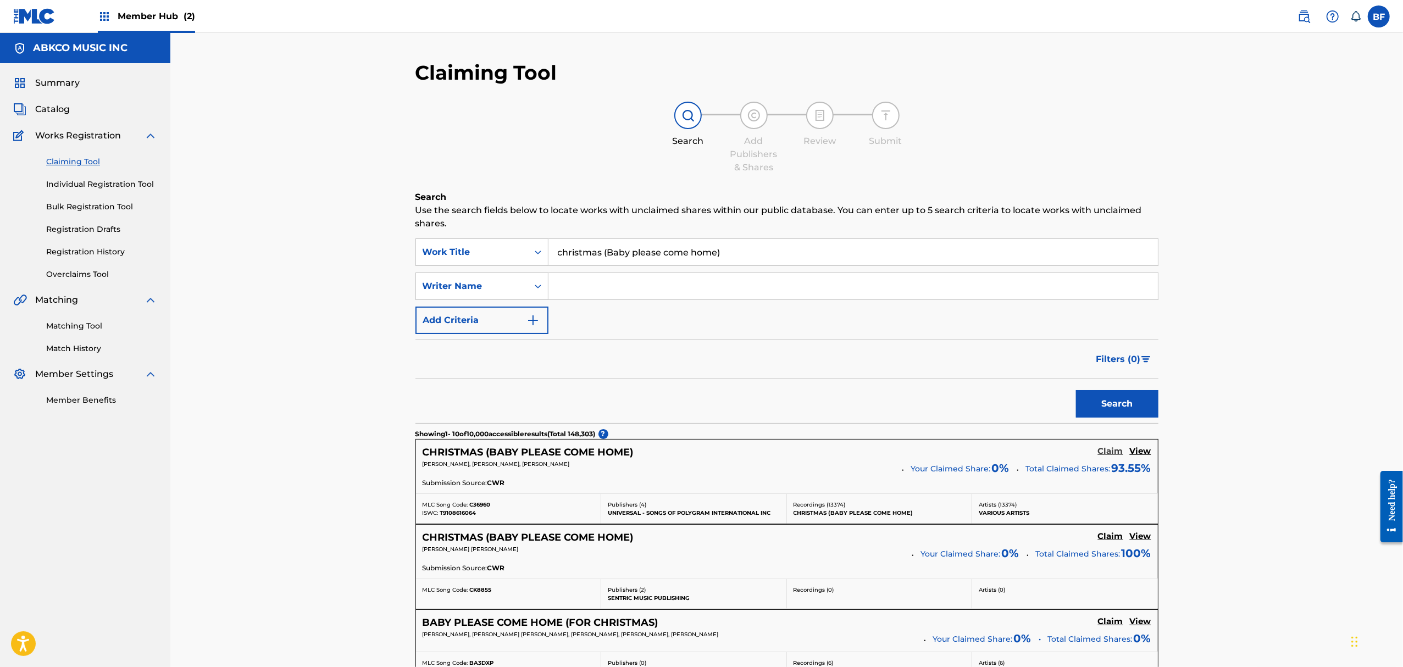
click at [1117, 452] on h5 "Claim" at bounding box center [1110, 451] width 25 height 10
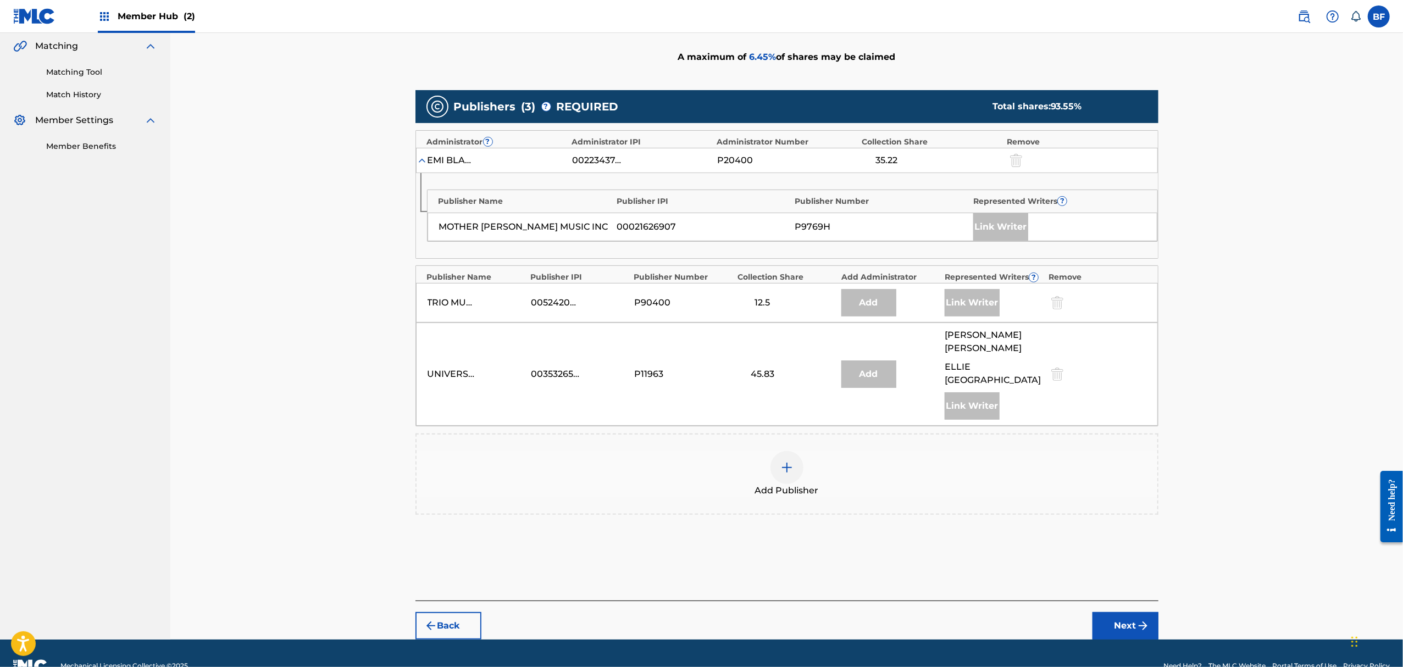
scroll to position [181, 0]
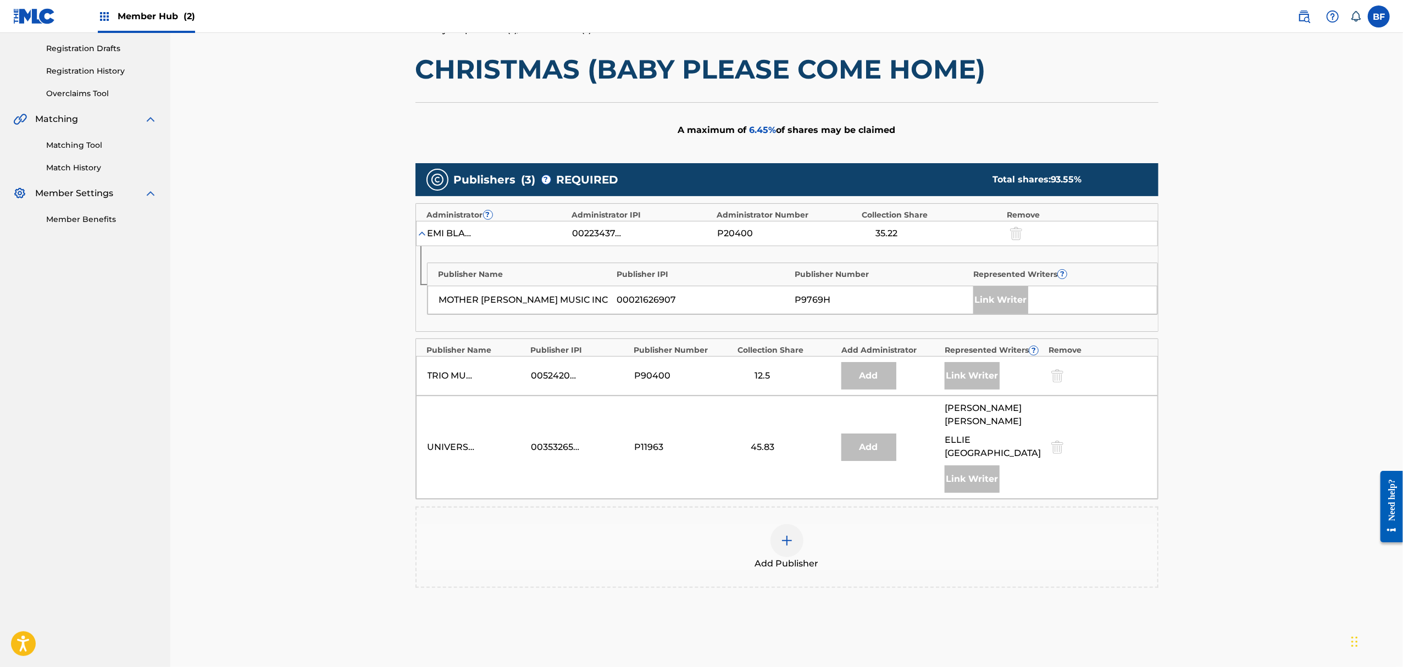
click at [776, 524] on div at bounding box center [787, 540] width 33 height 33
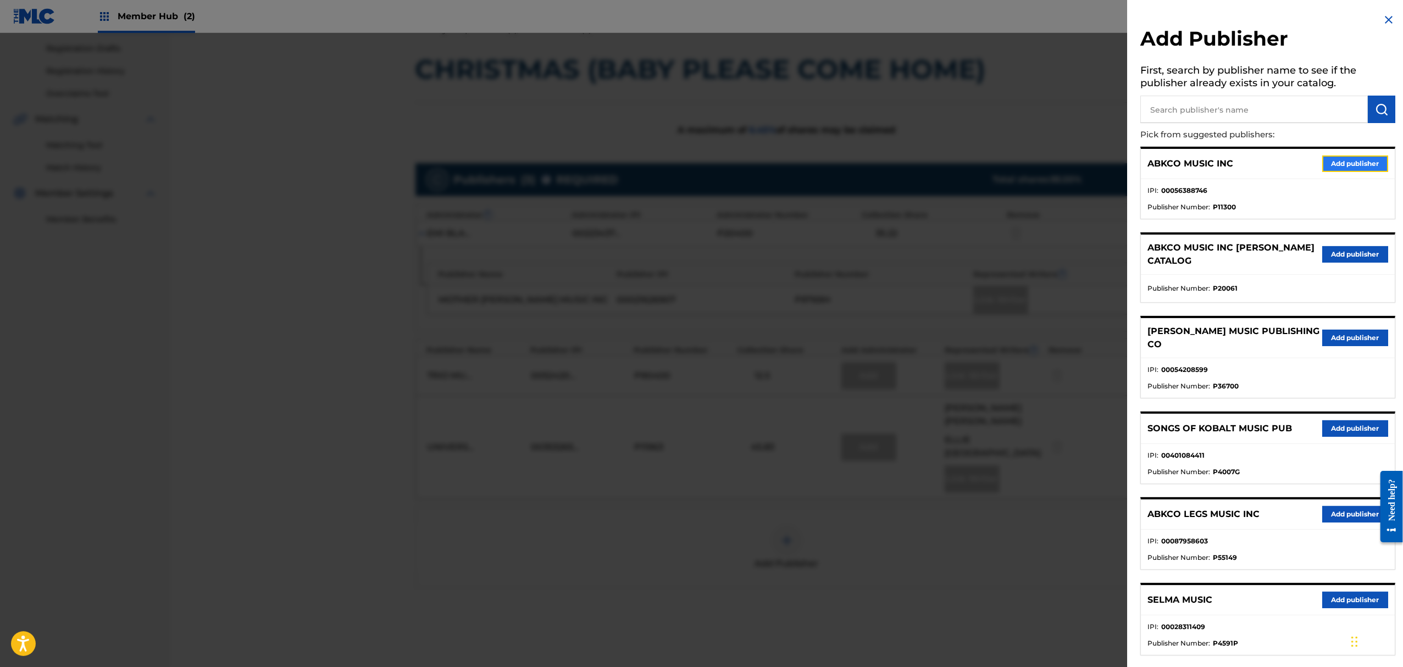
click at [1338, 162] on button "Add publisher" at bounding box center [1355, 164] width 66 height 16
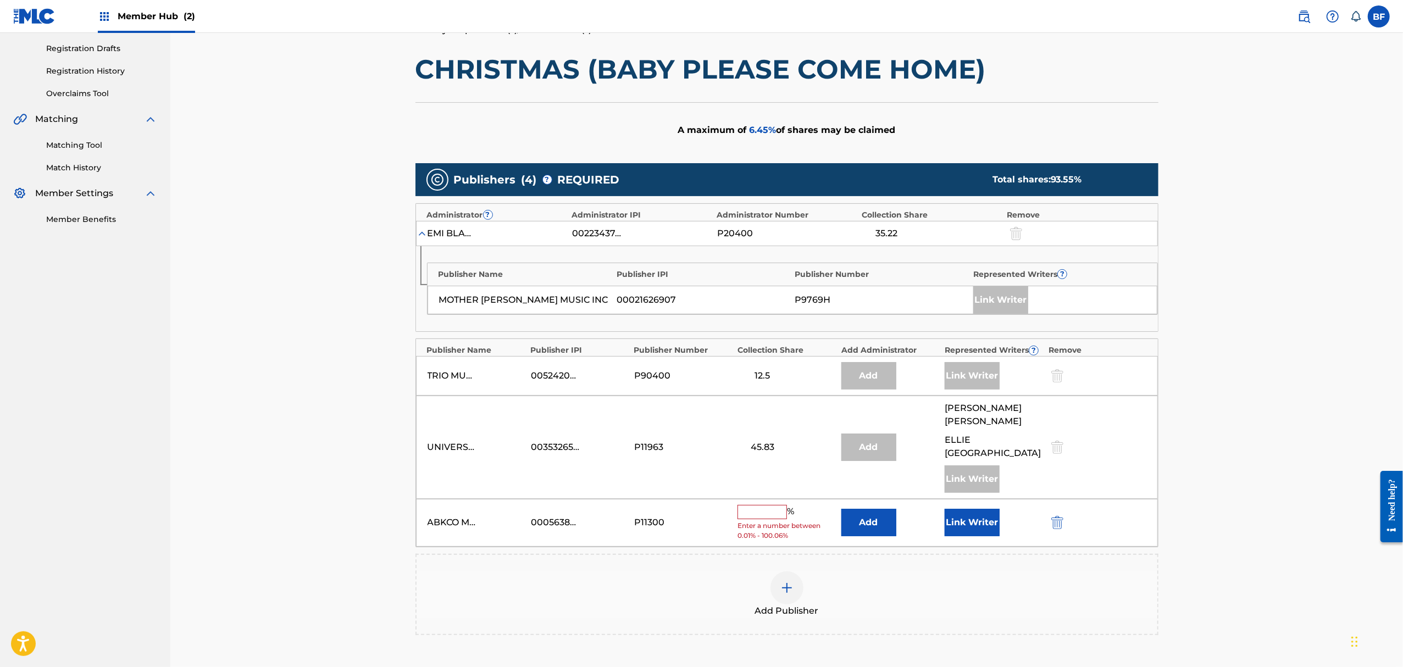
click at [758, 505] on input "text" at bounding box center [762, 512] width 49 height 14
type input "6.46"
click at [1273, 417] on div "Claiming Tool Search Add Publishers & Shares Review Submit Add Publishers & Sha…" at bounding box center [786, 302] width 1233 height 900
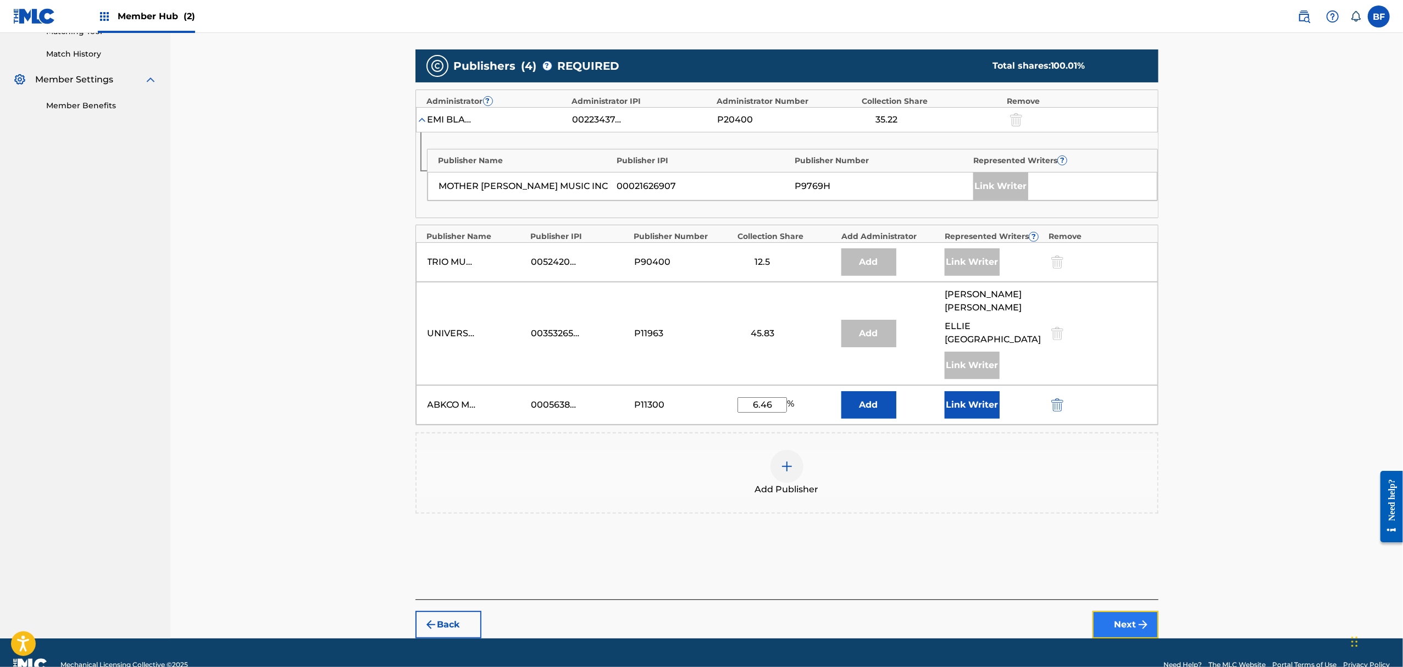
click at [1117, 611] on button "Next" at bounding box center [1126, 624] width 66 height 27
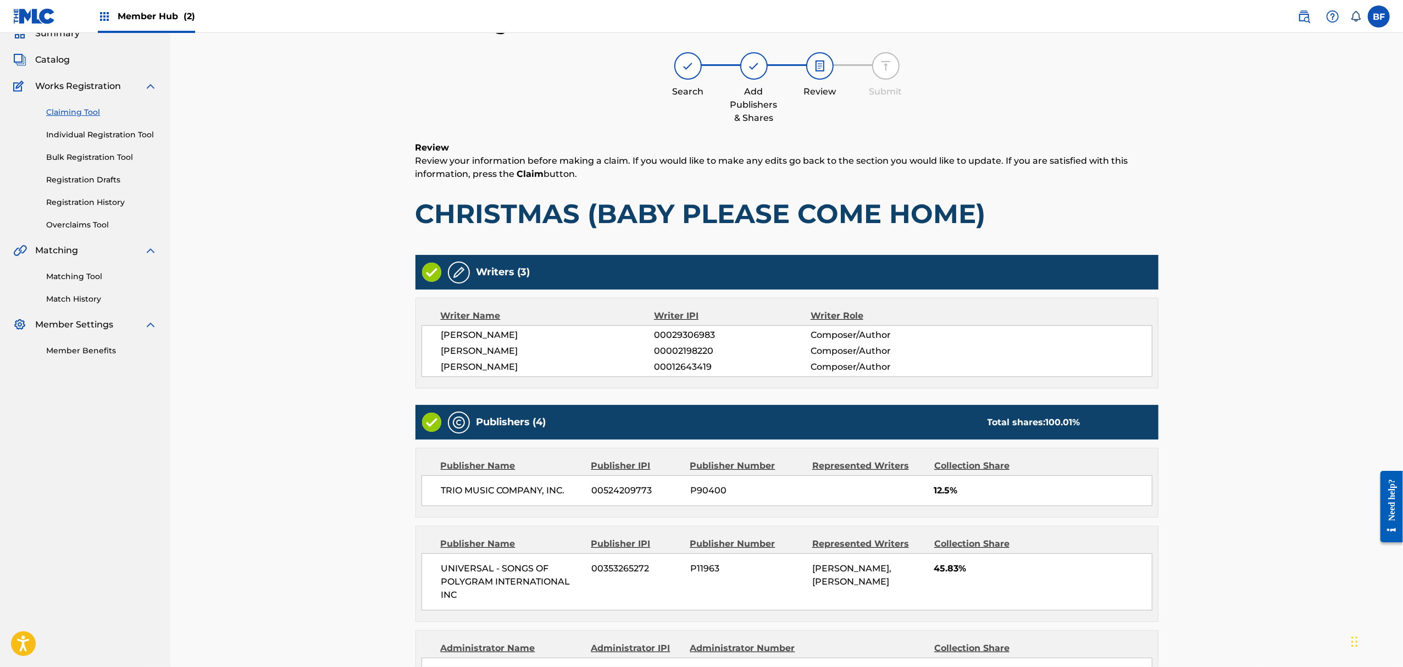
scroll to position [322, 0]
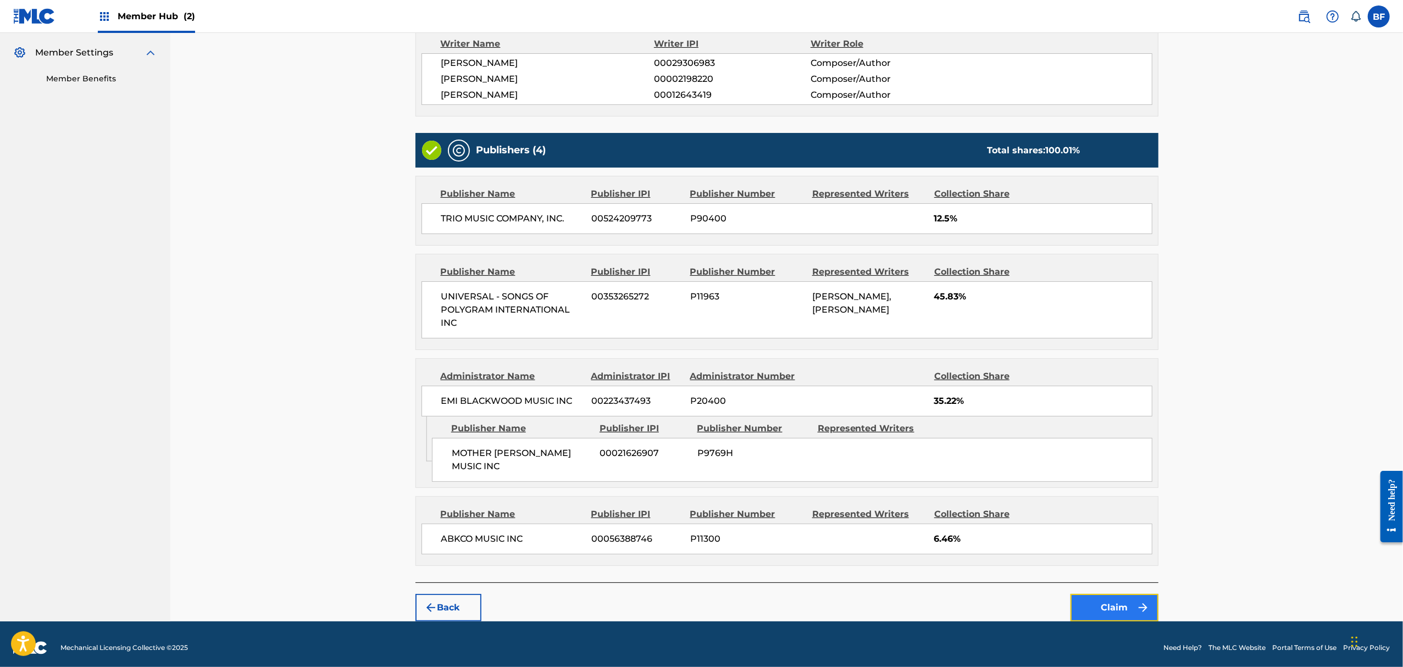
click at [1107, 599] on button "Claim" at bounding box center [1115, 607] width 88 height 27
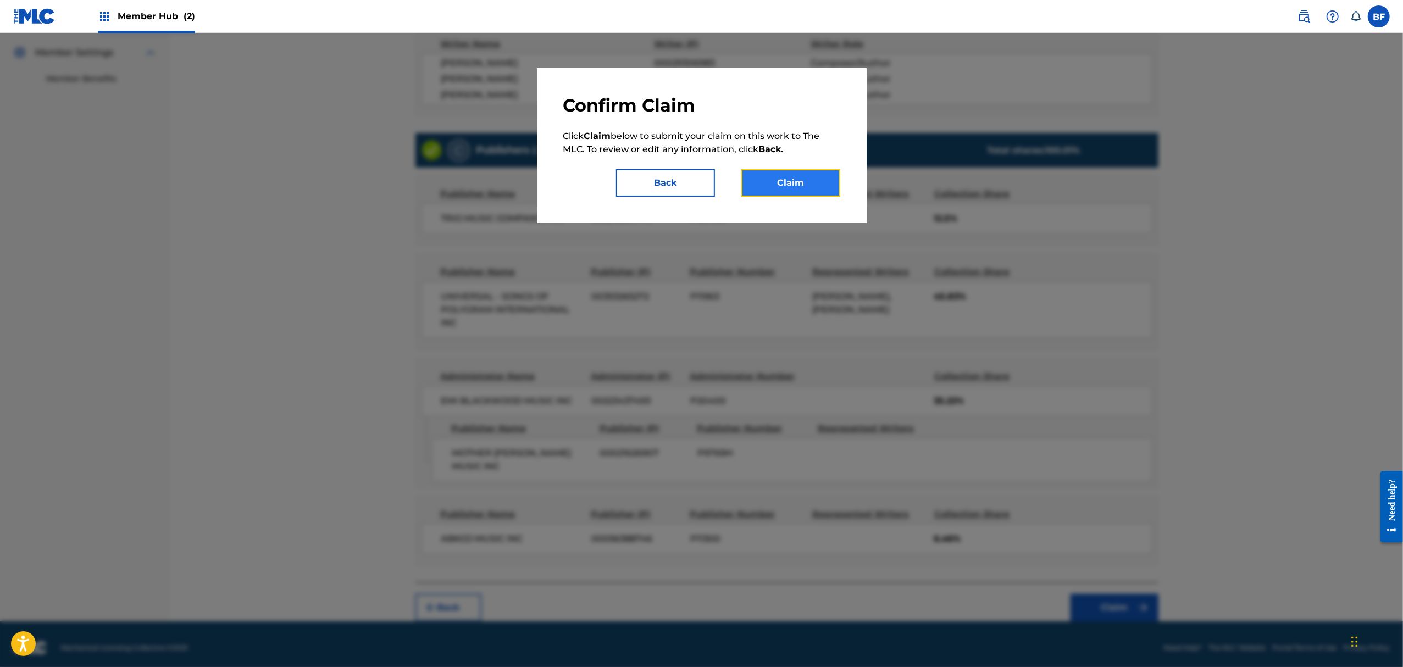
click at [784, 181] on button "Claim" at bounding box center [790, 182] width 99 height 27
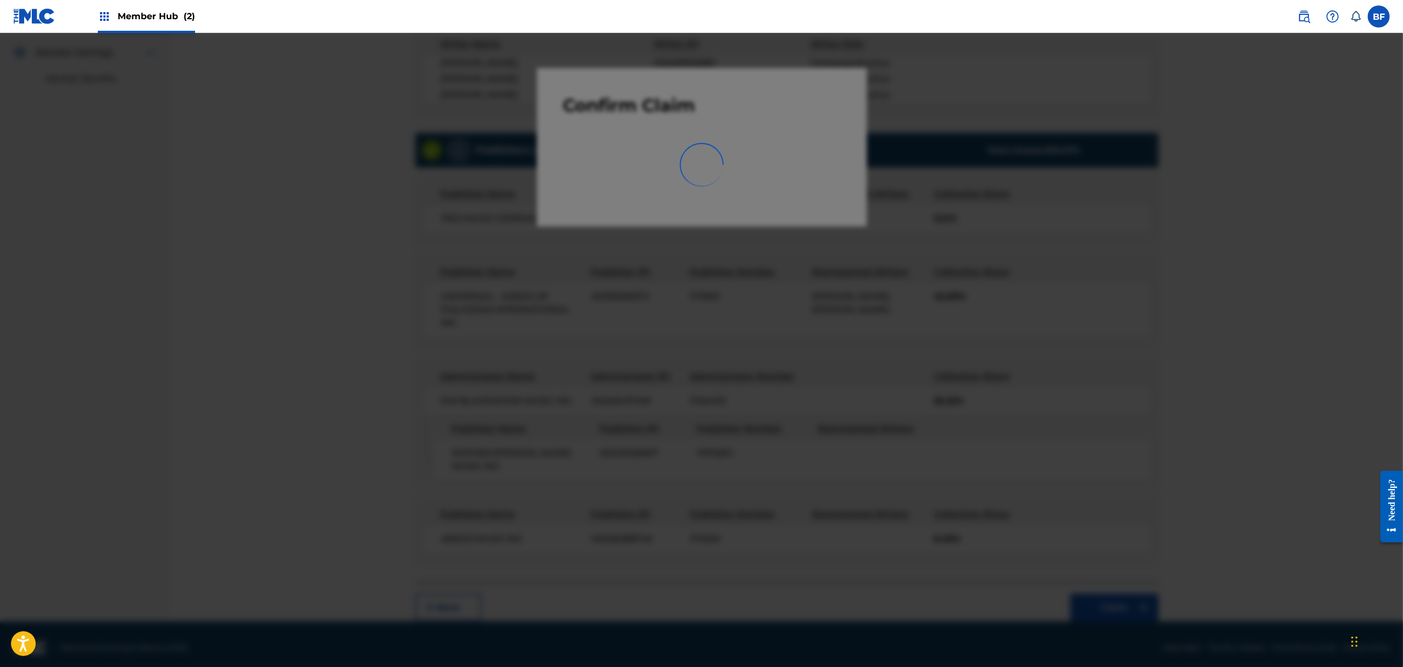
scroll to position [0, 0]
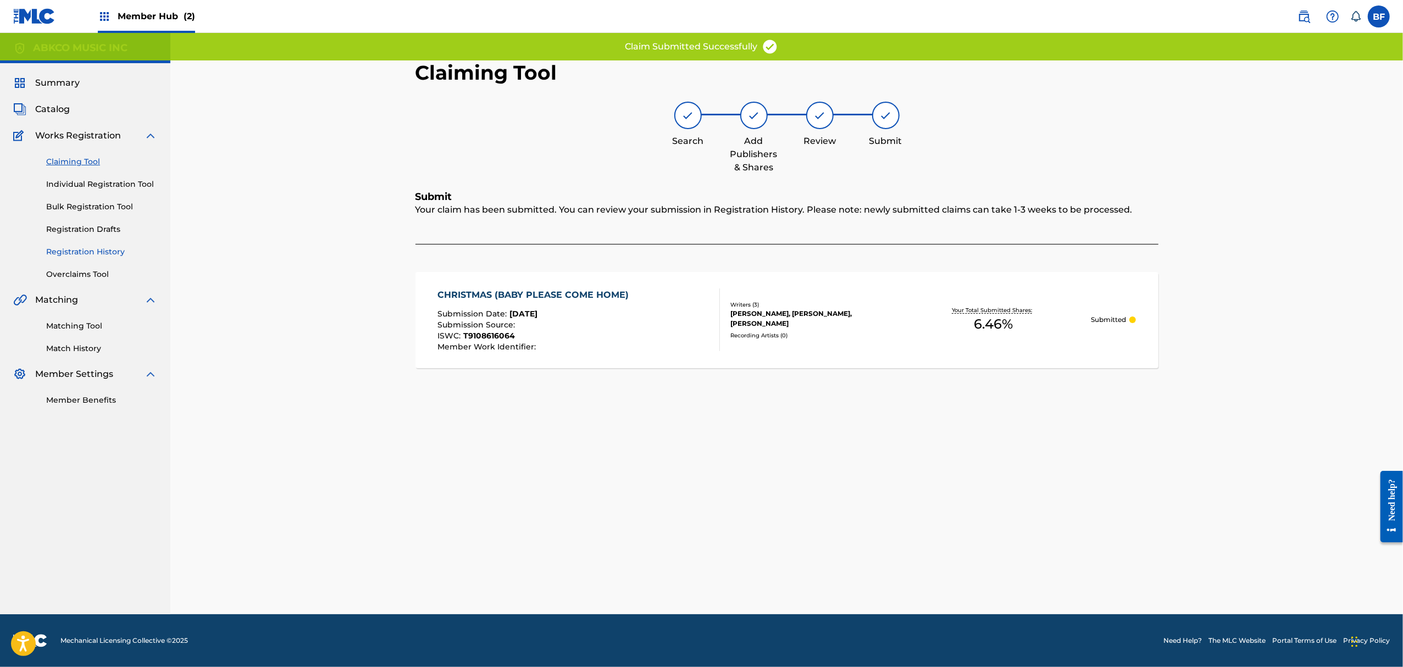
click at [75, 254] on link "Registration History" at bounding box center [101, 252] width 111 height 12
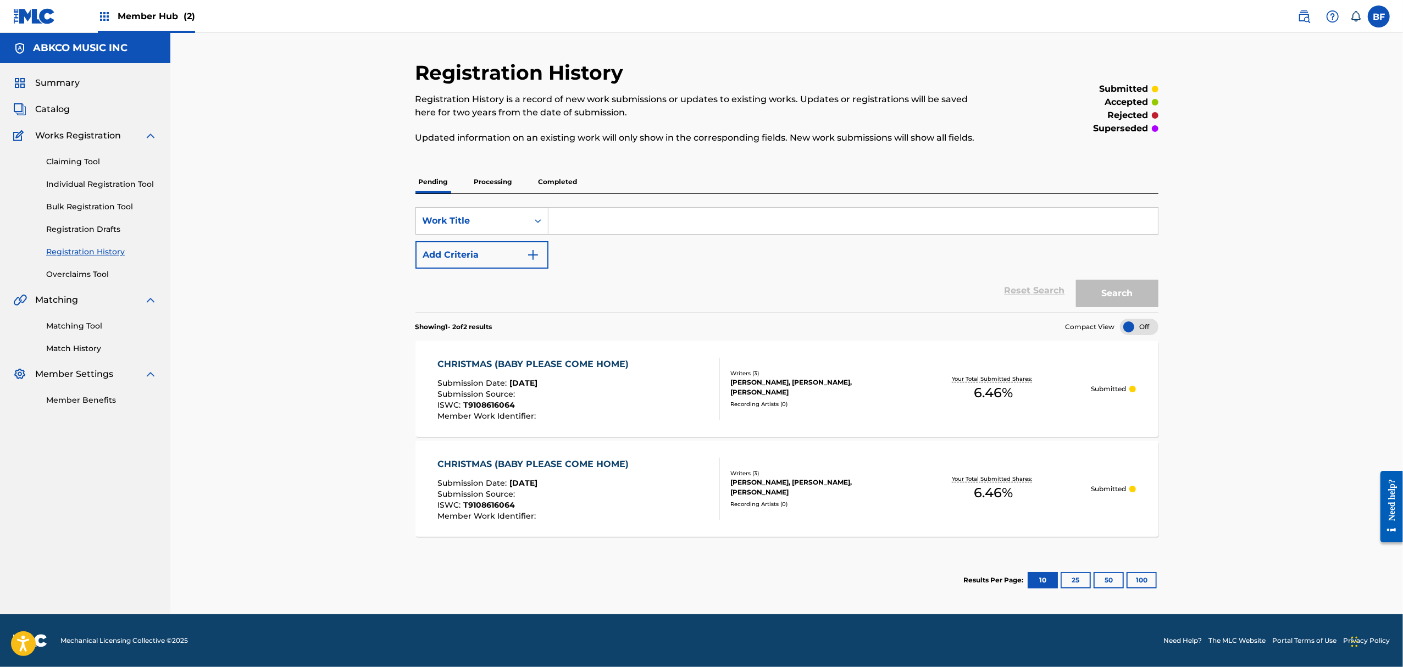
click at [70, 168] on div "Claiming Tool Individual Registration Tool Bulk Registration Tool Registration …" at bounding box center [85, 211] width 144 height 138
click at [76, 163] on link "Claiming Tool" at bounding box center [101, 162] width 111 height 12
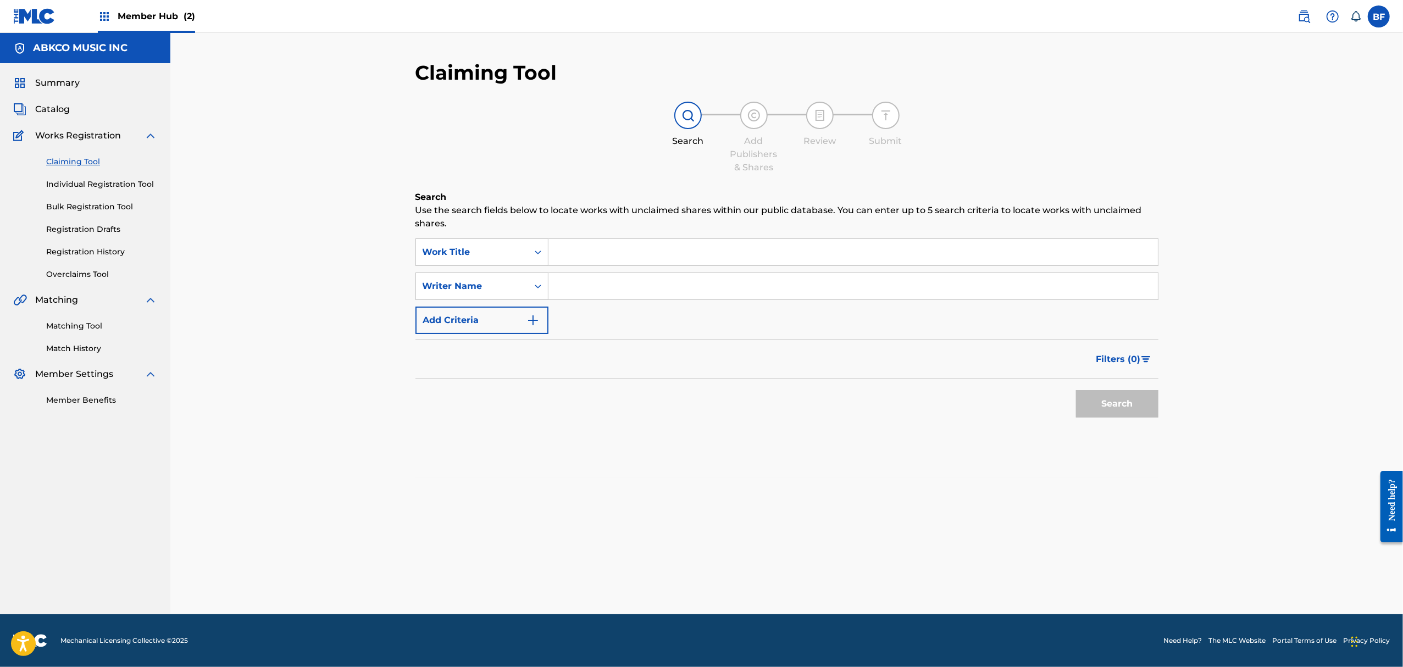
click at [639, 257] on input "Search Form" at bounding box center [854, 252] width 610 height 26
type input "christmas (baby please come home)"
click at [1080, 394] on button "Search" at bounding box center [1117, 403] width 82 height 27
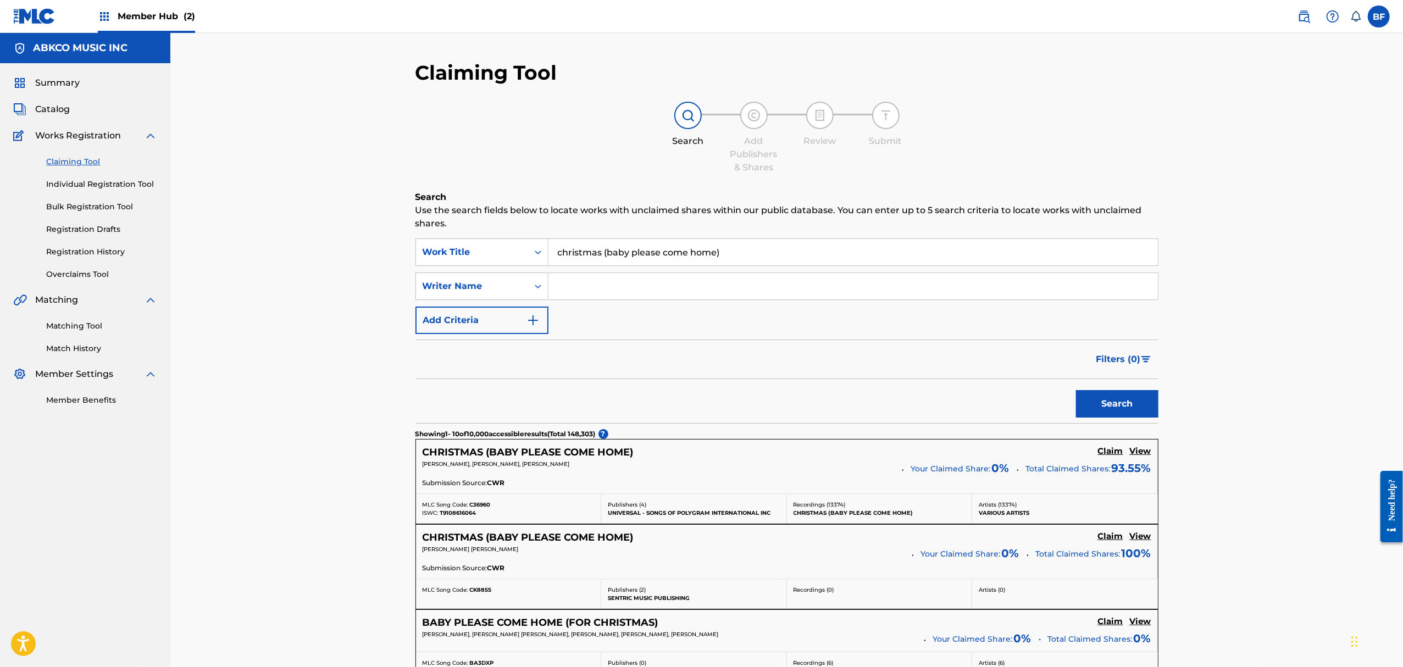
click at [97, 165] on link "Claiming Tool" at bounding box center [101, 162] width 111 height 12
